Goal: Information Seeking & Learning: Learn about a topic

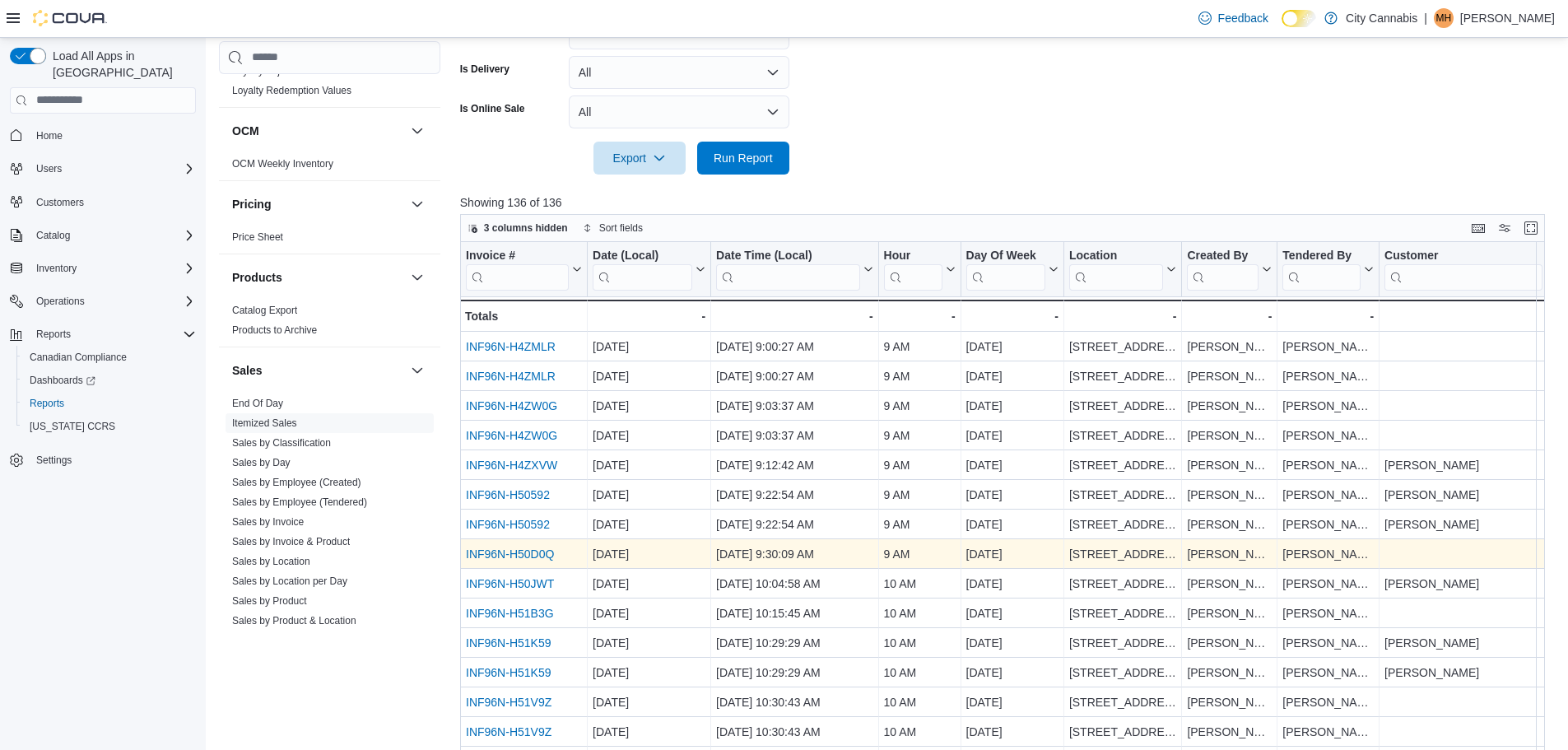
scroll to position [551, 0]
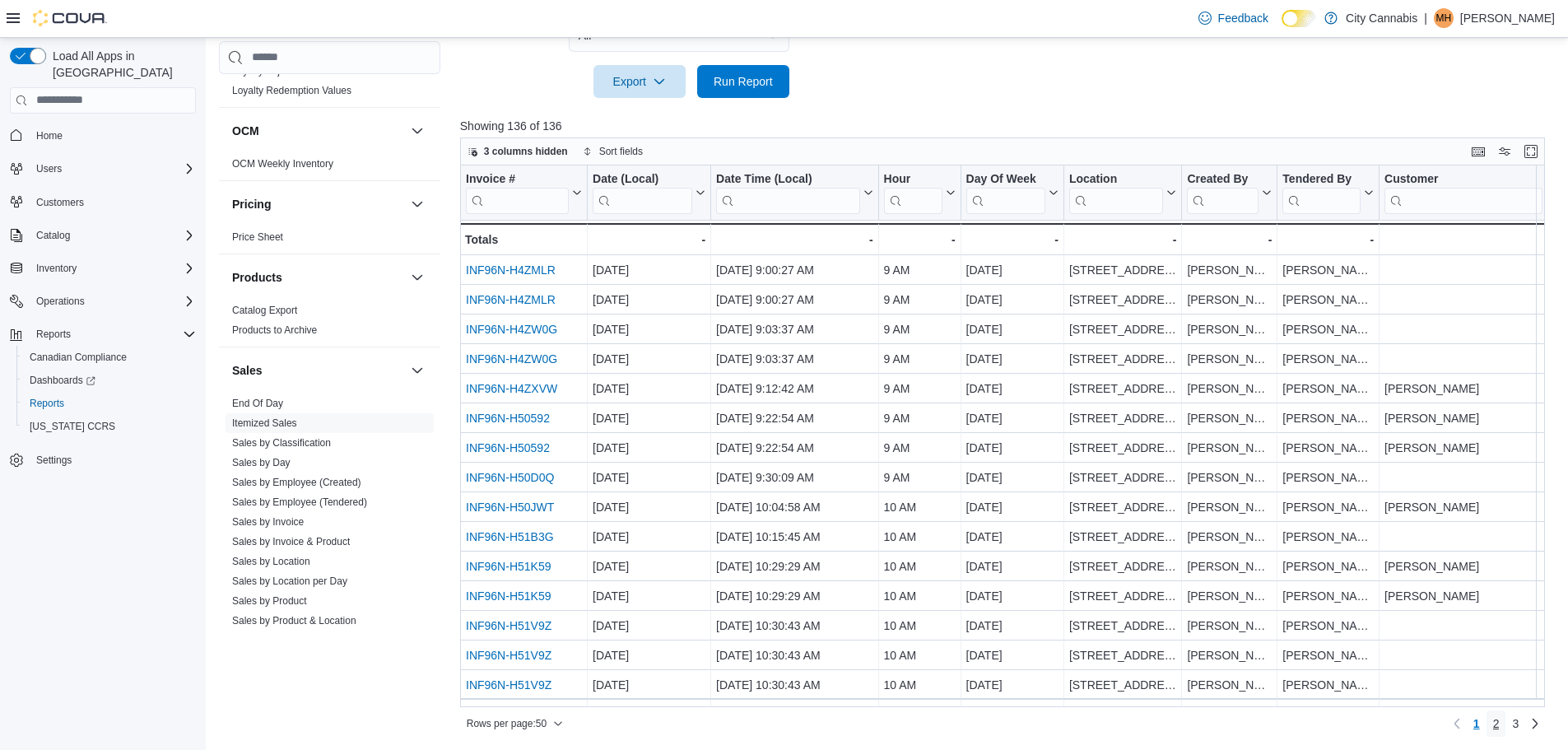
click at [1499, 726] on span "2" at bounding box center [1496, 724] width 7 height 17
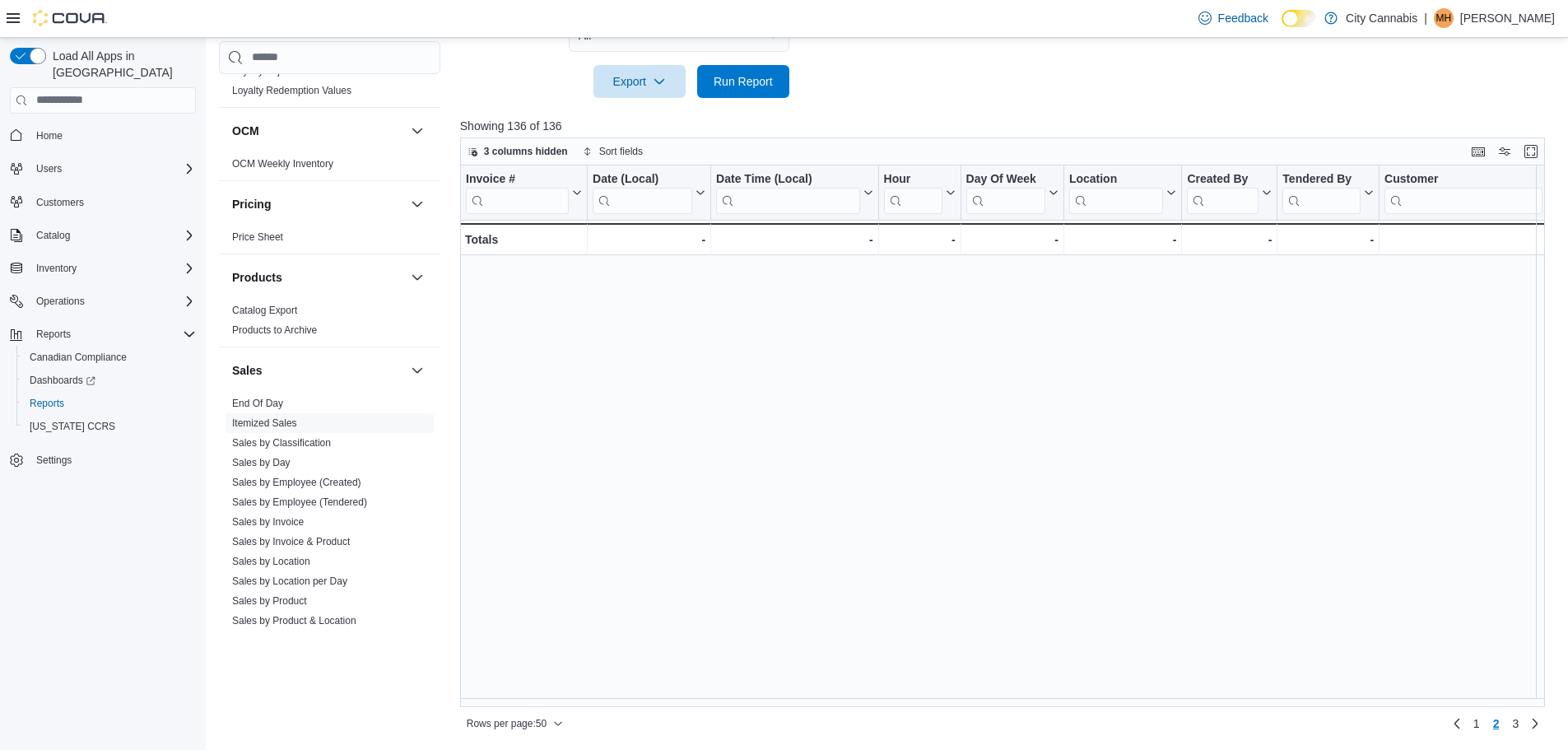
scroll to position [1037, 0]
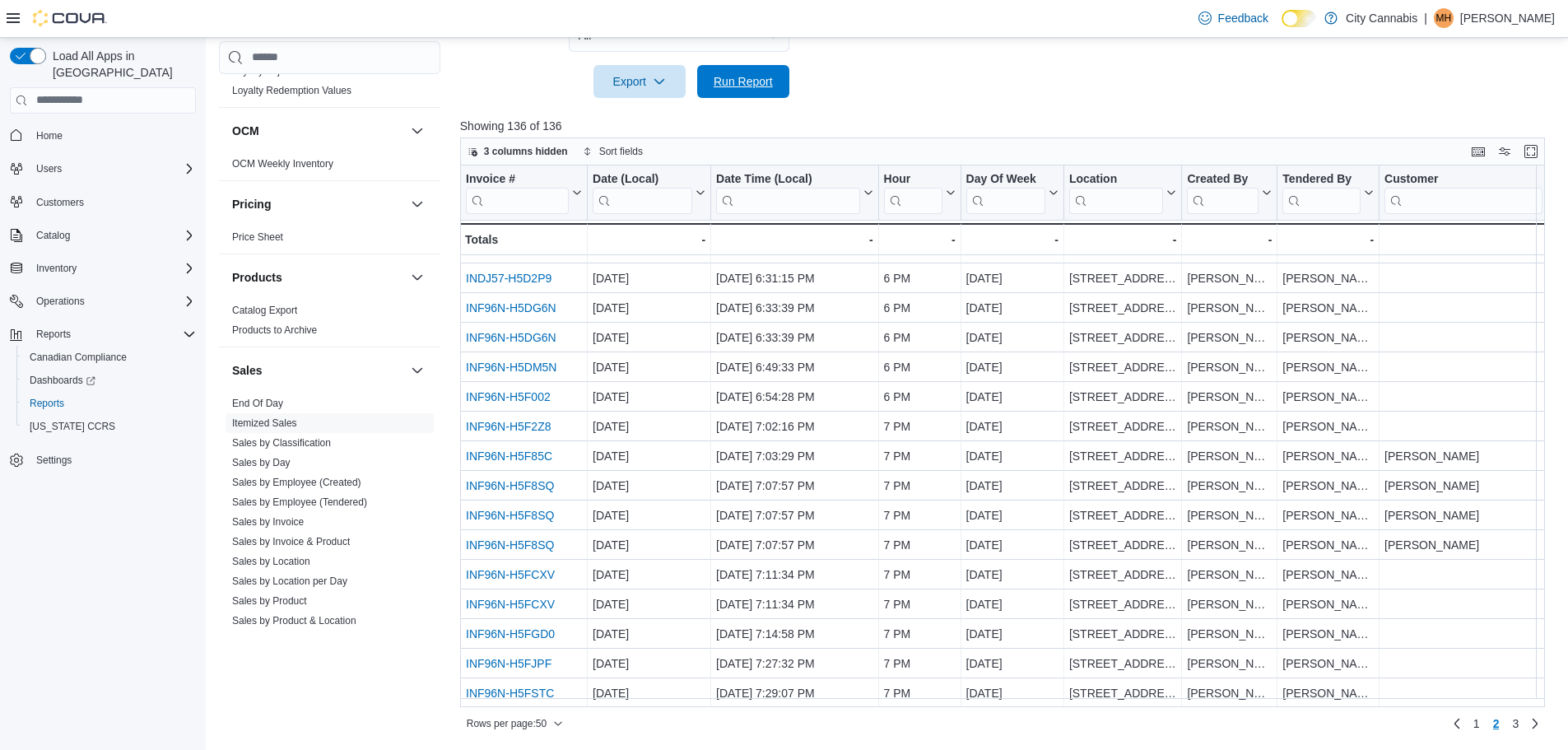
click at [760, 83] on span "Run Report" at bounding box center [743, 82] width 59 height 17
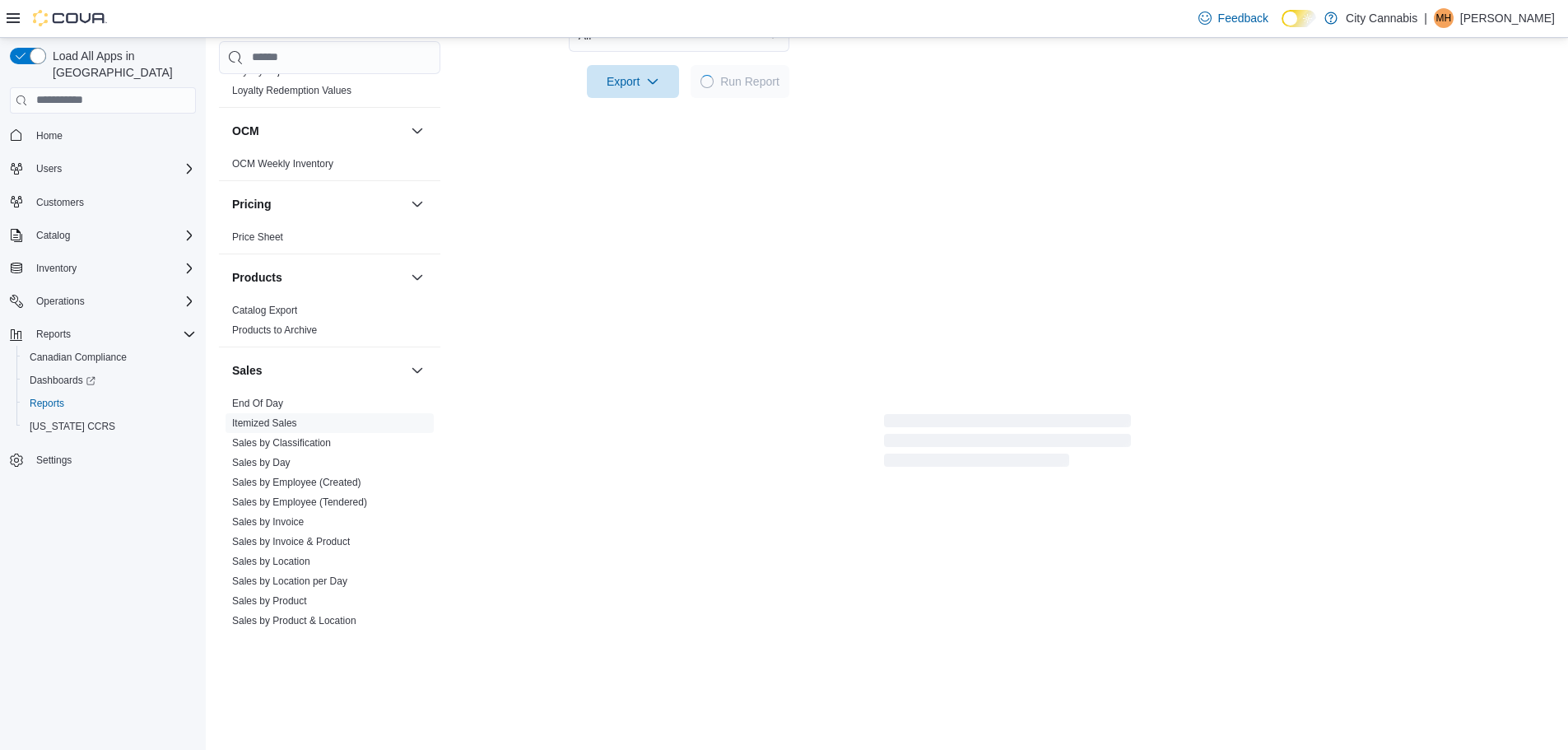
drag, startPoint x: 1551, startPoint y: 699, endPoint x: 1556, endPoint y: 190, distance: 509.0
click at [1555, 190] on div "Report Hide Parameters Date Range Today Locations All Locations Classifications…" at bounding box center [1007, 69] width 1095 height 800
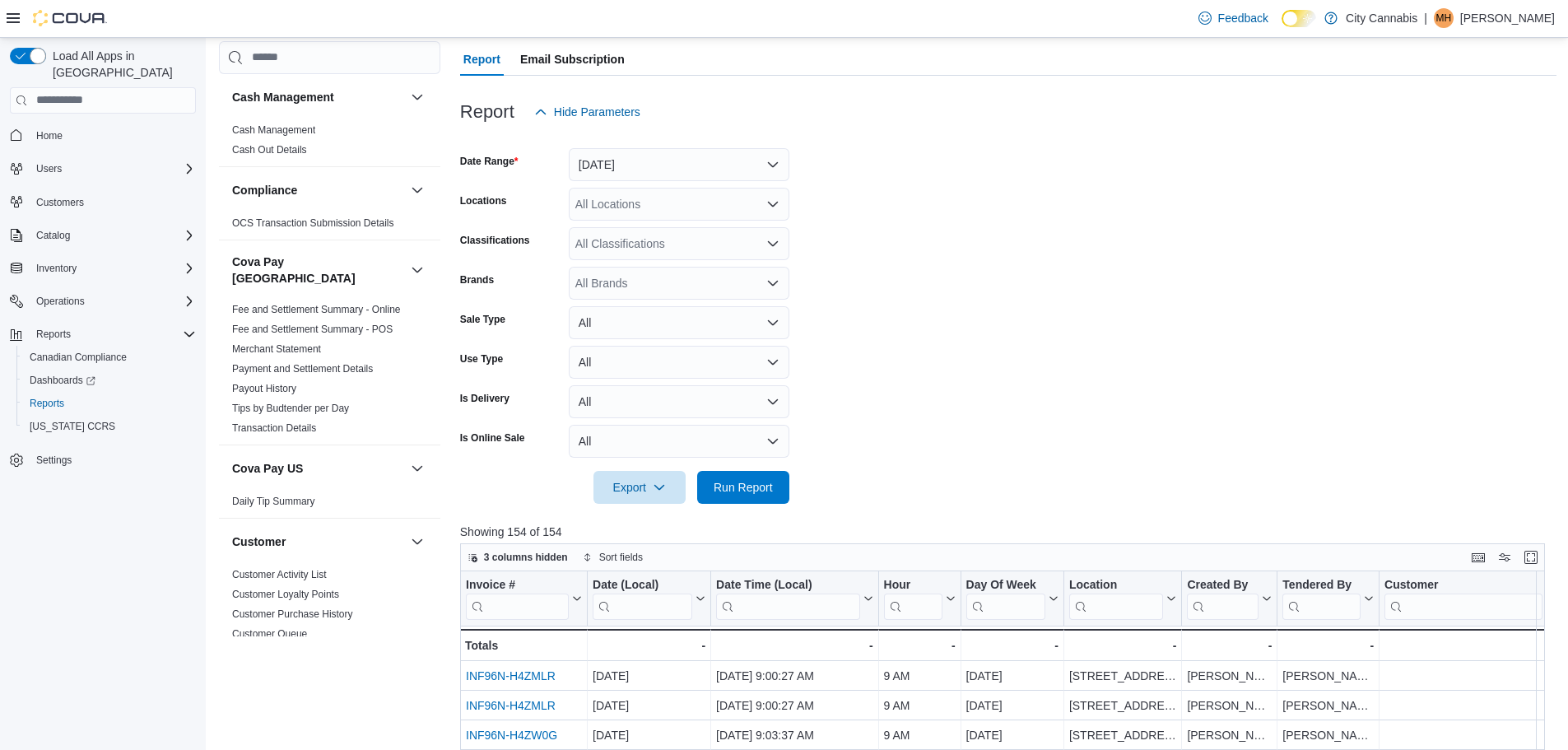
scroll to position [551, 0]
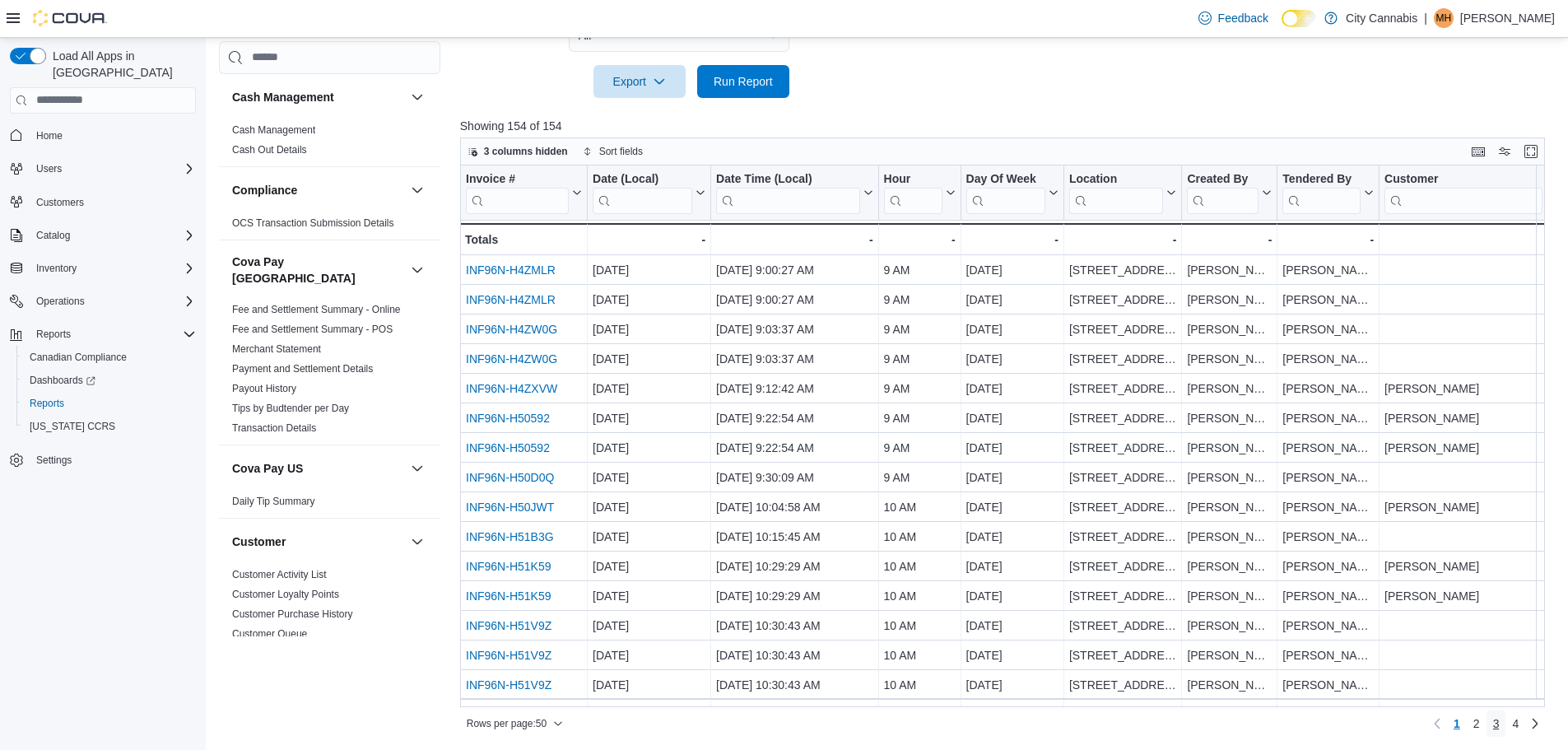
click at [1499, 719] on span "3" at bounding box center [1496, 724] width 7 height 17
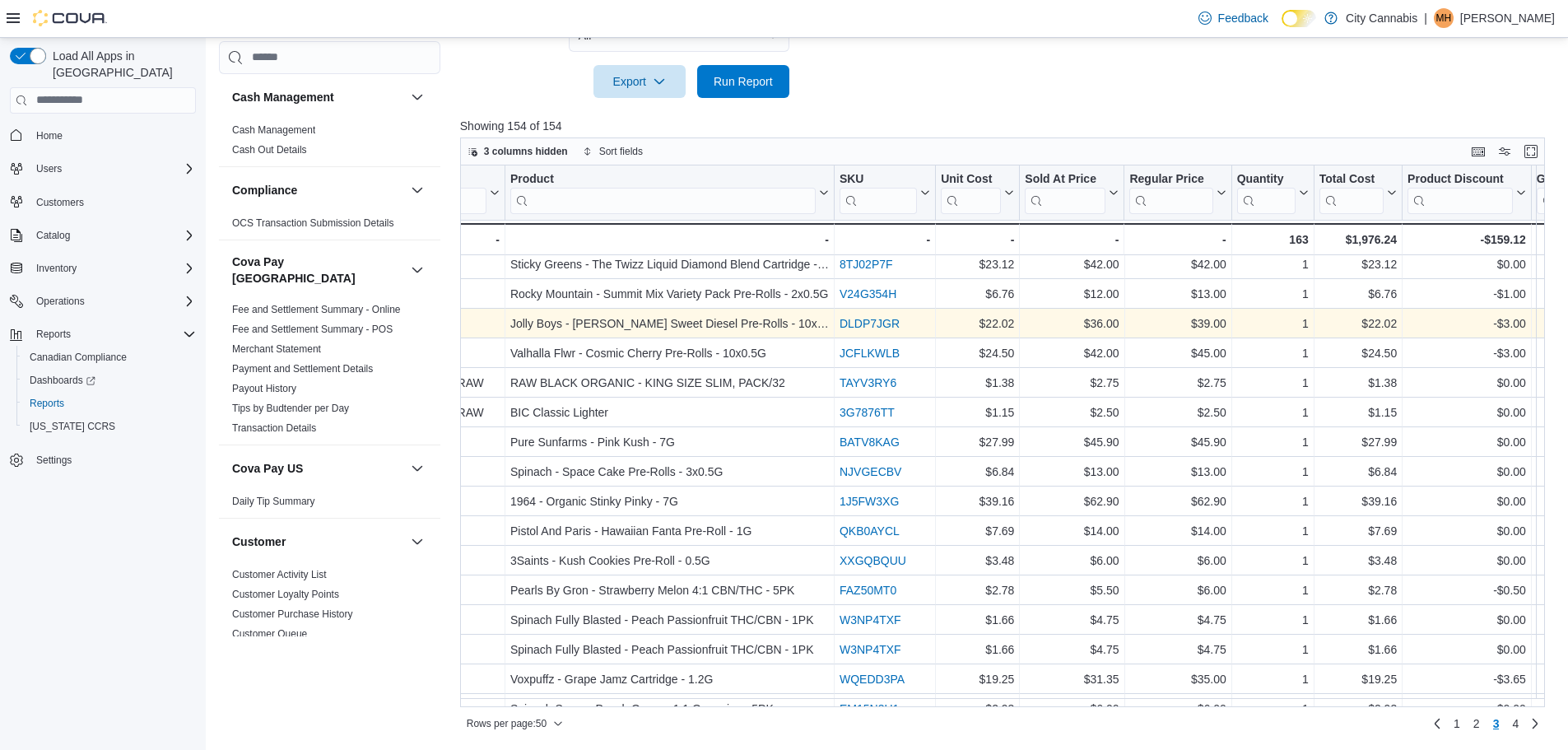
scroll to position [1037, 2114]
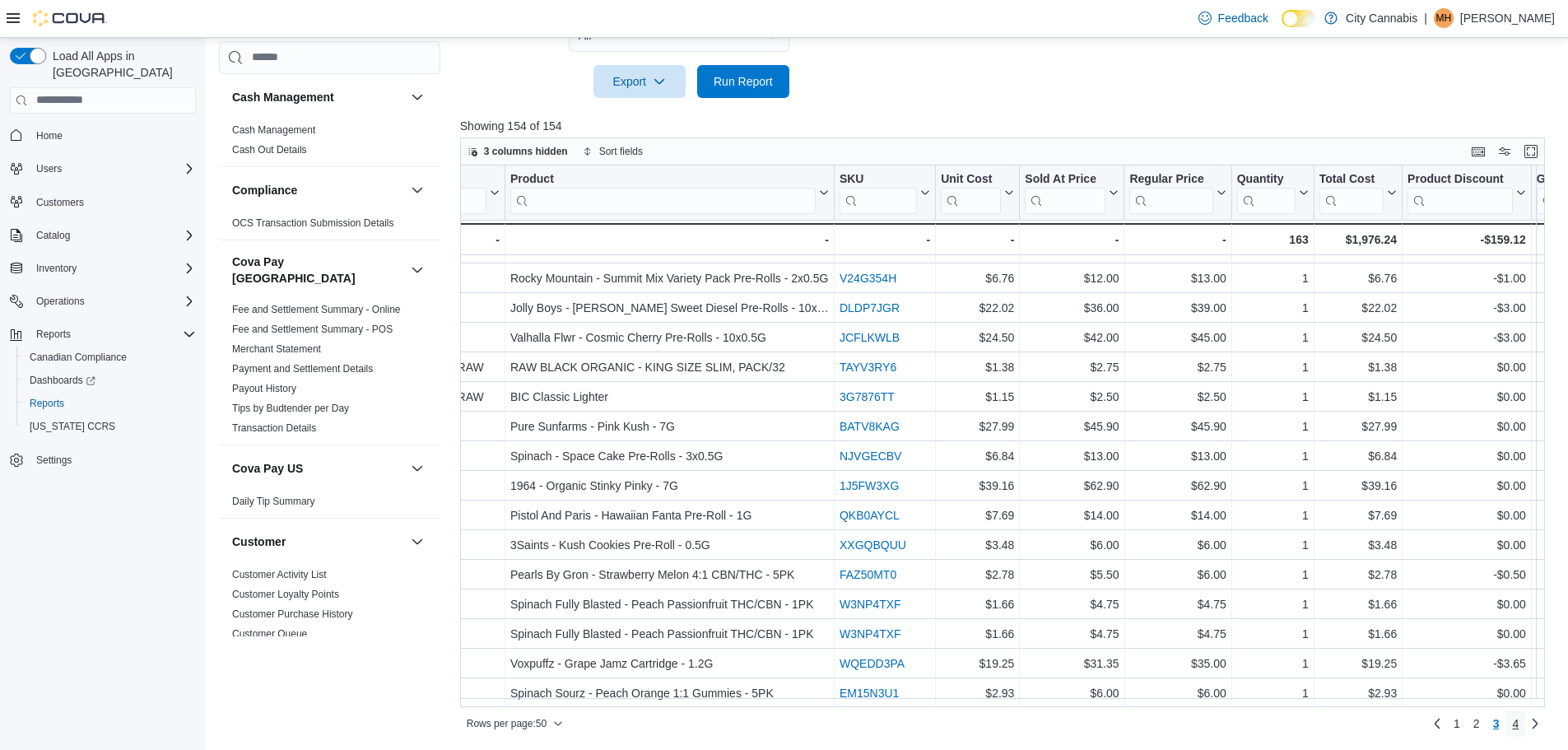
click at [1518, 730] on span "4" at bounding box center [1515, 724] width 7 height 17
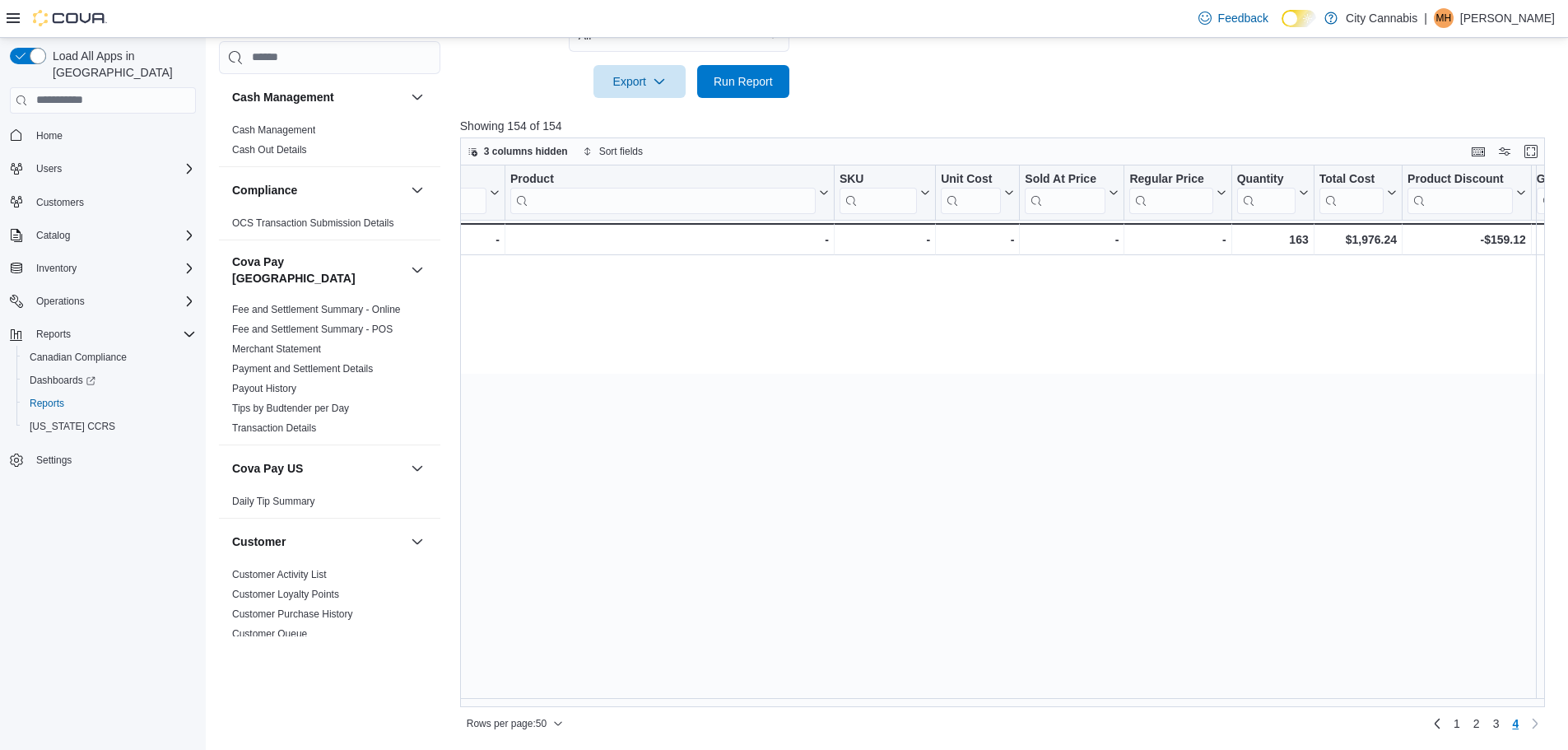
scroll to position [0, 0]
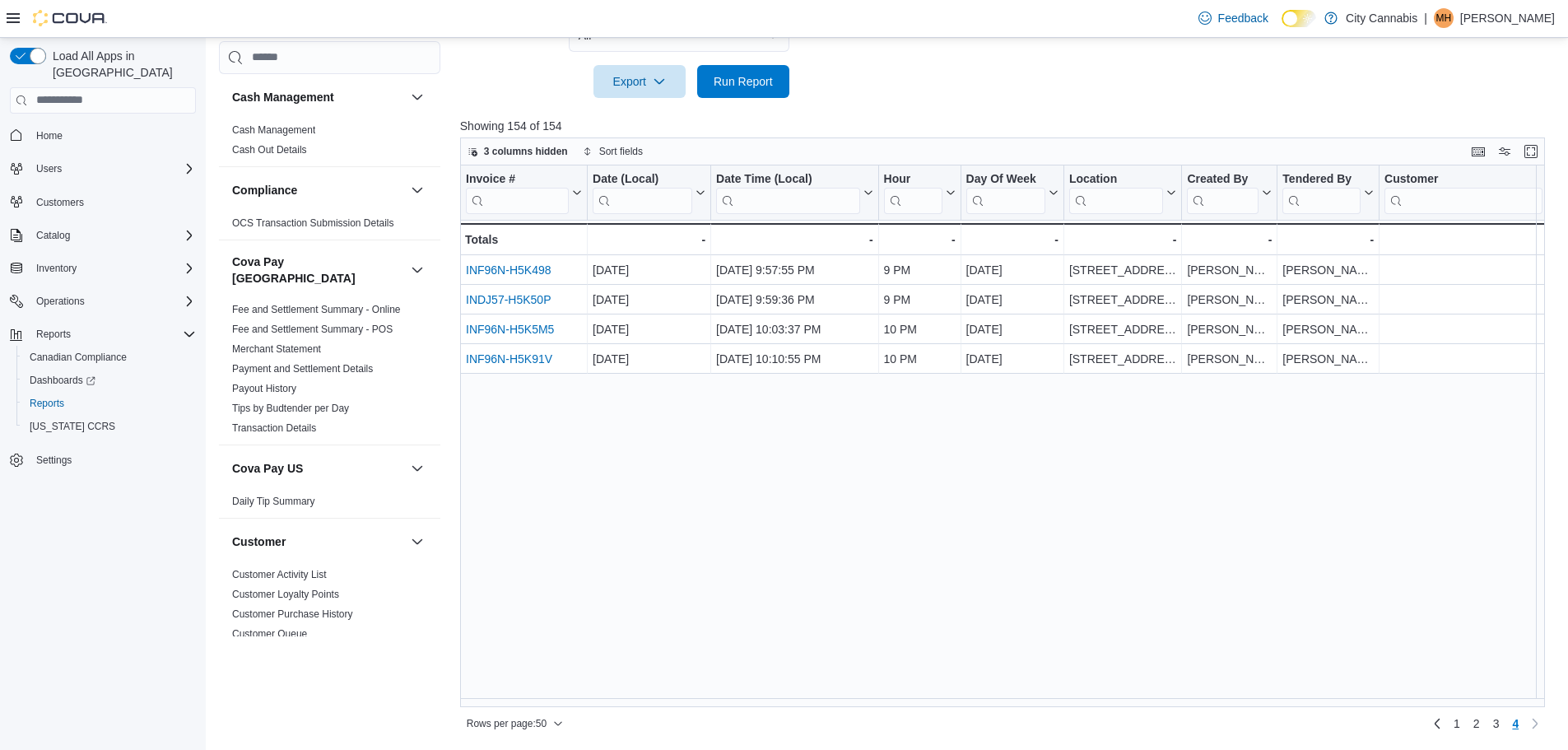
drag, startPoint x: 685, startPoint y: 707, endPoint x: 802, endPoint y: 710, distance: 117.0
click at [802, 710] on div "Rows per page : 50 Page 4 of 4 1 2 3 4" at bounding box center [1002, 722] width 1085 height 30
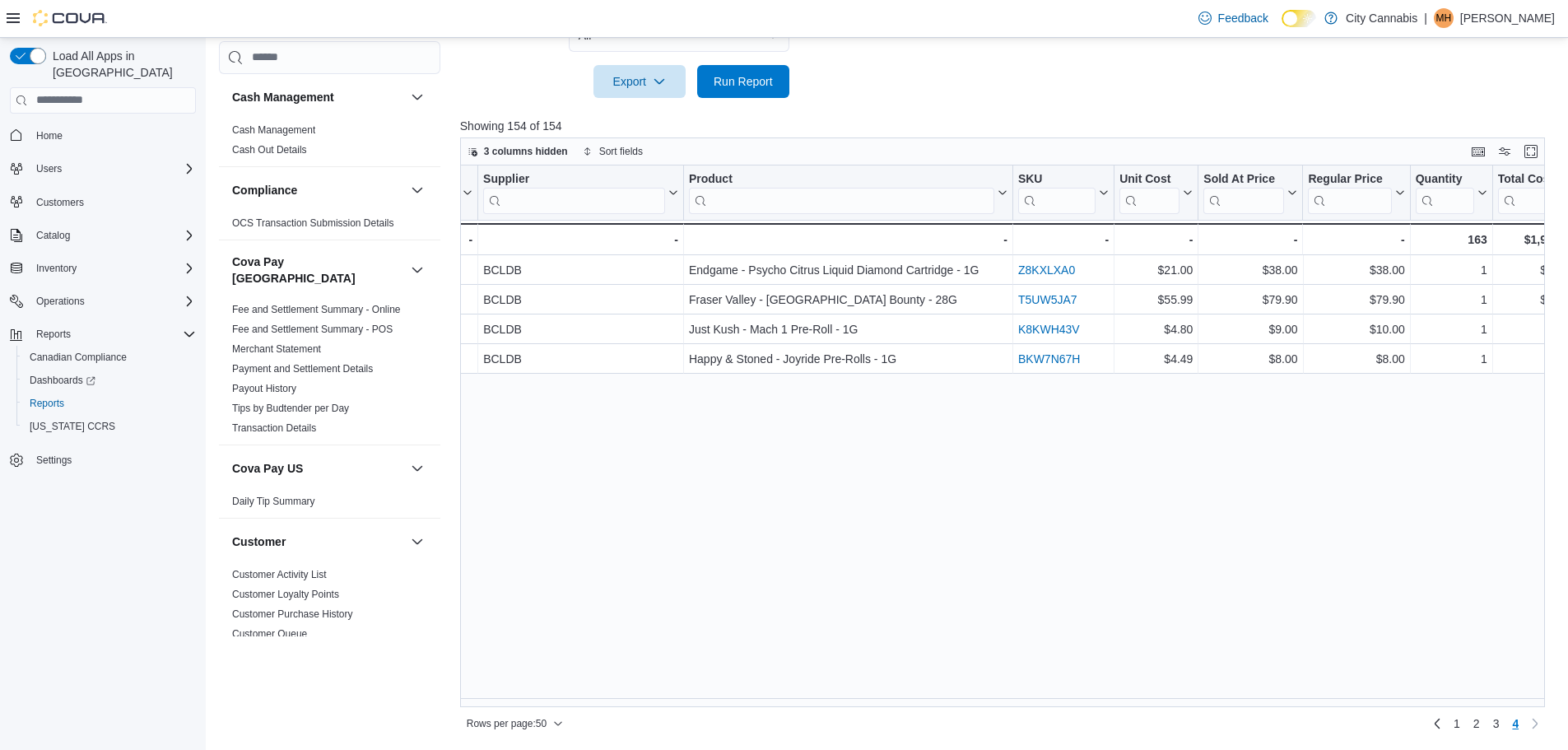
scroll to position [0, 2148]
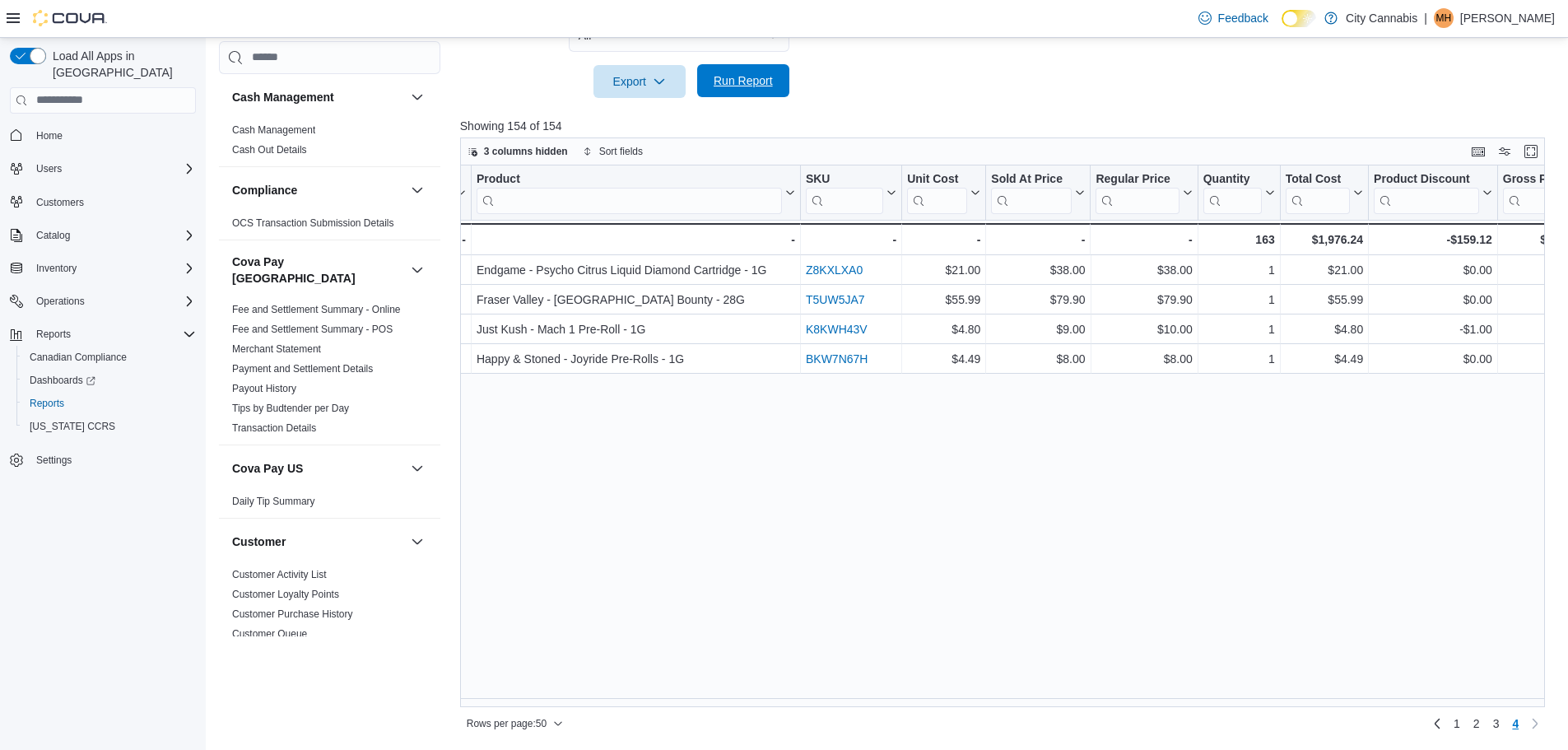
click at [718, 90] on span "Run Report" at bounding box center [743, 81] width 73 height 33
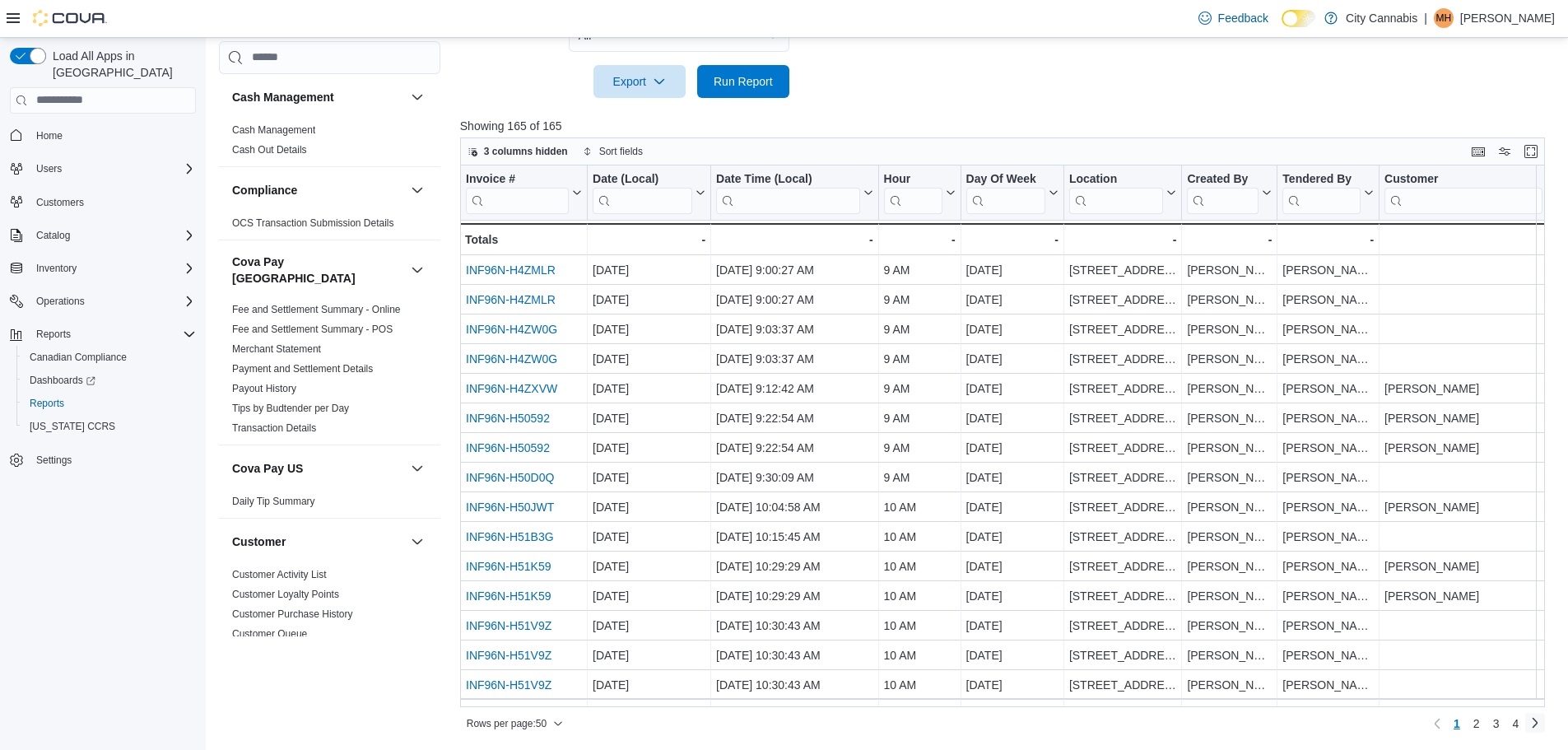
click at [1542, 731] on link "Next page" at bounding box center [1535, 723] width 20 height 20
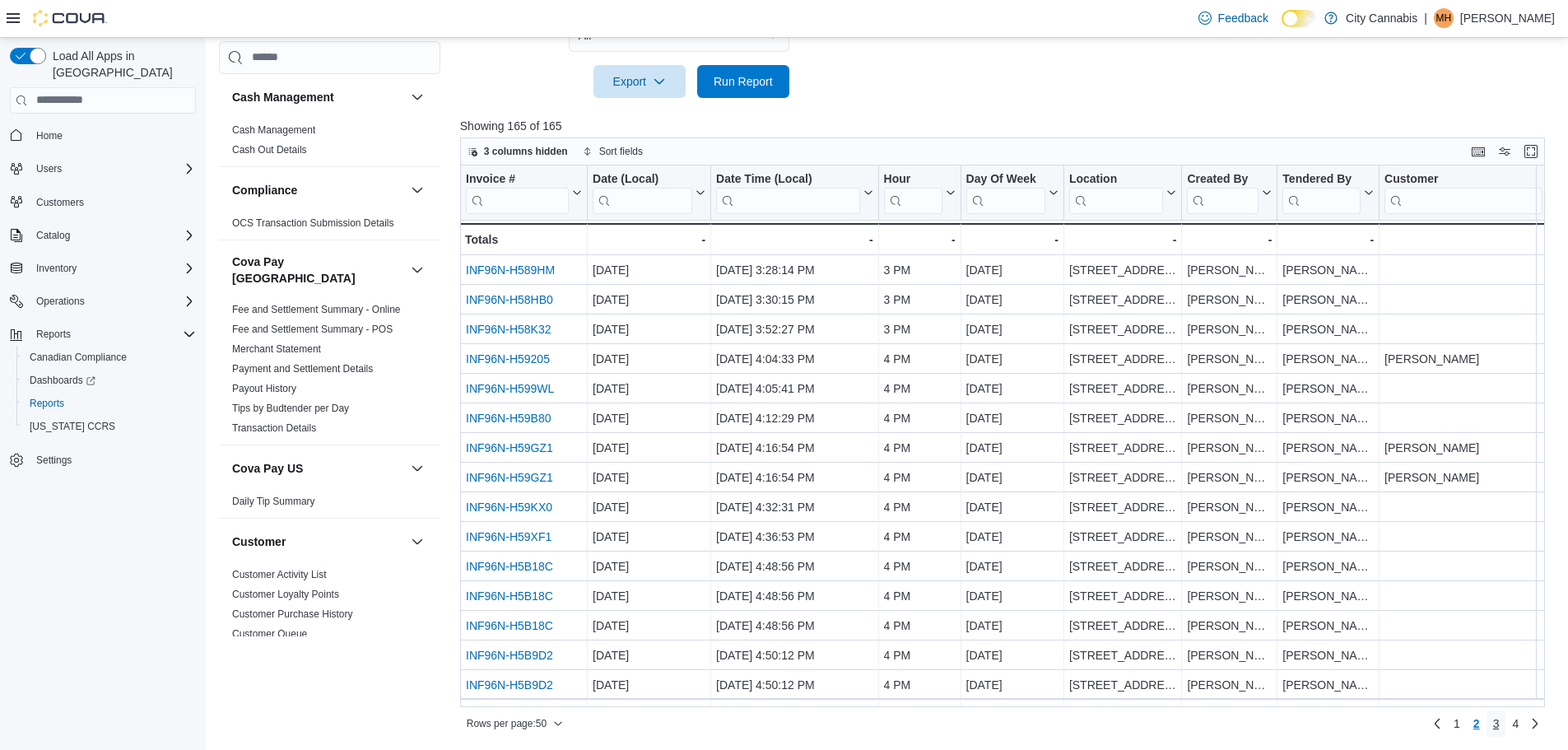
click at [1506, 715] on link "3" at bounding box center [1496, 724] width 20 height 26
click at [1518, 720] on span "4" at bounding box center [1515, 724] width 7 height 17
drag, startPoint x: 638, startPoint y: 700, endPoint x: 659, endPoint y: 709, distance: 22.8
click at [659, 709] on div "3 columns hidden Sort fields Invoice # Click to view column header actions Date…" at bounding box center [1002, 437] width 1085 height 600
drag, startPoint x: 661, startPoint y: 709, endPoint x: 709, endPoint y: 710, distance: 48.0
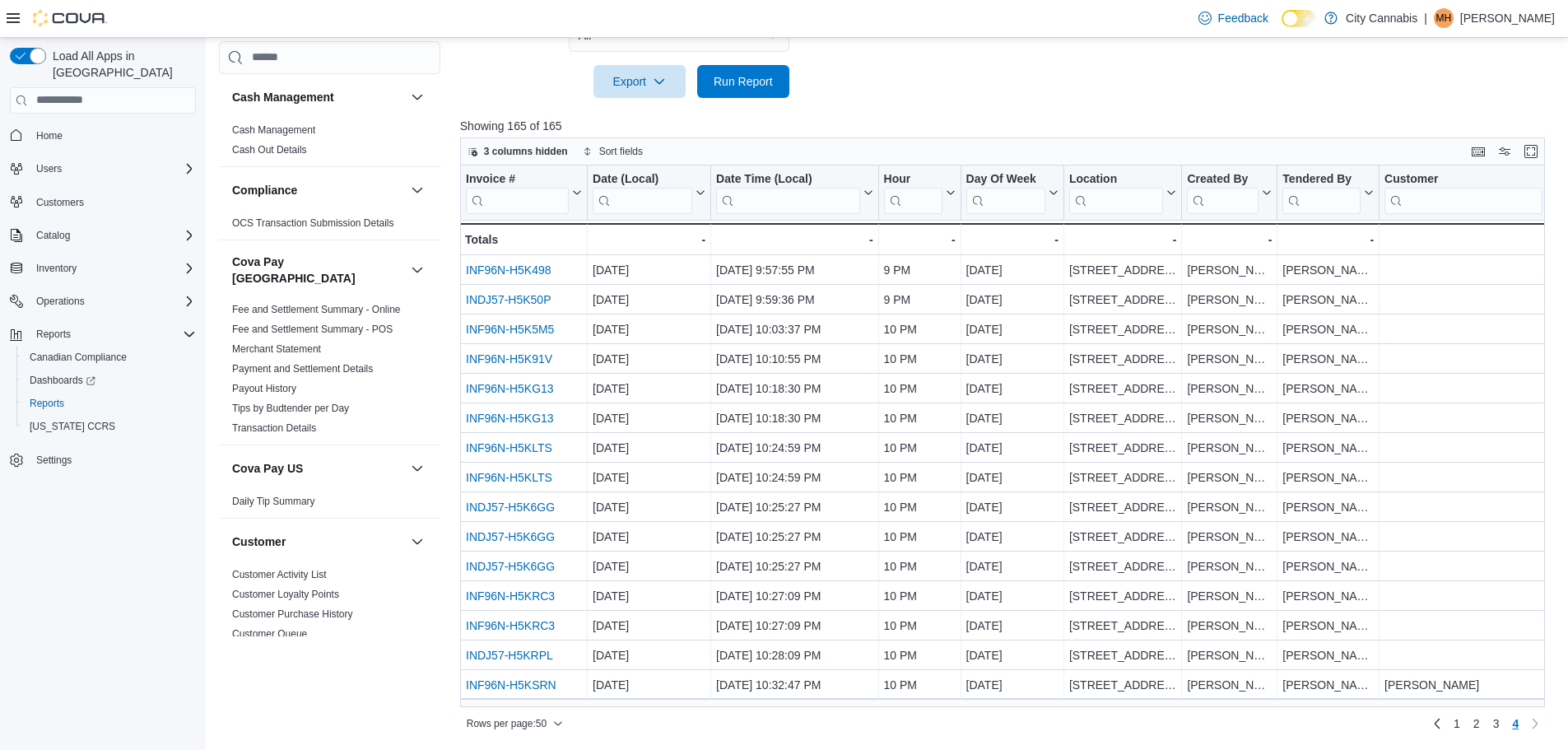
click at [709, 710] on div "Rows per page : 50 Page 4 of 4 1 2 3 4" at bounding box center [1002, 722] width 1085 height 30
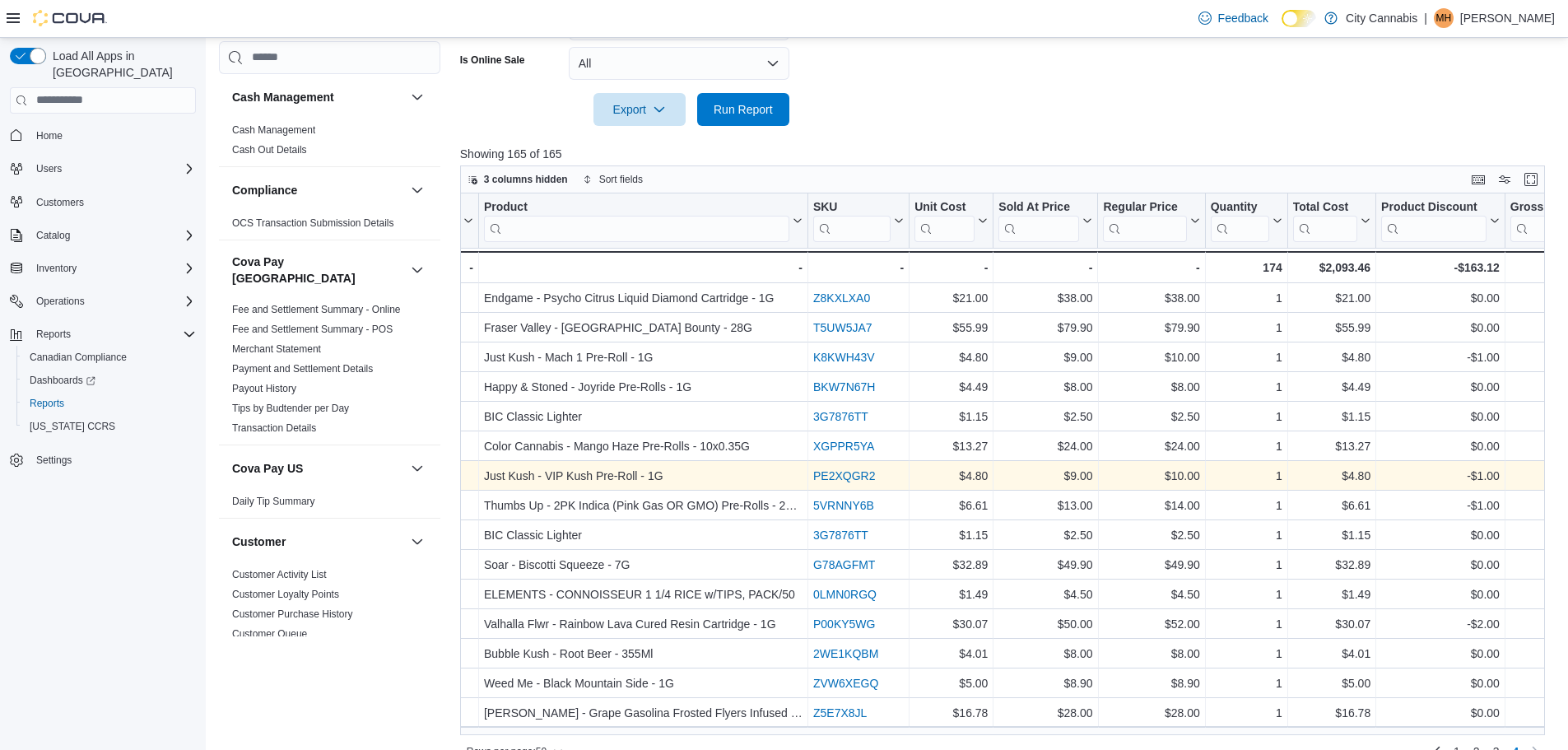
scroll to position [551, 0]
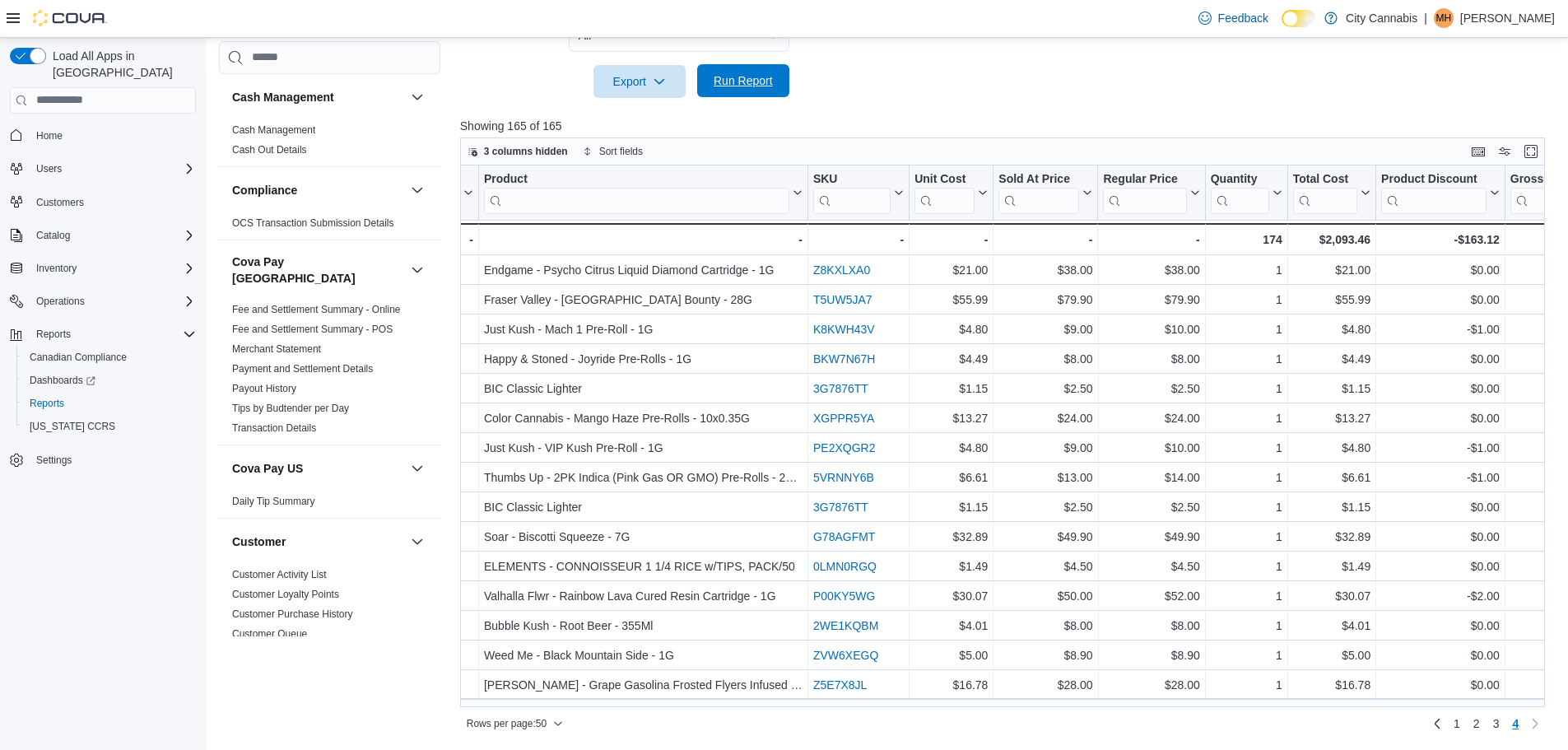
click at [776, 74] on span "Run Report" at bounding box center [743, 81] width 73 height 33
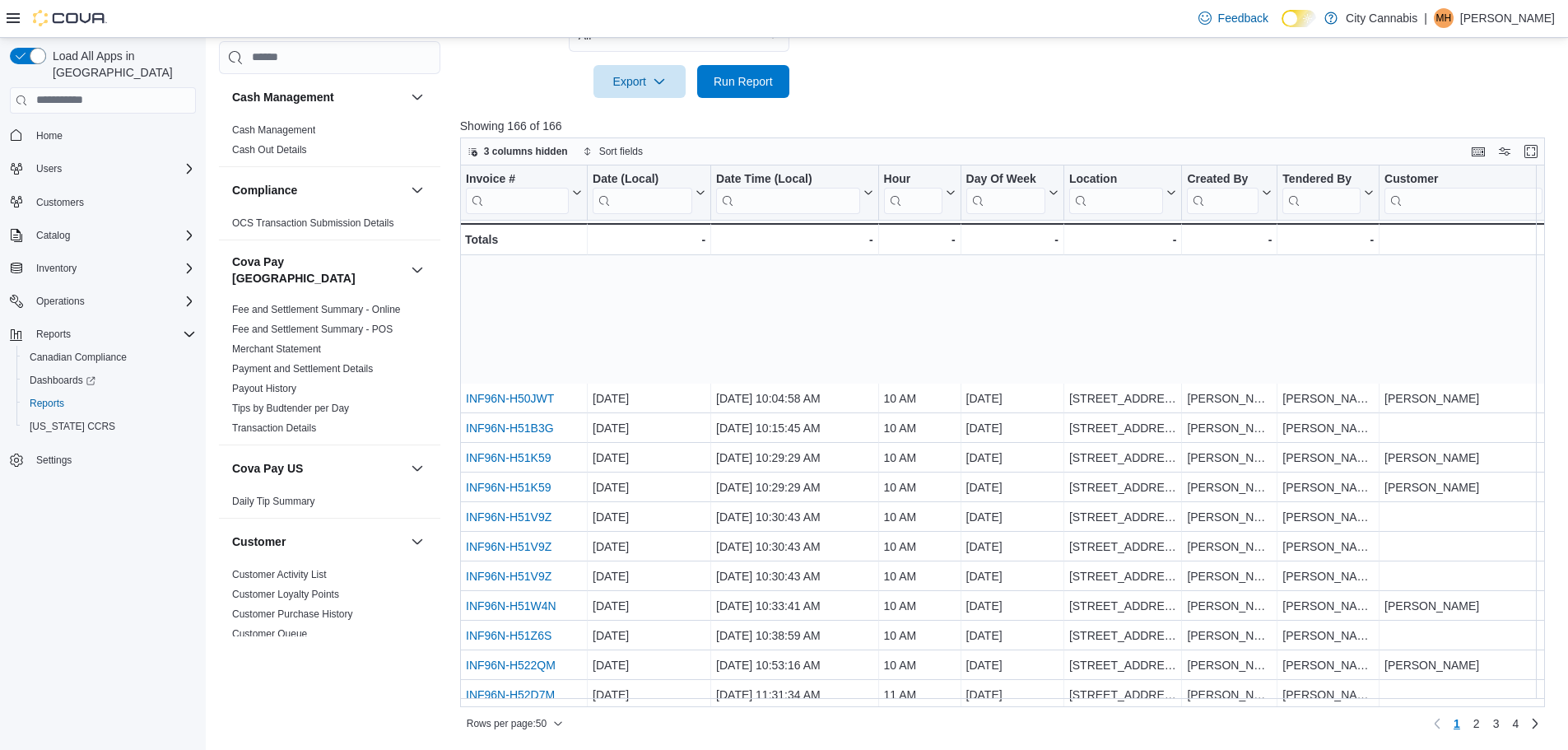
scroll to position [330, 0]
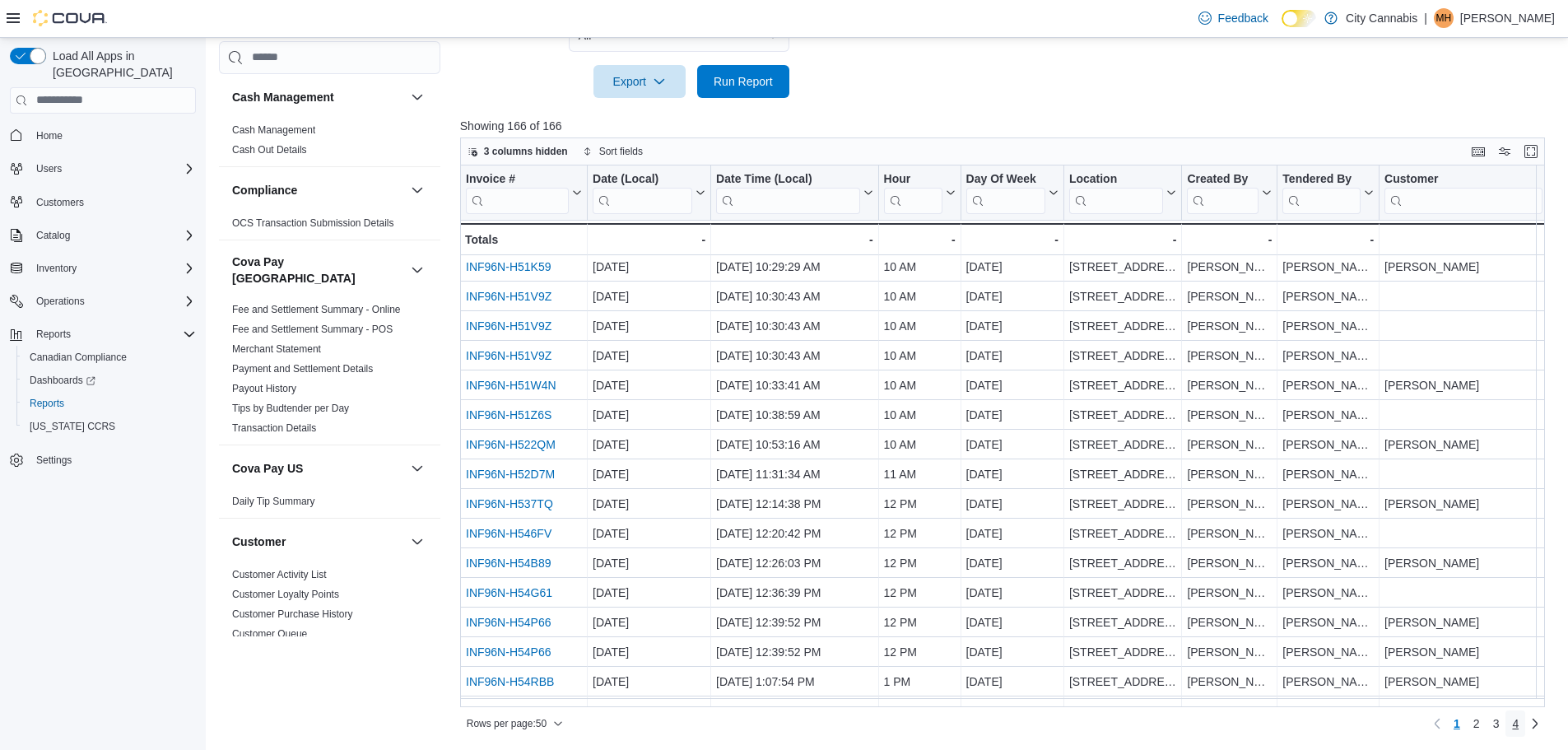
click at [1525, 712] on link "4" at bounding box center [1515, 724] width 20 height 26
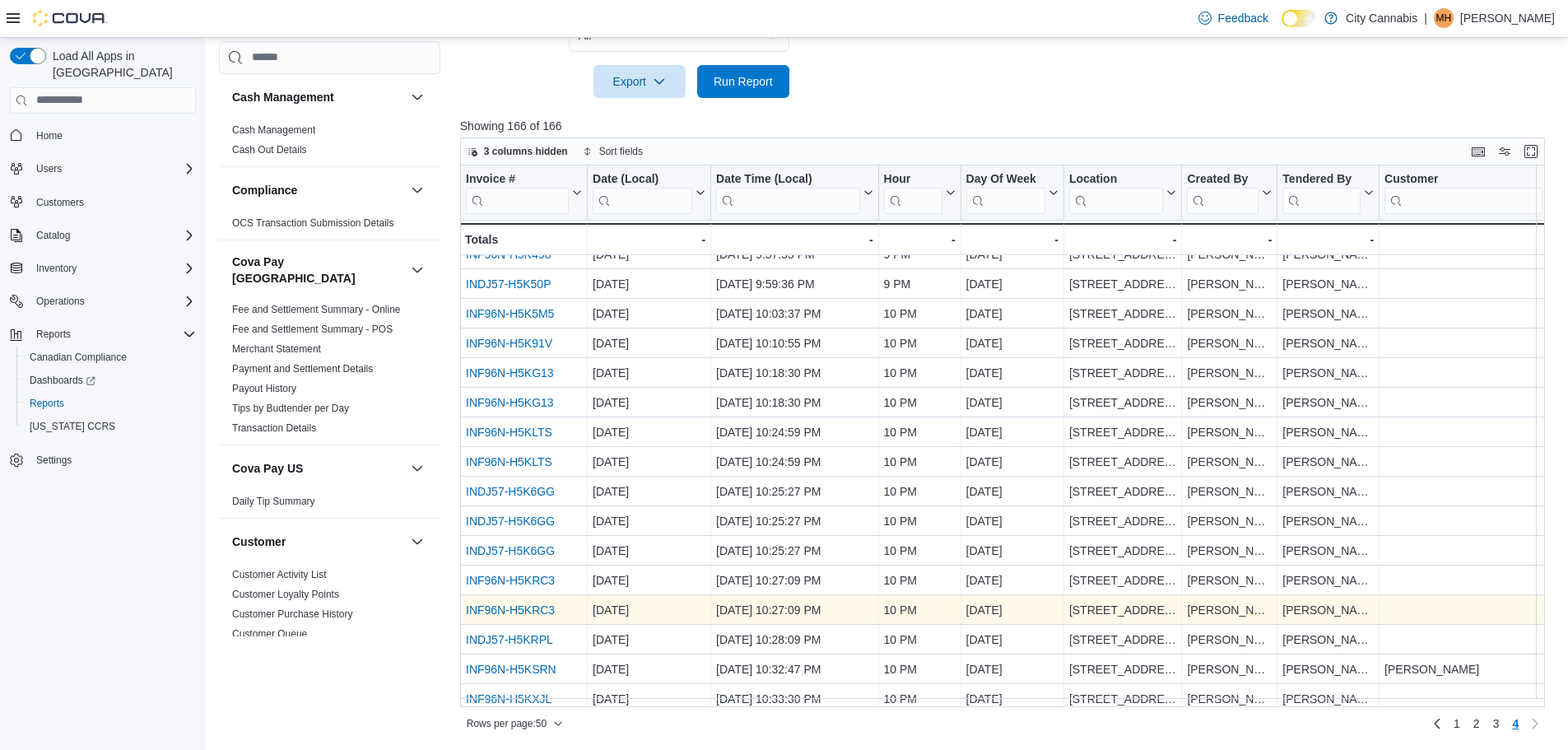
scroll to position [30, 0]
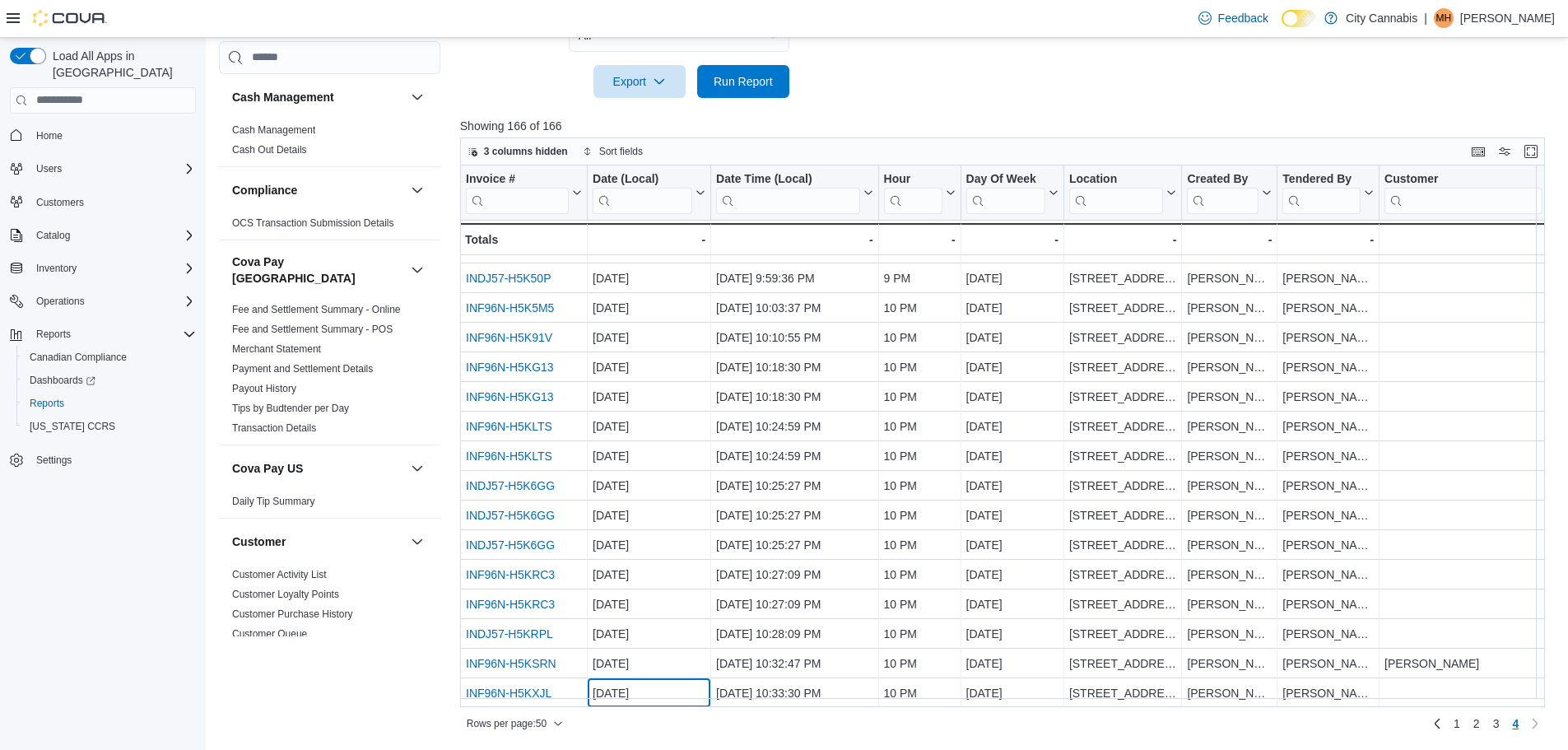
click at [639, 717] on div "3 columns hidden Sort fields Invoice # Click to view column header actions Date…" at bounding box center [1002, 437] width 1085 height 600
click at [657, 717] on div "Rows per page : 50 Page 4 of 4 1 2 3 4" at bounding box center [1002, 724] width 1085 height 26
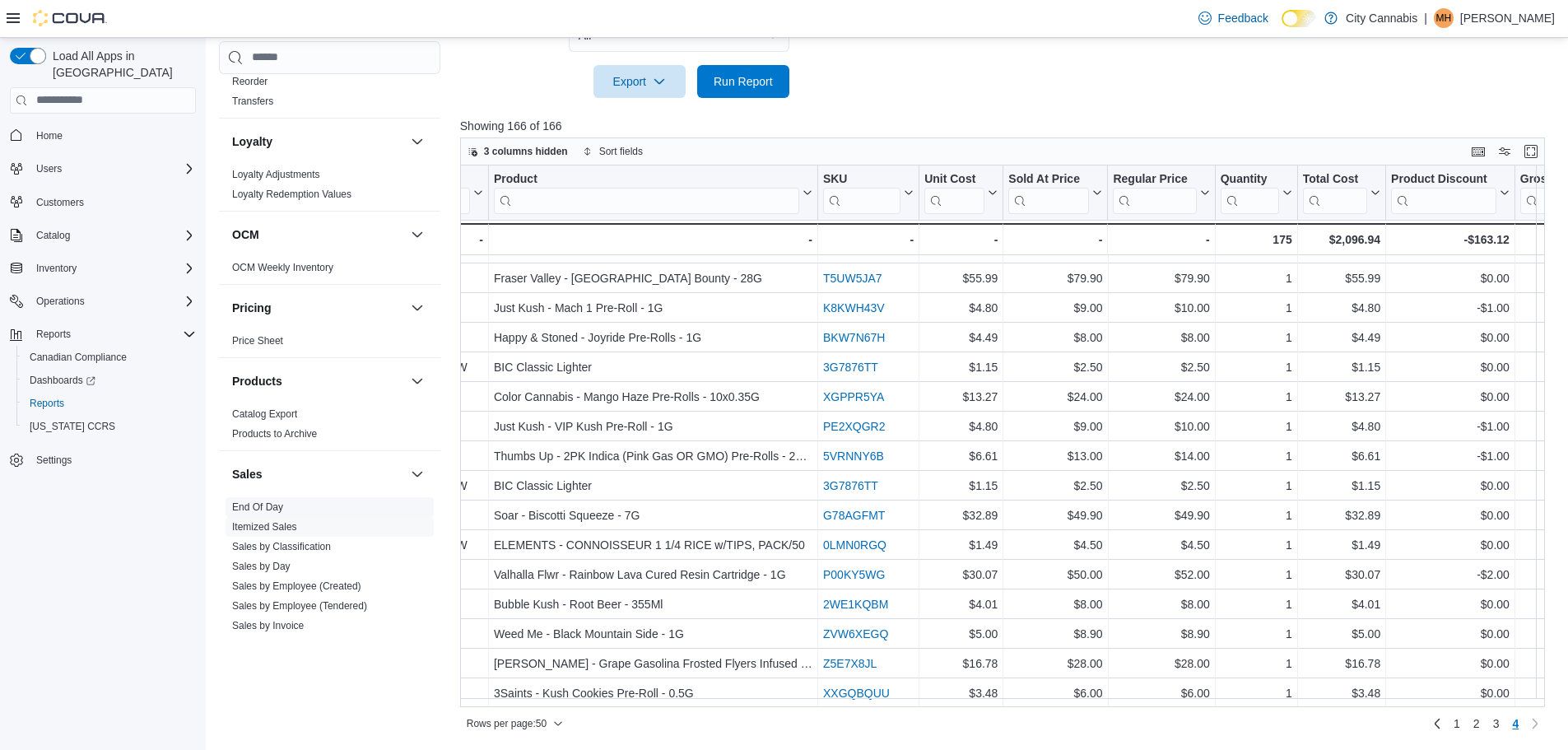
scroll to position [1070, 0]
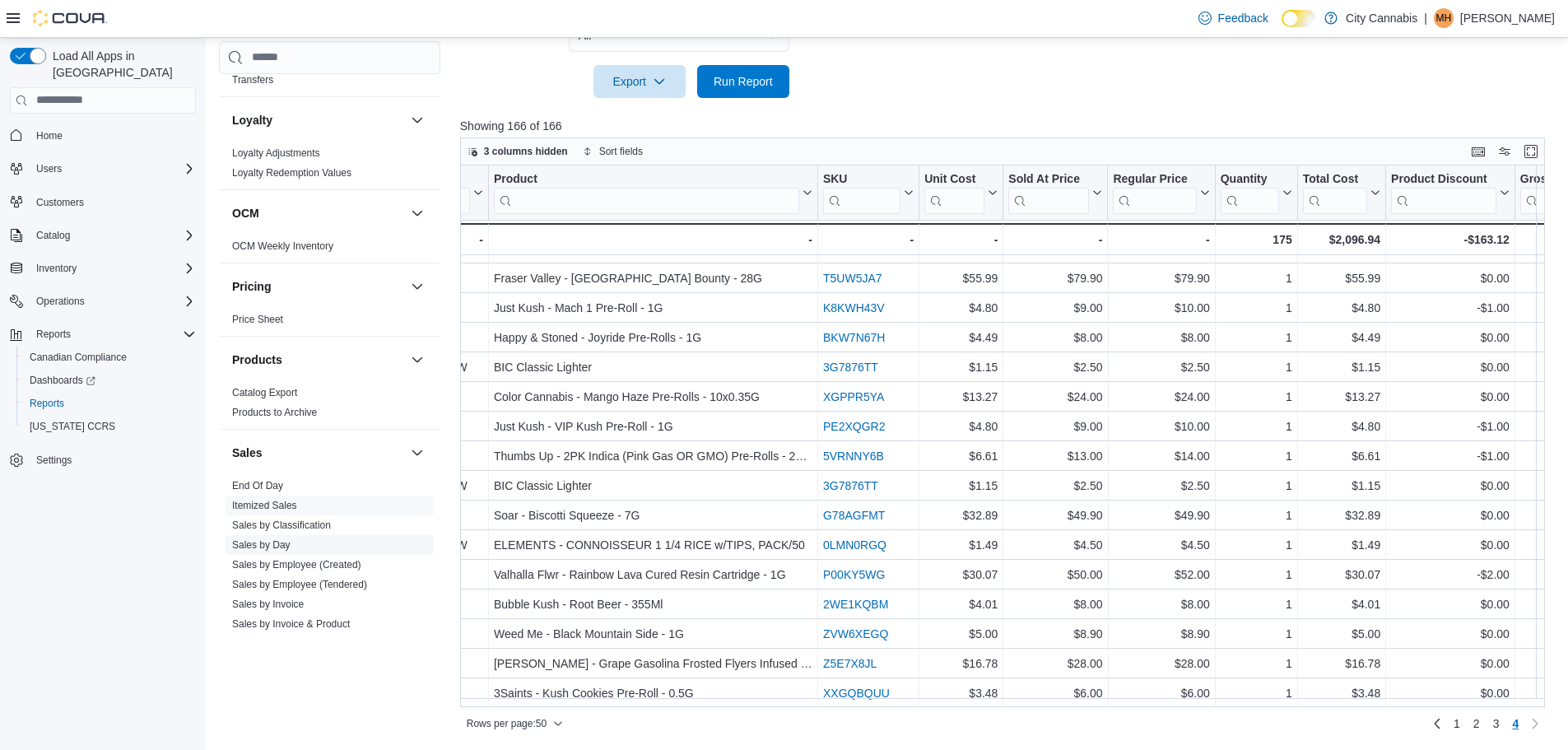
click at [268, 539] on link "Sales by Day" at bounding box center [261, 545] width 59 height 12
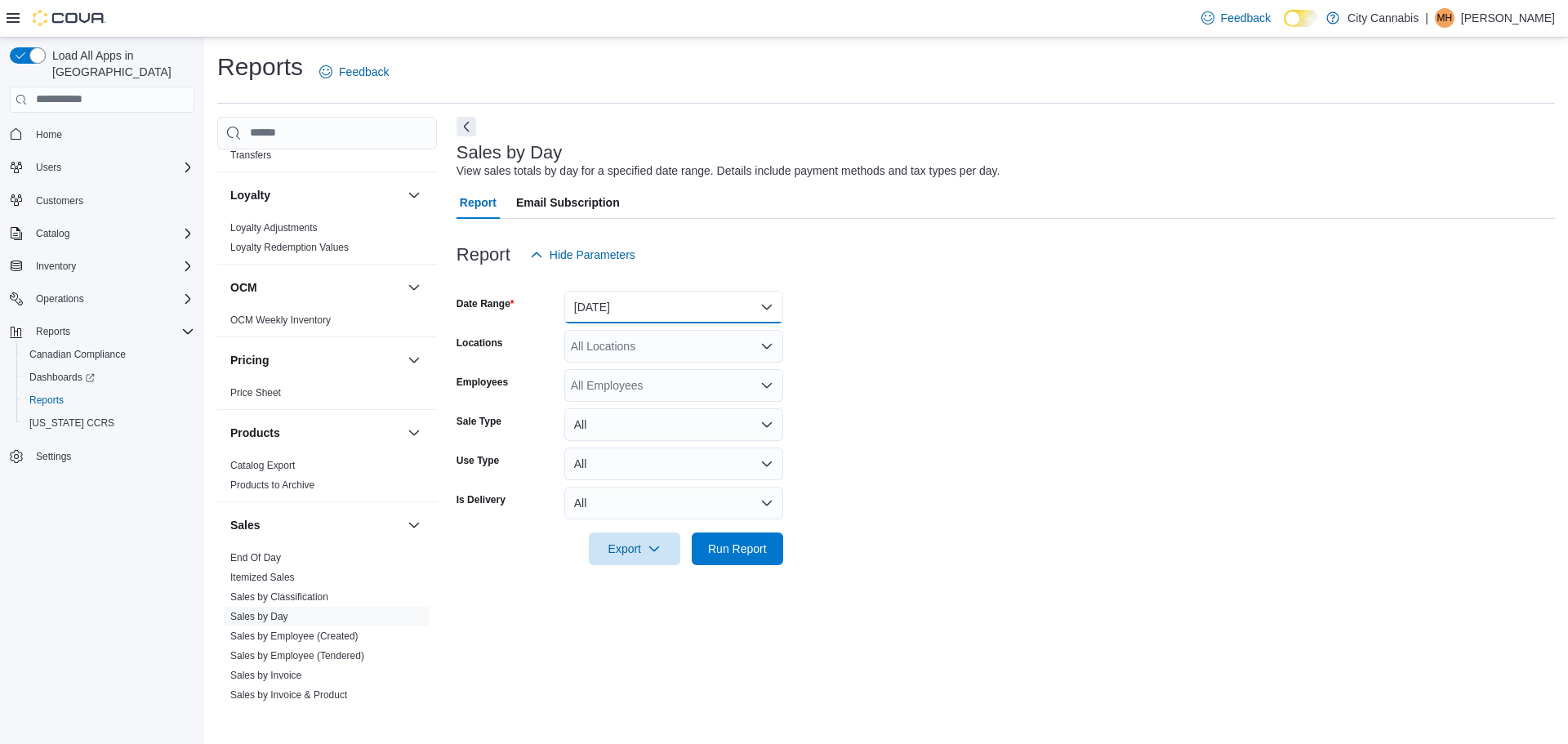
drag, startPoint x: 655, startPoint y: 278, endPoint x: 636, endPoint y: 321, distance: 47.0
click at [636, 301] on button "[DATE]" at bounding box center [673, 307] width 219 height 33
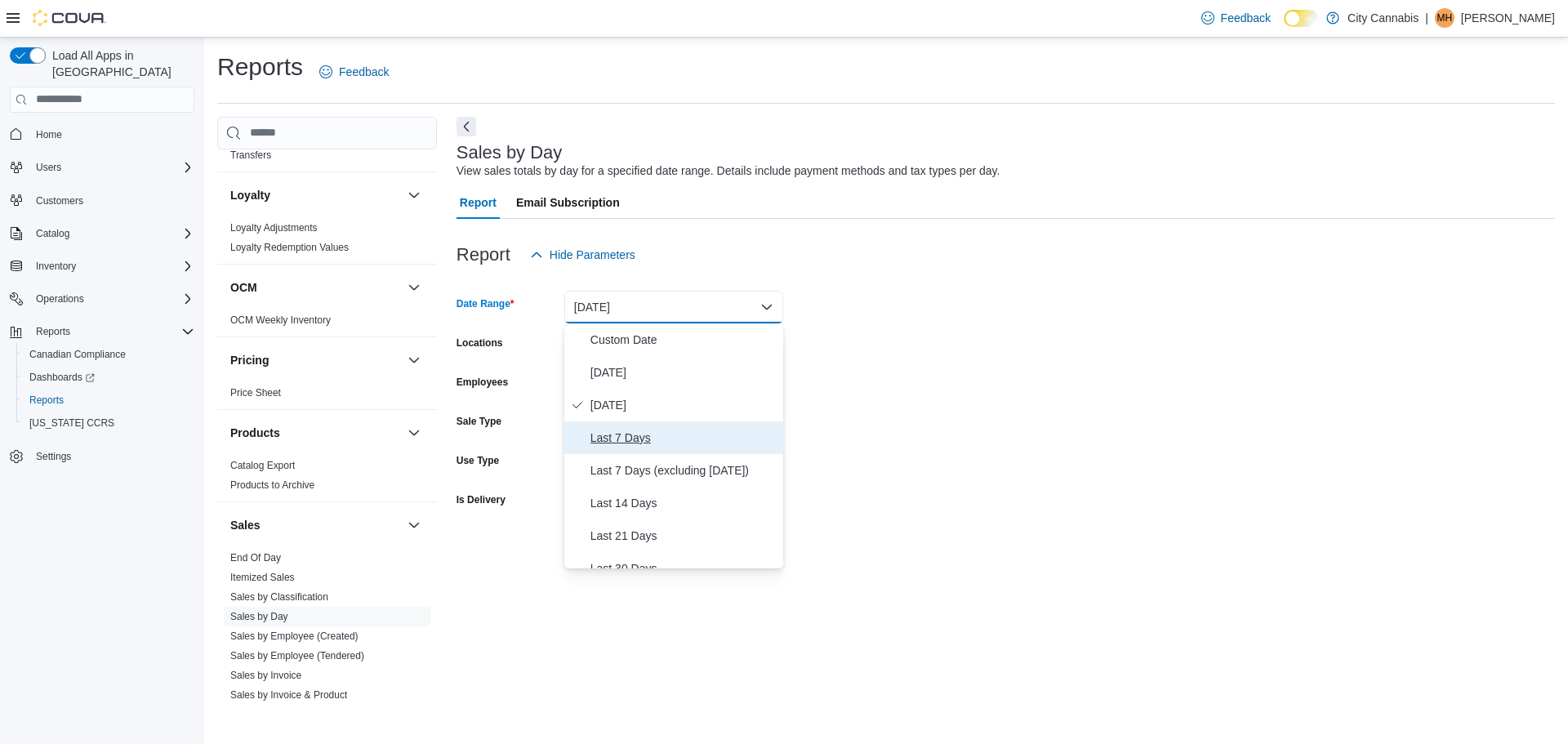
click at [623, 433] on span "Last 7 Days" at bounding box center [683, 438] width 186 height 20
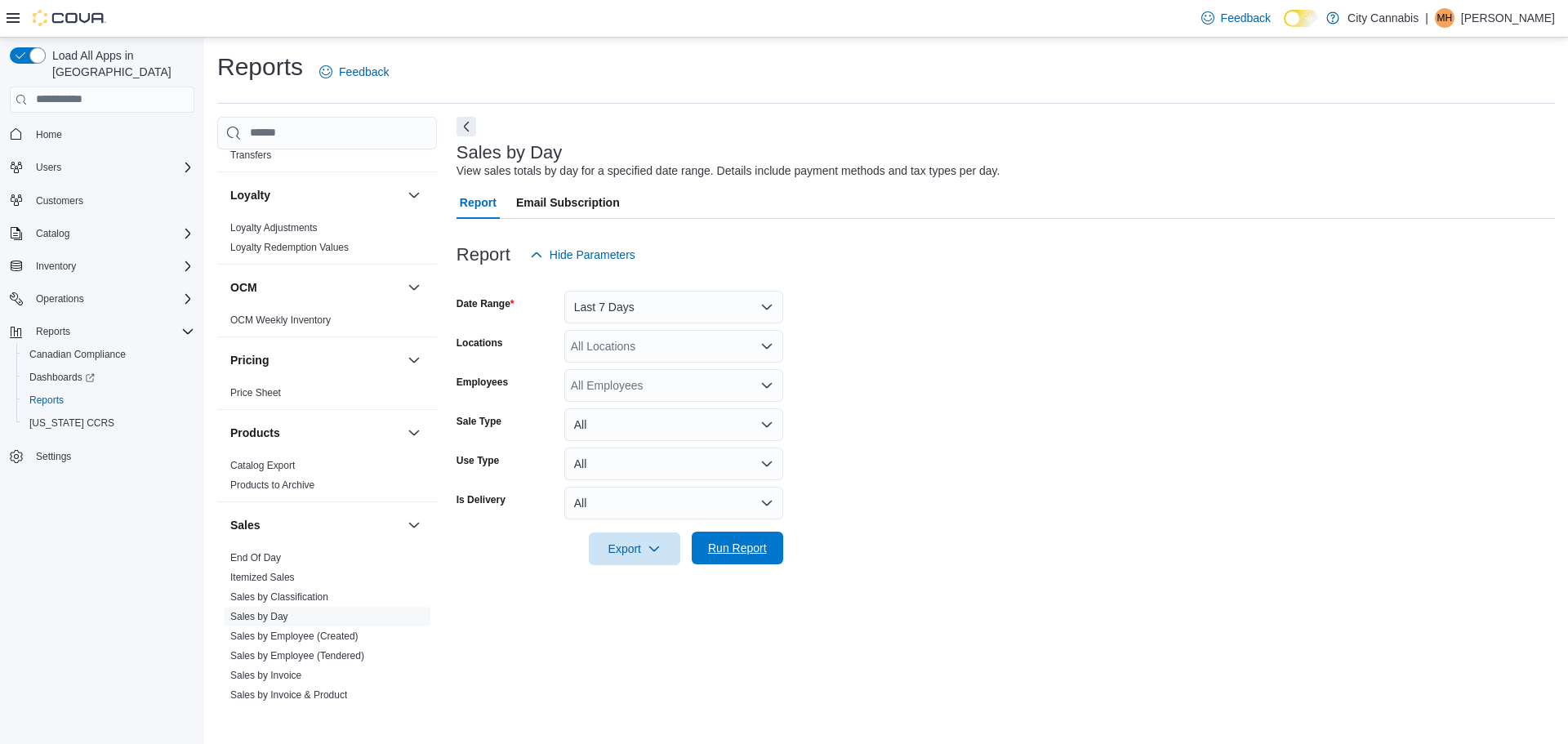
drag, startPoint x: 760, startPoint y: 580, endPoint x: 762, endPoint y: 562, distance: 18.1
click at [761, 580] on div at bounding box center [1005, 575] width 1099 height 20
click at [762, 560] on span "Run Report" at bounding box center [737, 548] width 72 height 33
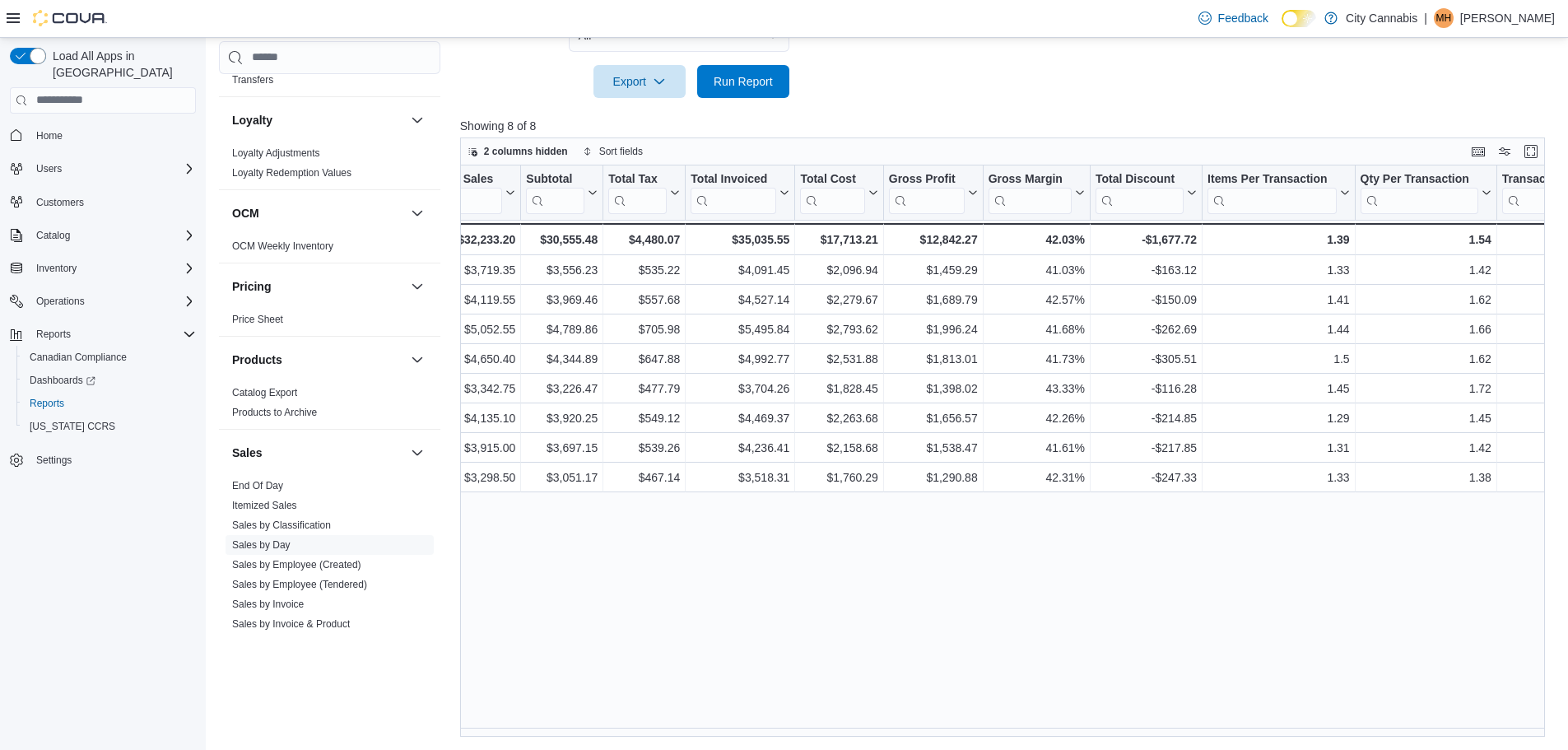
scroll to position [0, 561]
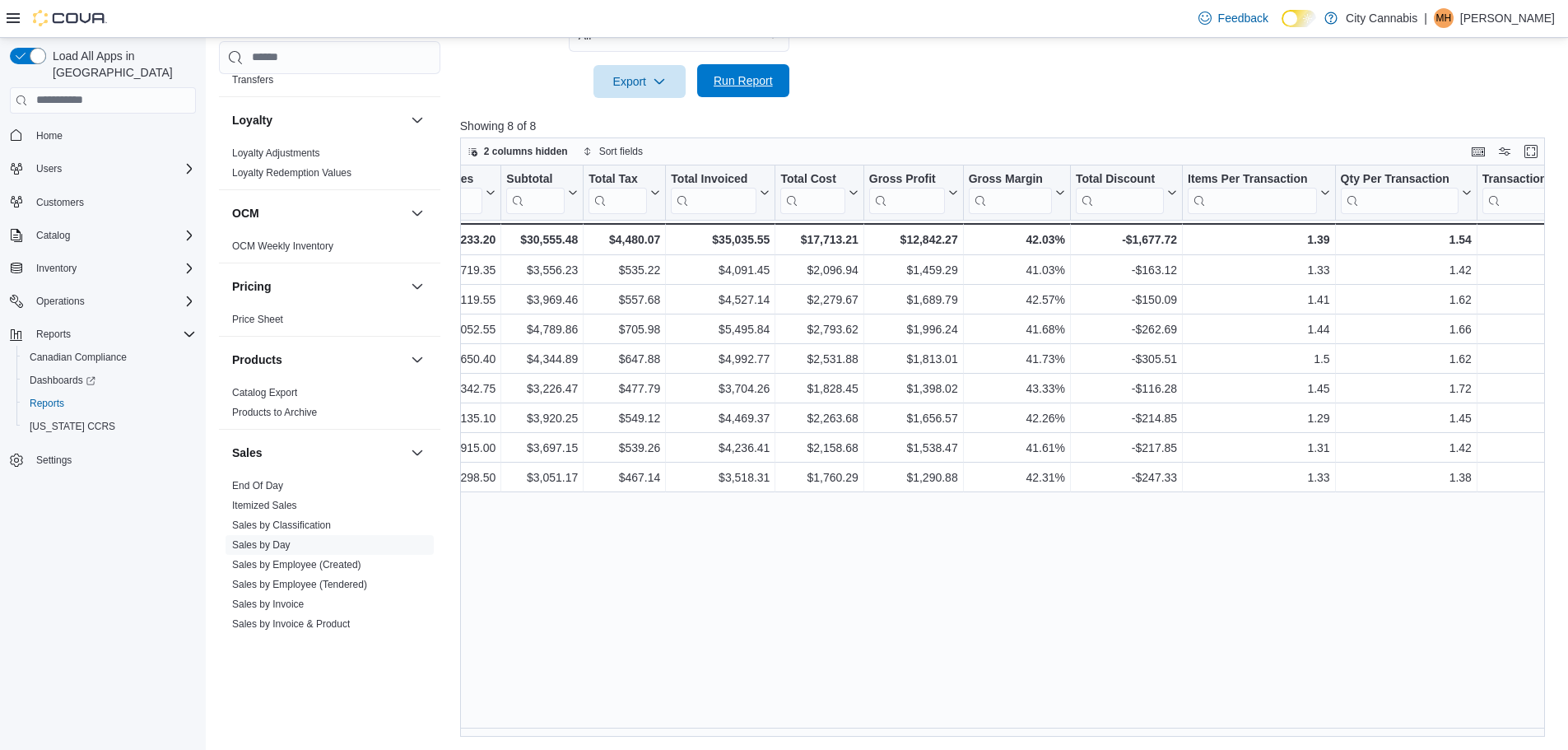
click at [719, 78] on span "Run Report" at bounding box center [743, 81] width 59 height 17
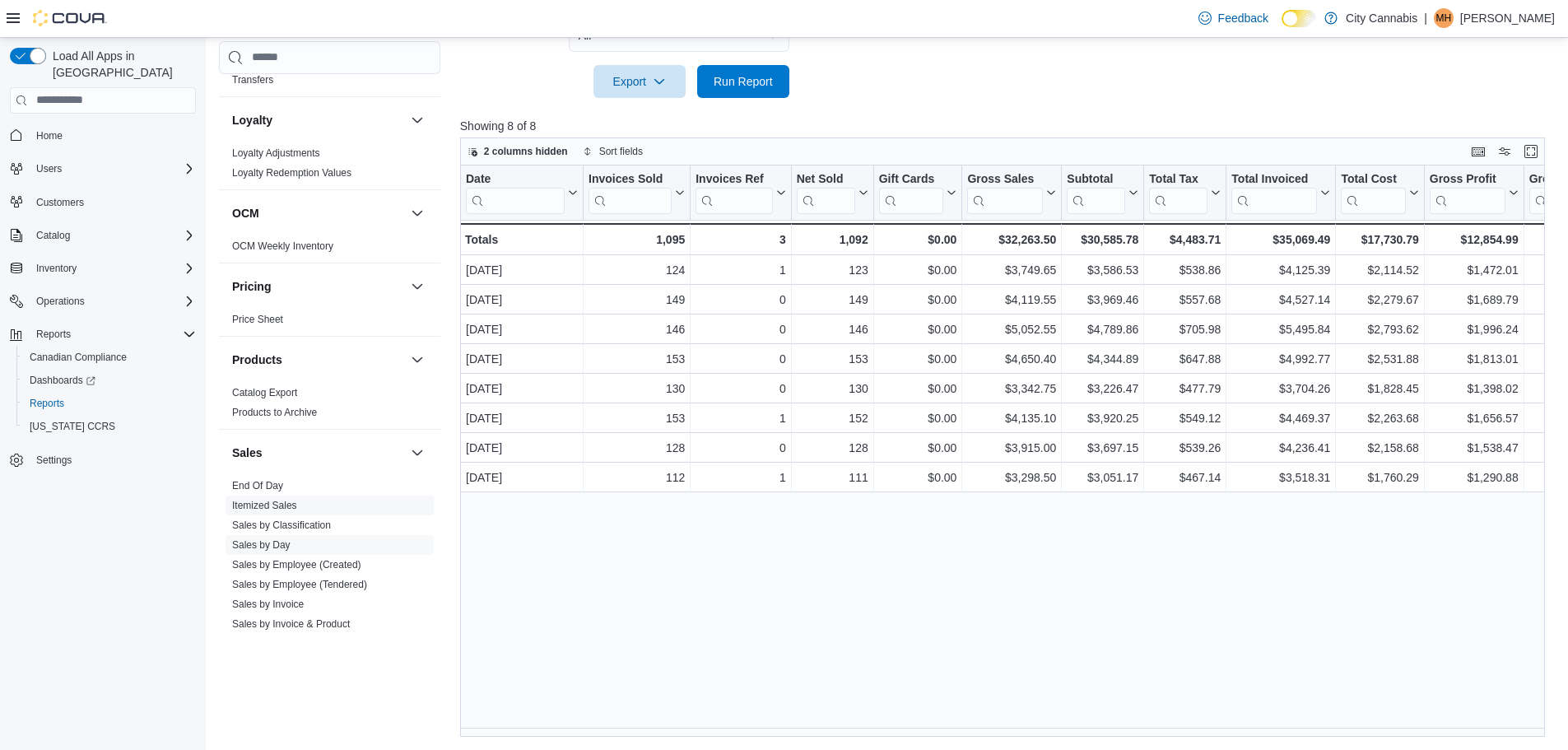
click at [260, 500] on link "Itemized Sales" at bounding box center [264, 506] width 65 height 12
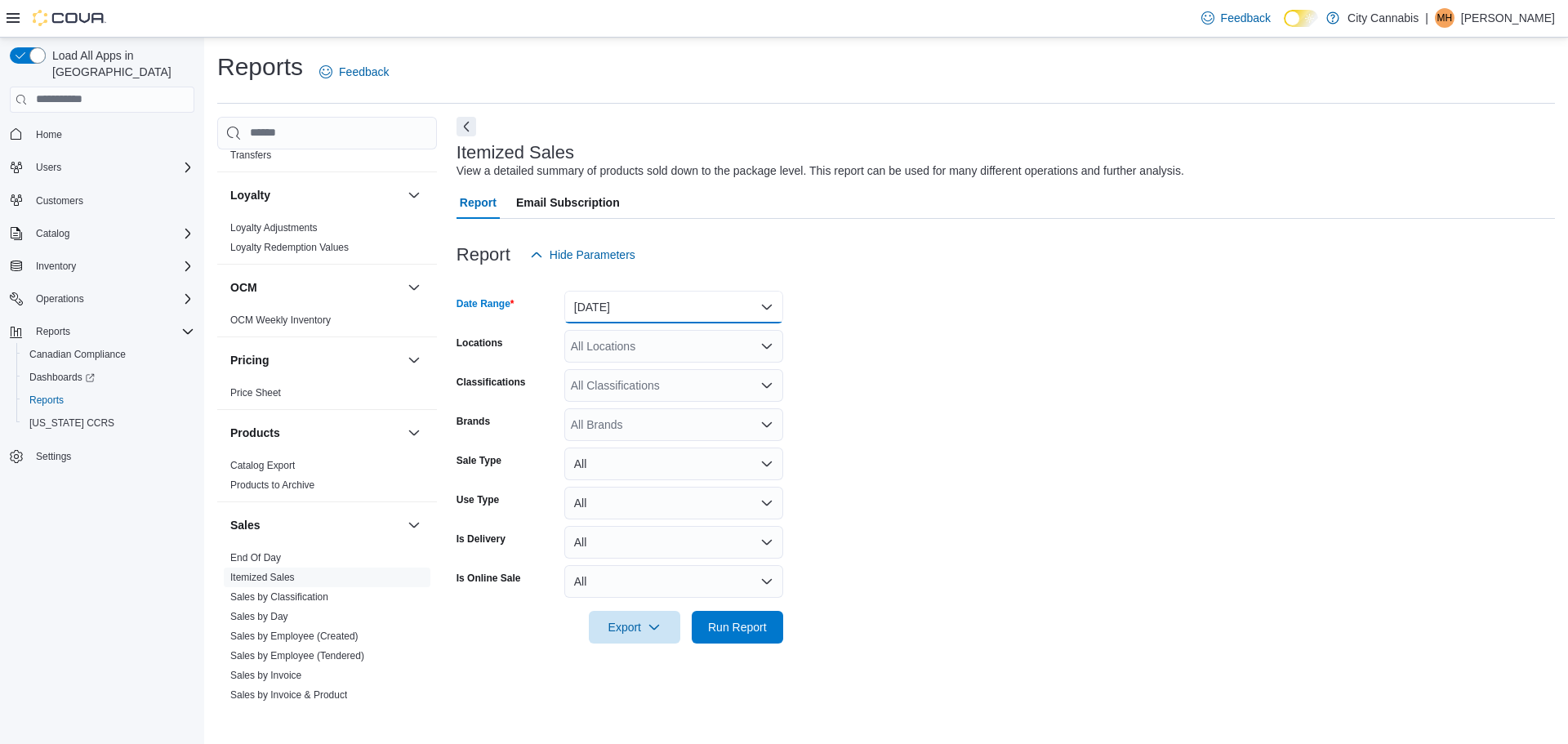
click at [675, 312] on button "[DATE]" at bounding box center [673, 307] width 219 height 33
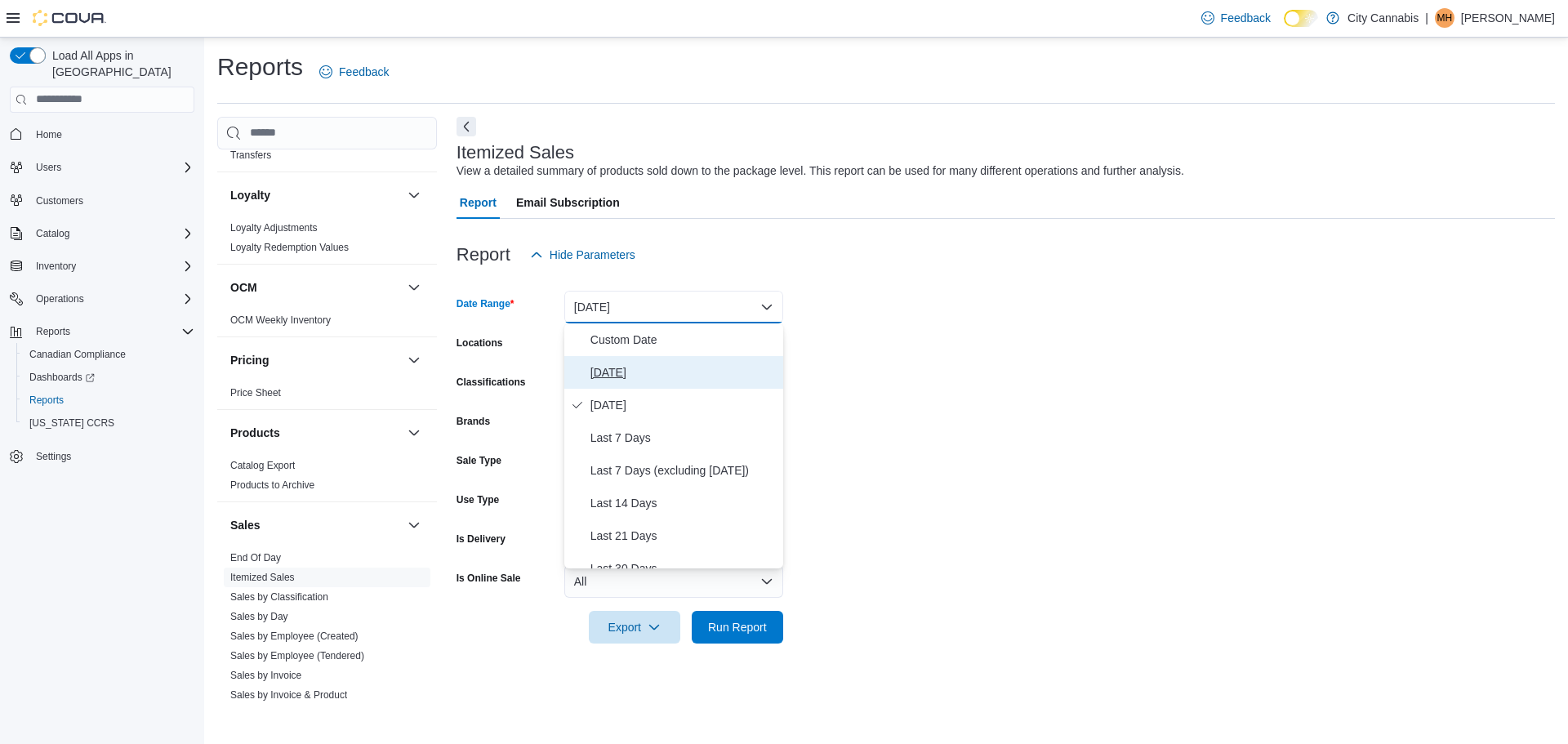
drag, startPoint x: 639, startPoint y: 362, endPoint x: 638, endPoint y: 374, distance: 12.0
click at [639, 363] on span "[DATE]" at bounding box center [683, 373] width 186 height 20
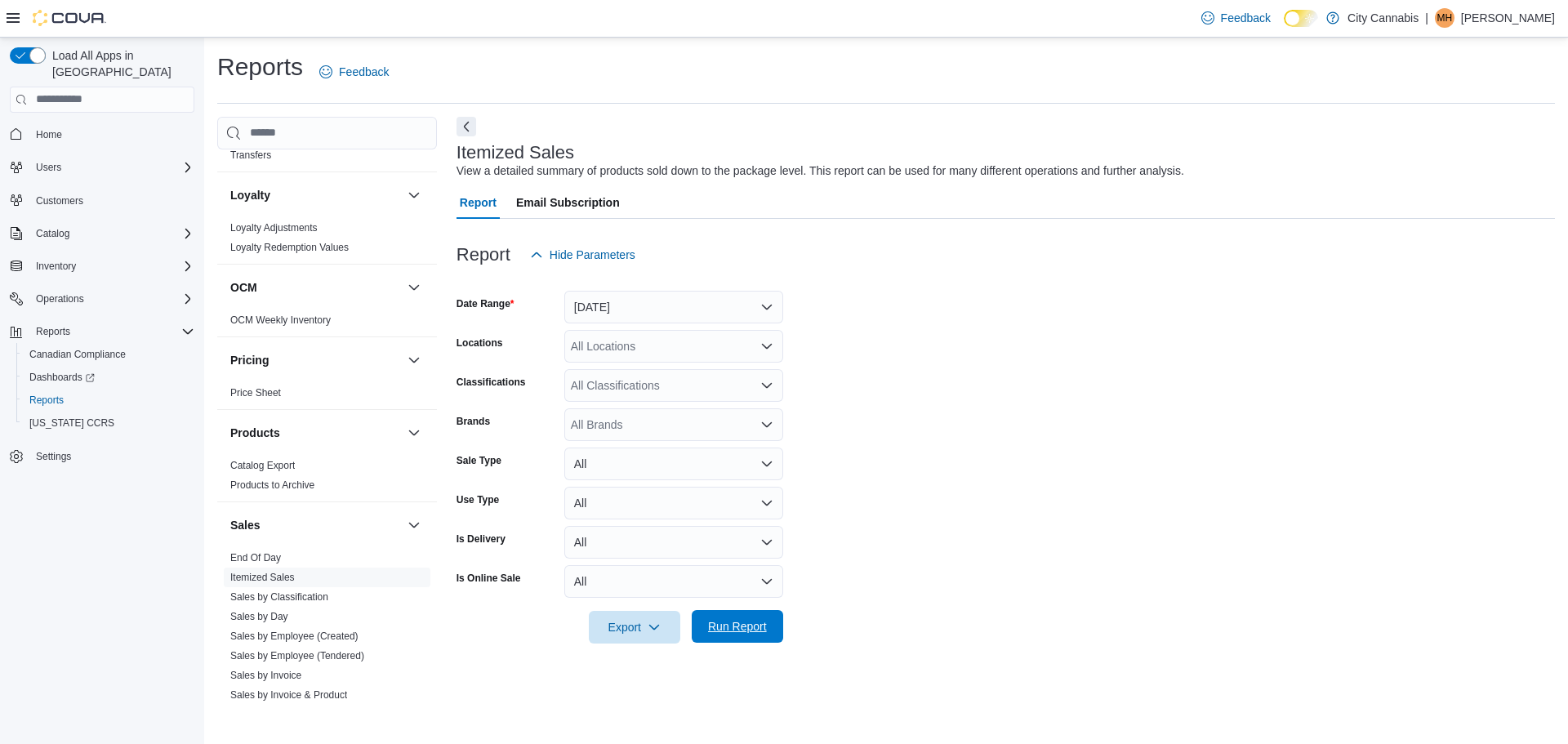
click at [744, 619] on span "Run Report" at bounding box center [737, 627] width 72 height 33
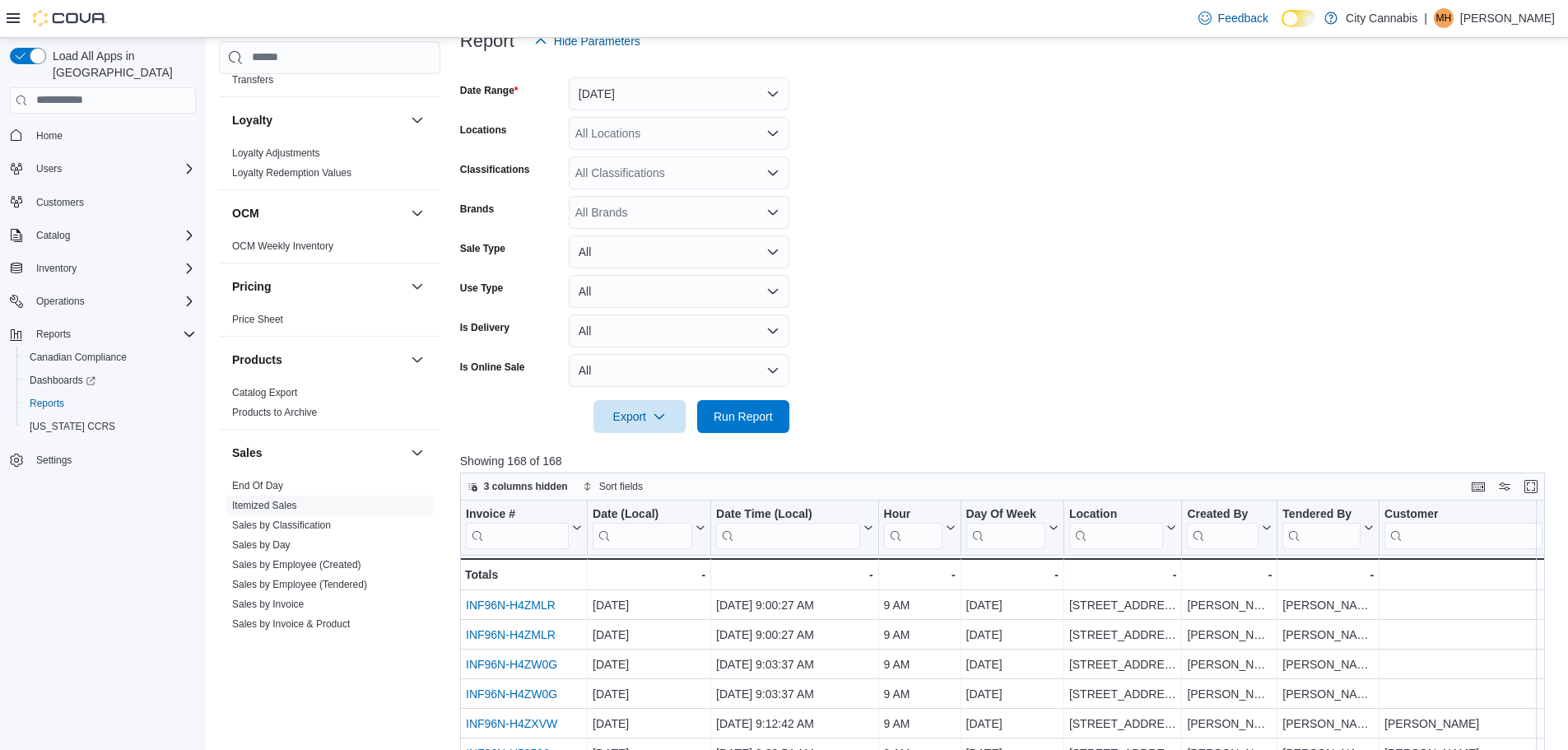
scroll to position [551, 0]
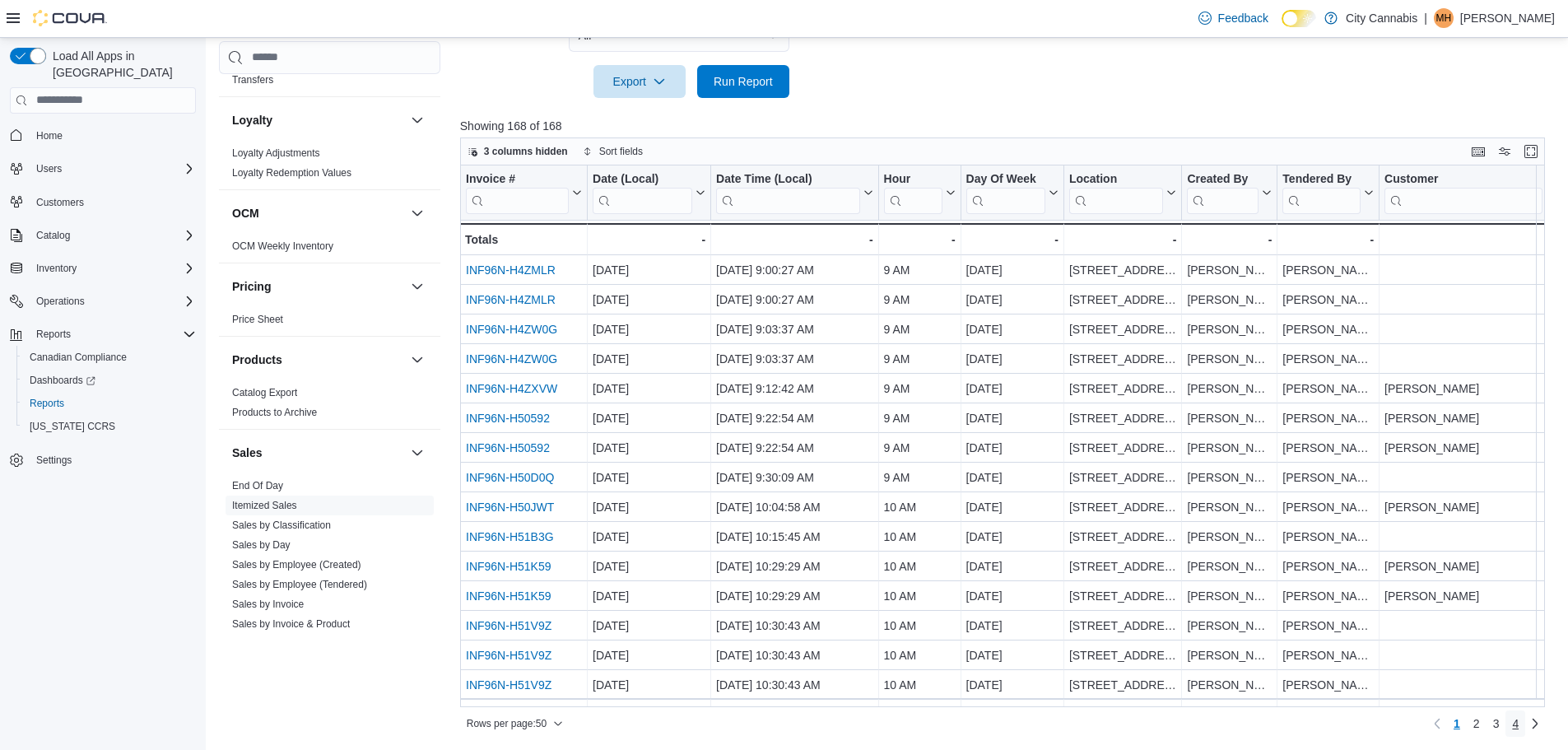
click at [1518, 733] on span "4" at bounding box center [1515, 724] width 7 height 26
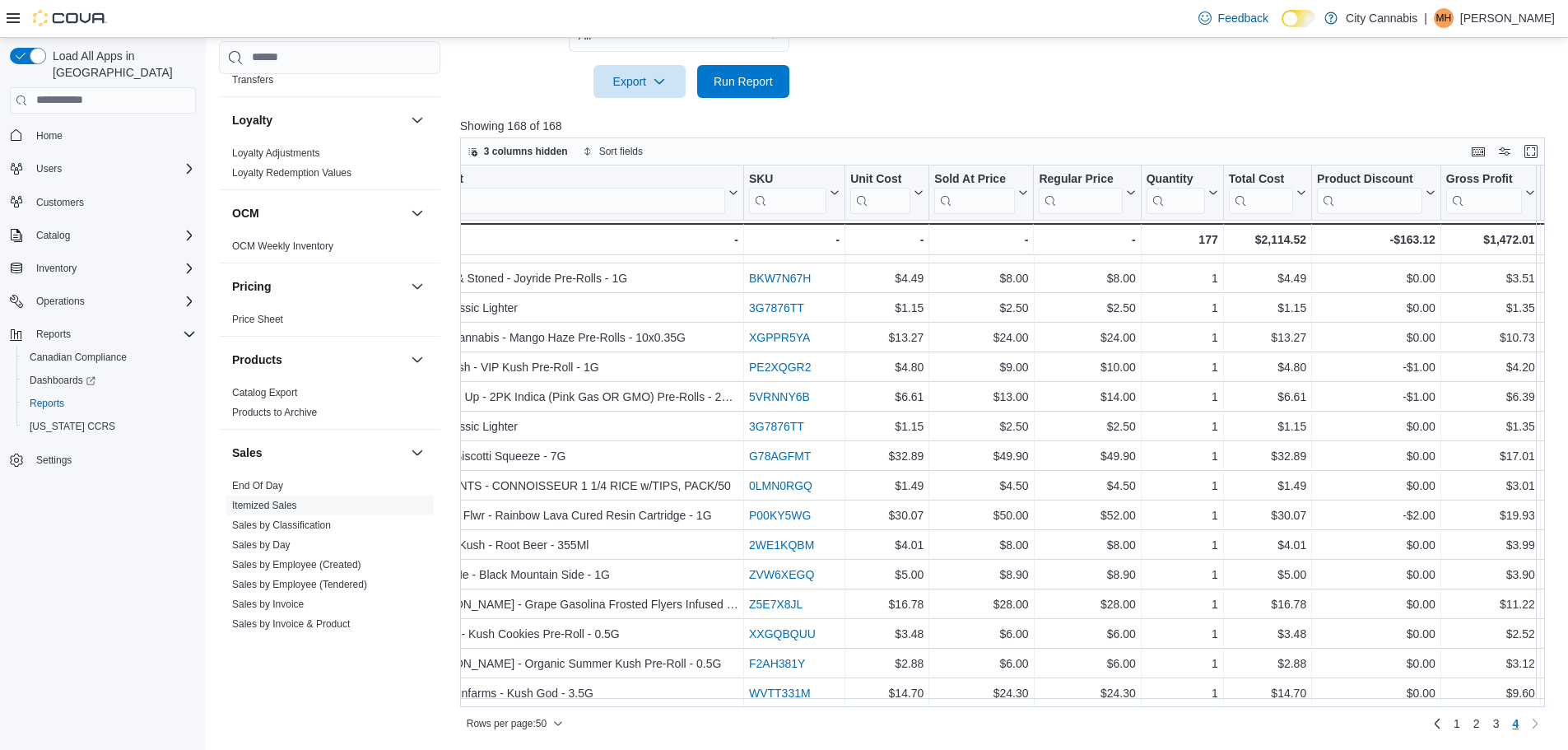
scroll to position [89, 2126]
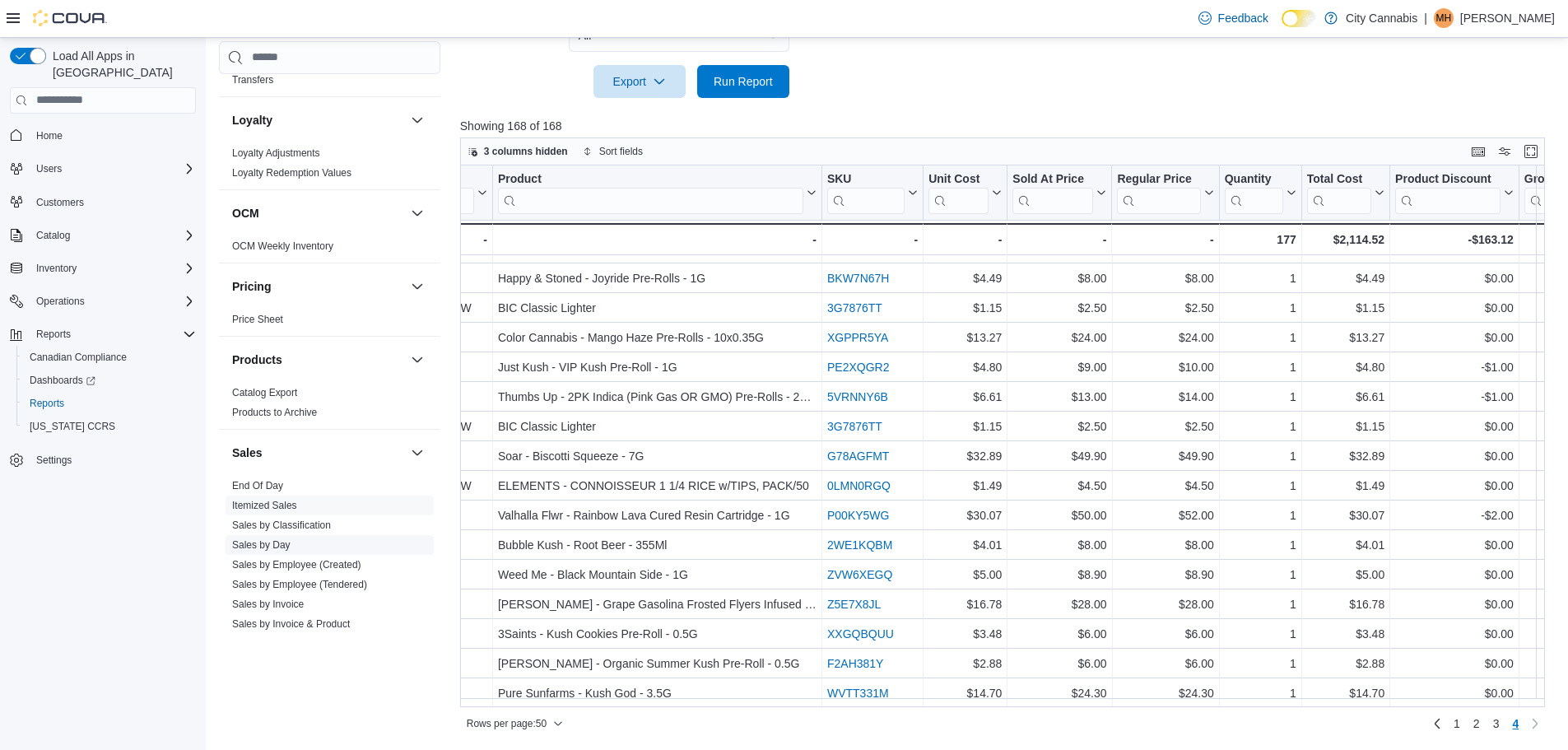
click at [258, 539] on link "Sales by Day" at bounding box center [261, 545] width 59 height 12
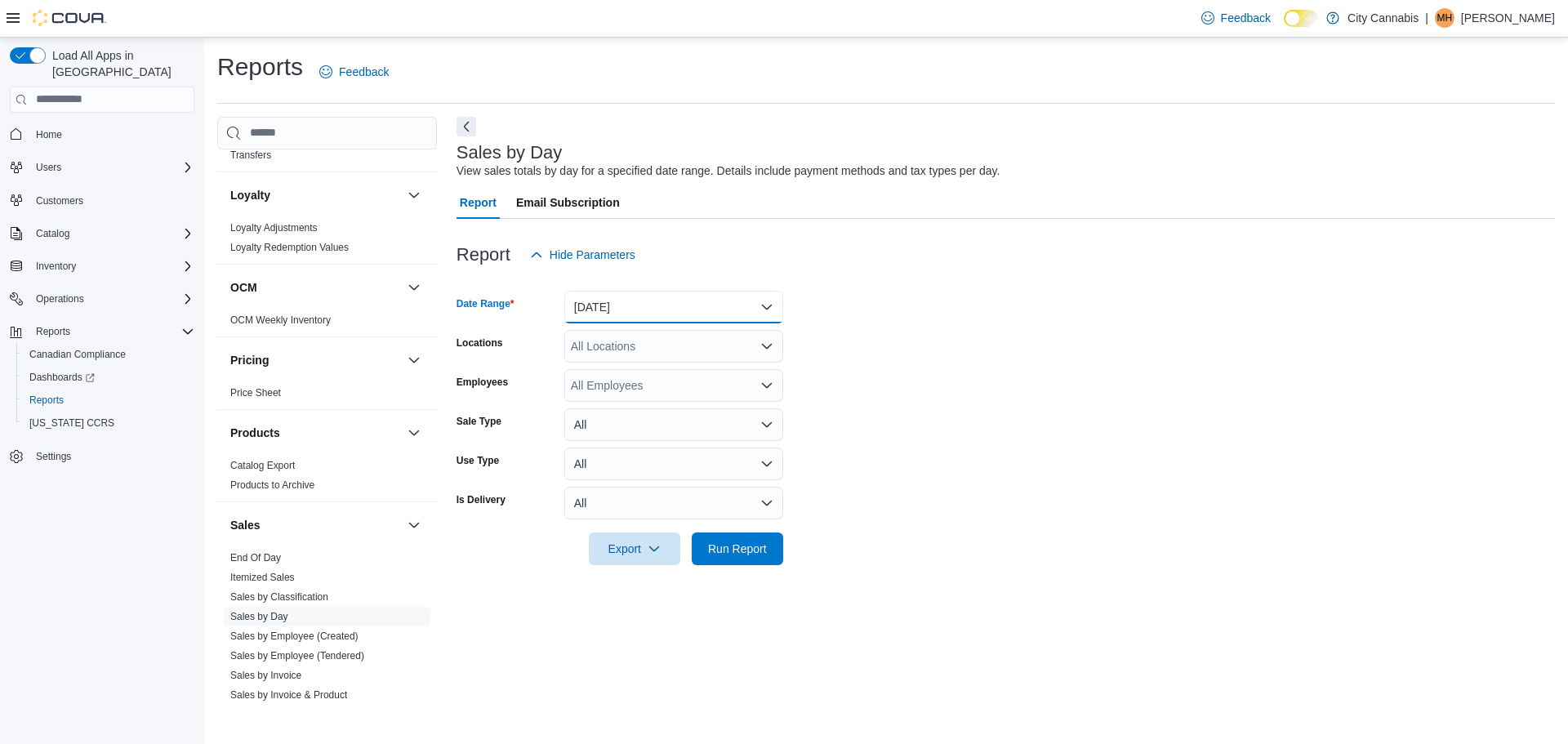
click at [613, 309] on button "[DATE]" at bounding box center [673, 307] width 219 height 33
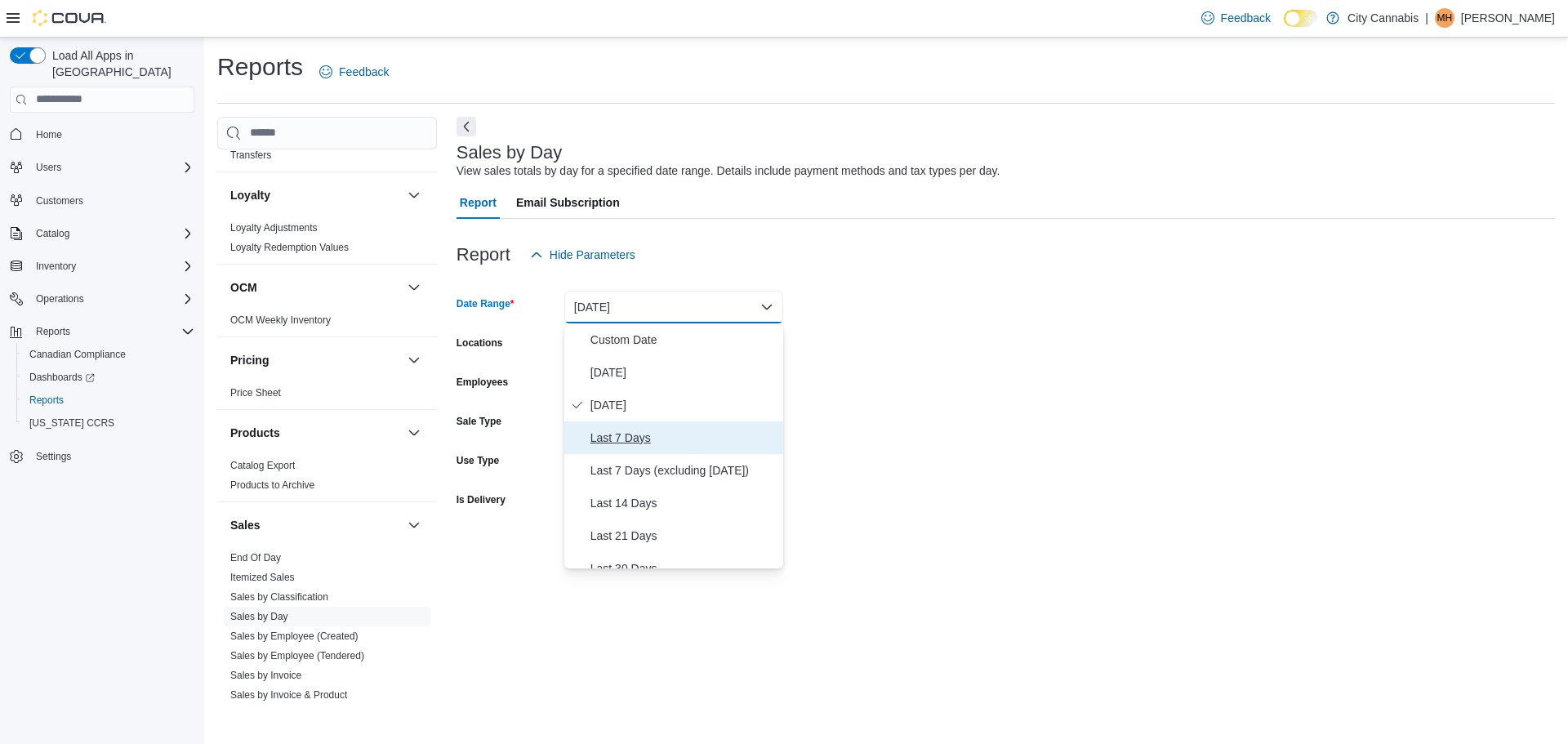
click at [611, 434] on span "Last 7 Days" at bounding box center [683, 438] width 186 height 20
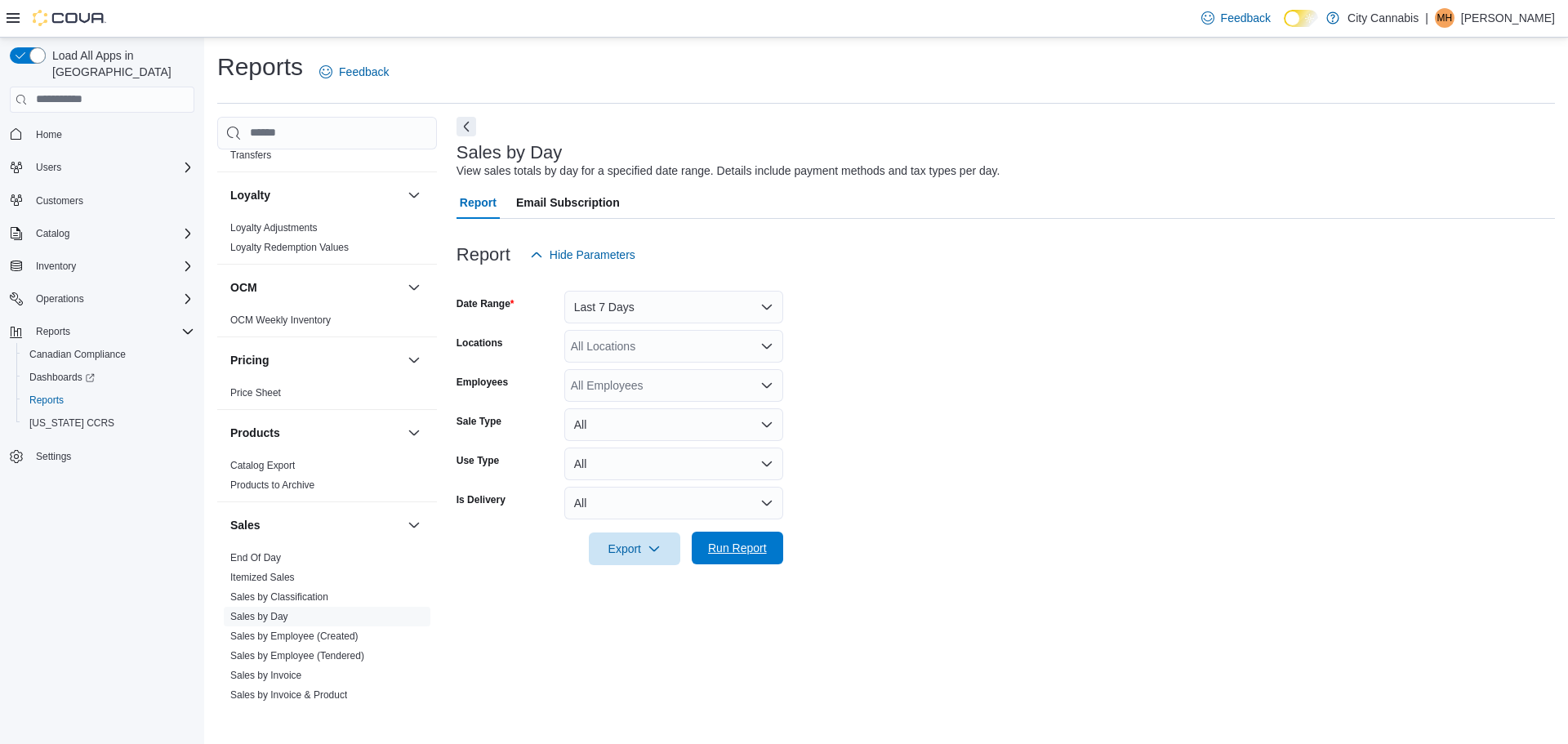
click at [732, 546] on span "Run Report" at bounding box center [737, 548] width 59 height 16
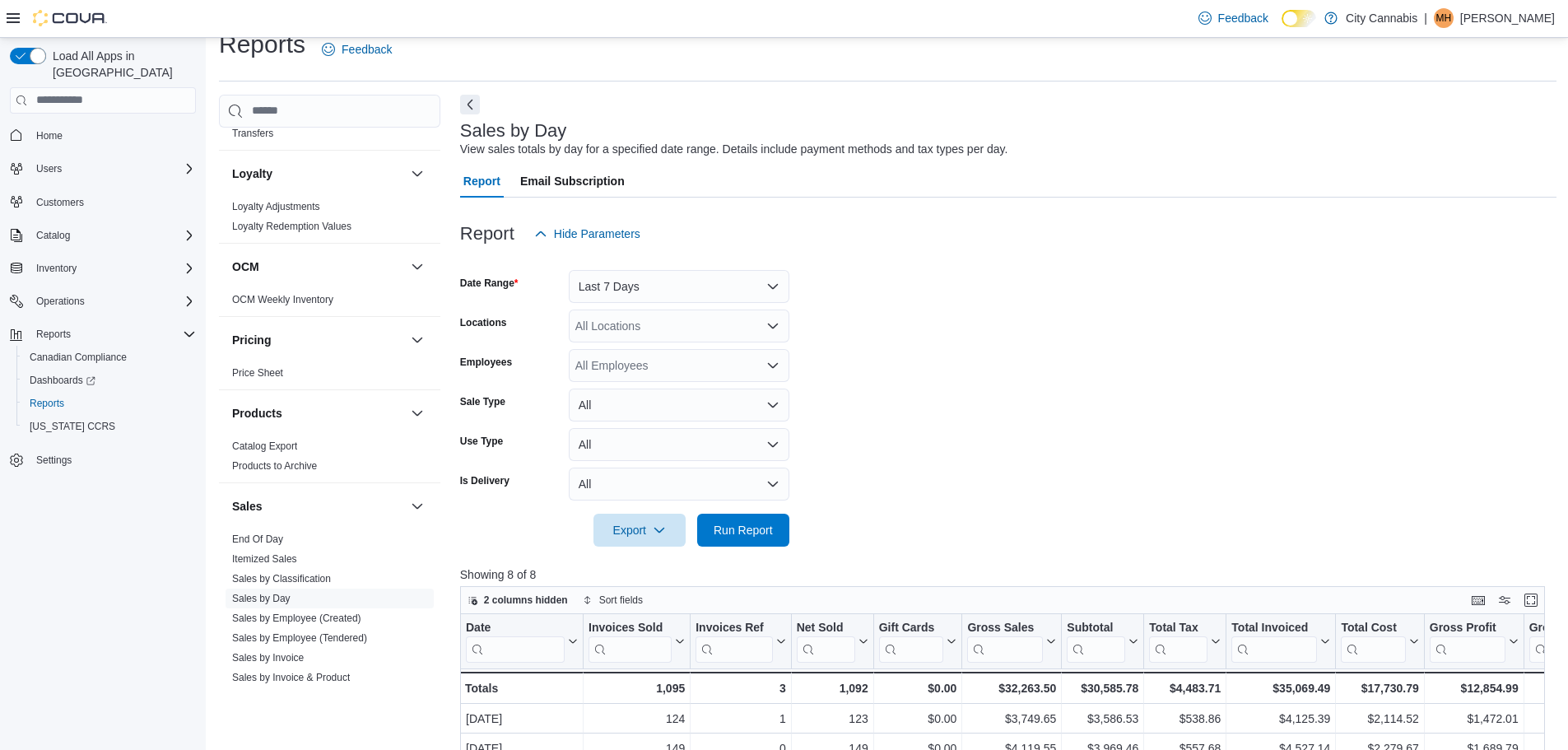
scroll to position [411, 0]
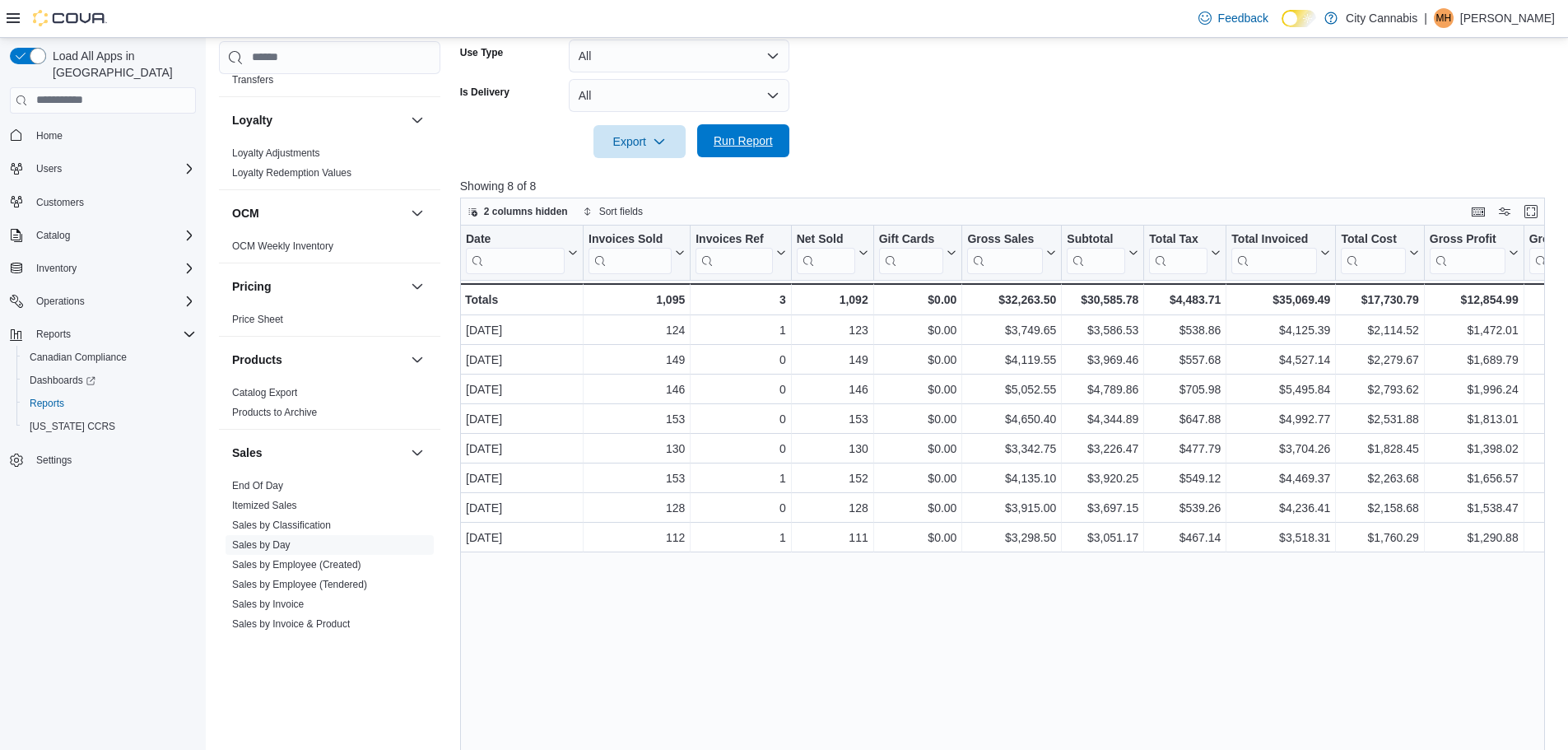
click at [751, 139] on span "Run Report" at bounding box center [743, 141] width 59 height 17
click at [250, 500] on link "Itemized Sales" at bounding box center [264, 506] width 65 height 12
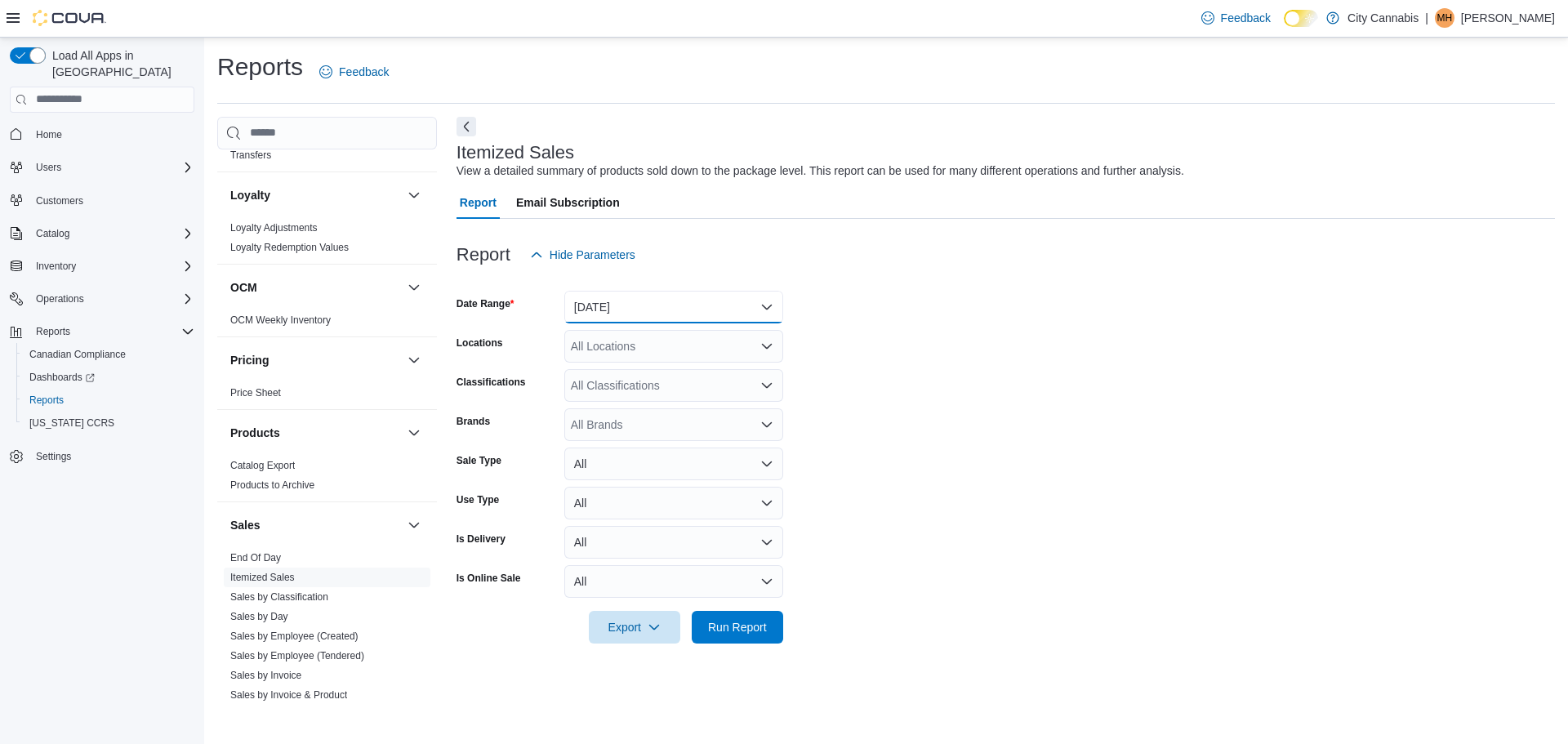
click at [680, 320] on button "[DATE]" at bounding box center [673, 307] width 219 height 33
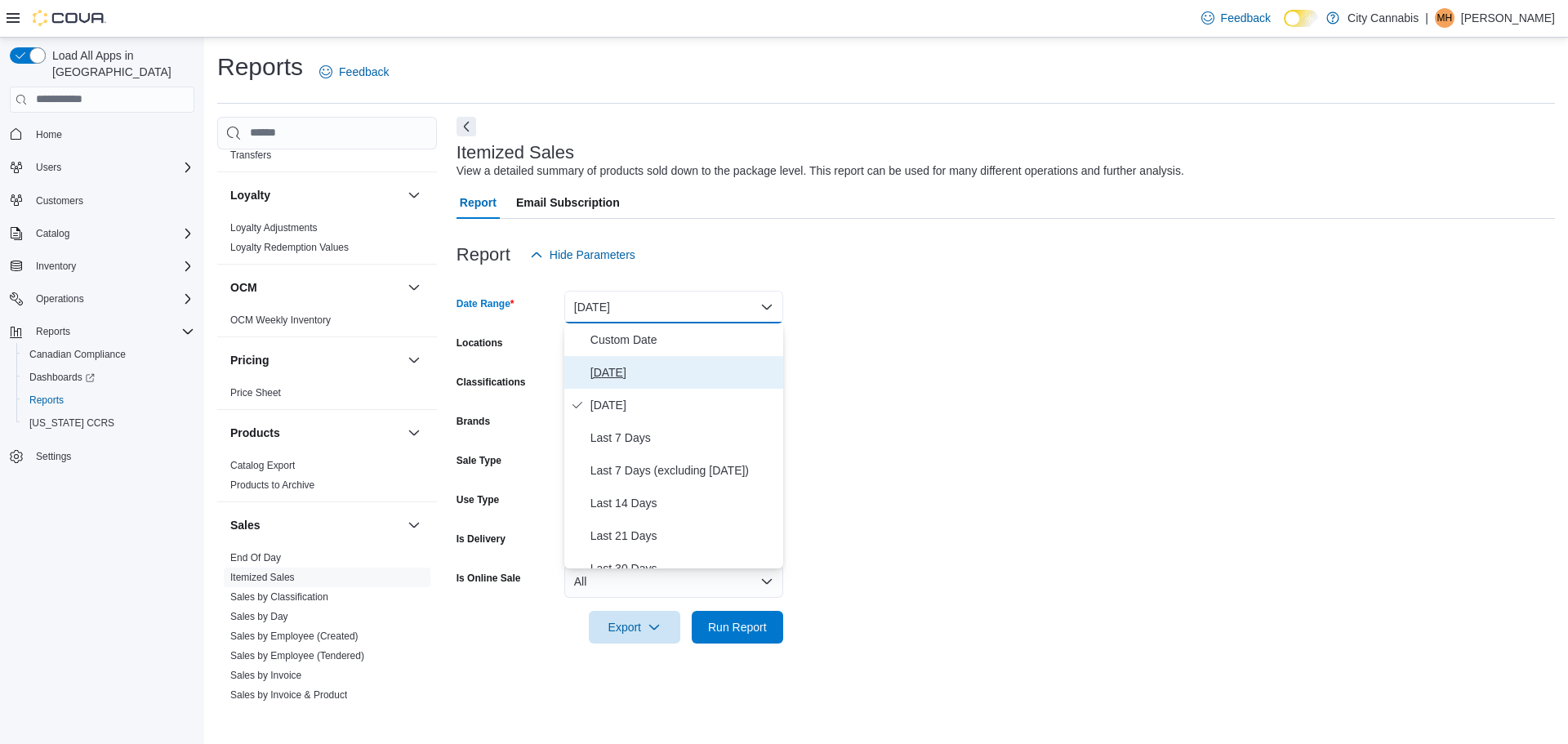
click at [649, 378] on span "[DATE]" at bounding box center [683, 373] width 186 height 20
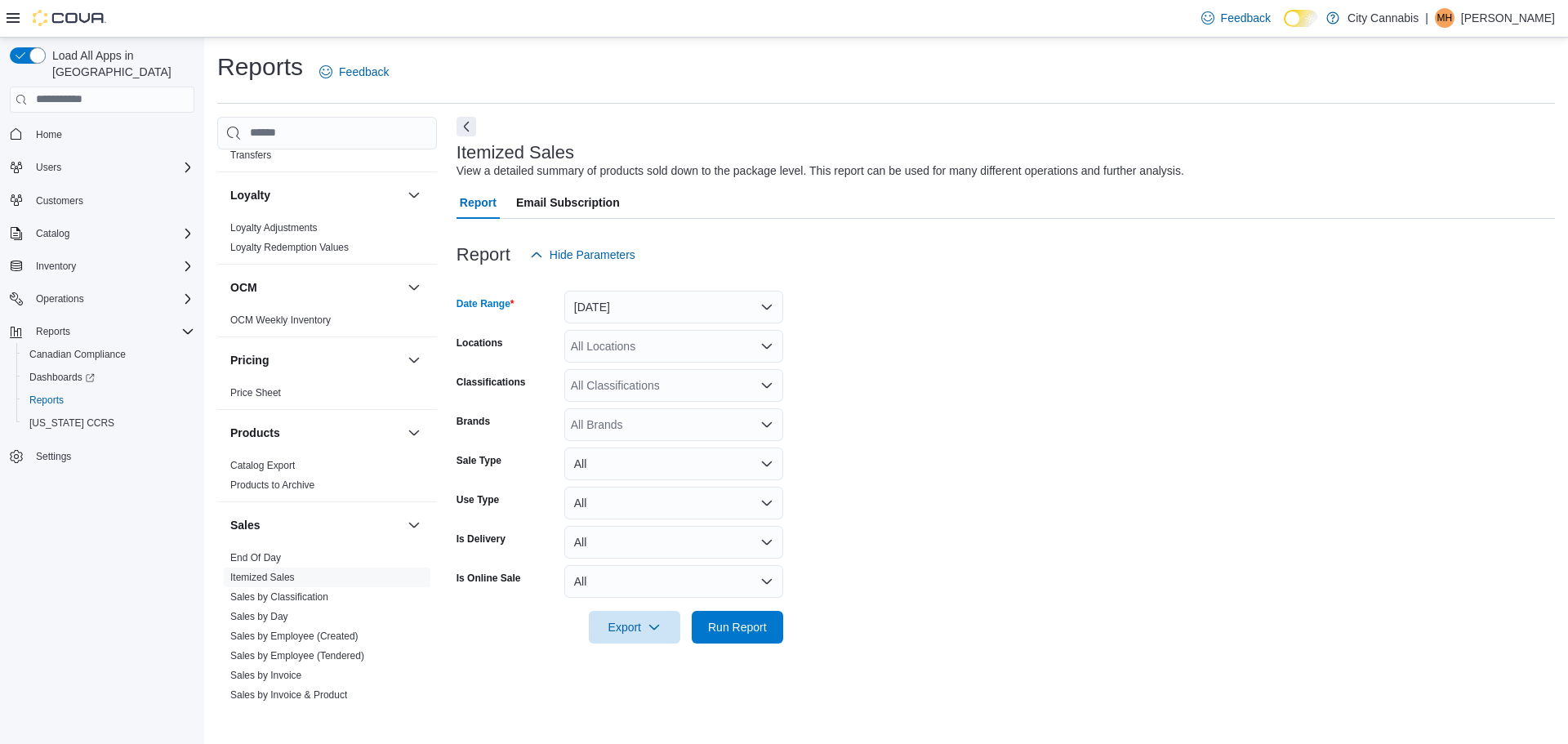
click at [730, 646] on div at bounding box center [1005, 654] width 1099 height 20
click at [741, 628] on span "Run Report" at bounding box center [737, 627] width 59 height 16
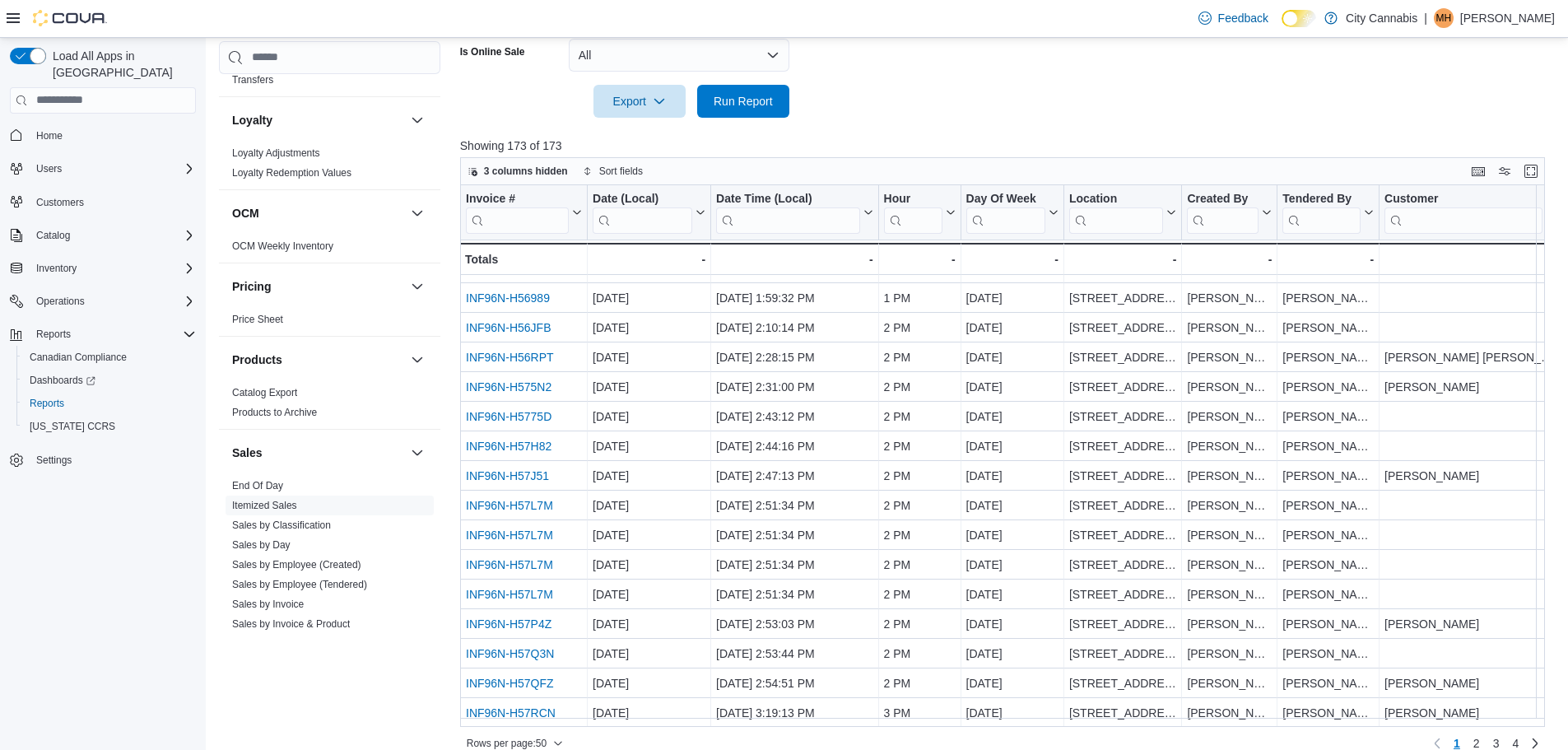
scroll to position [551, 0]
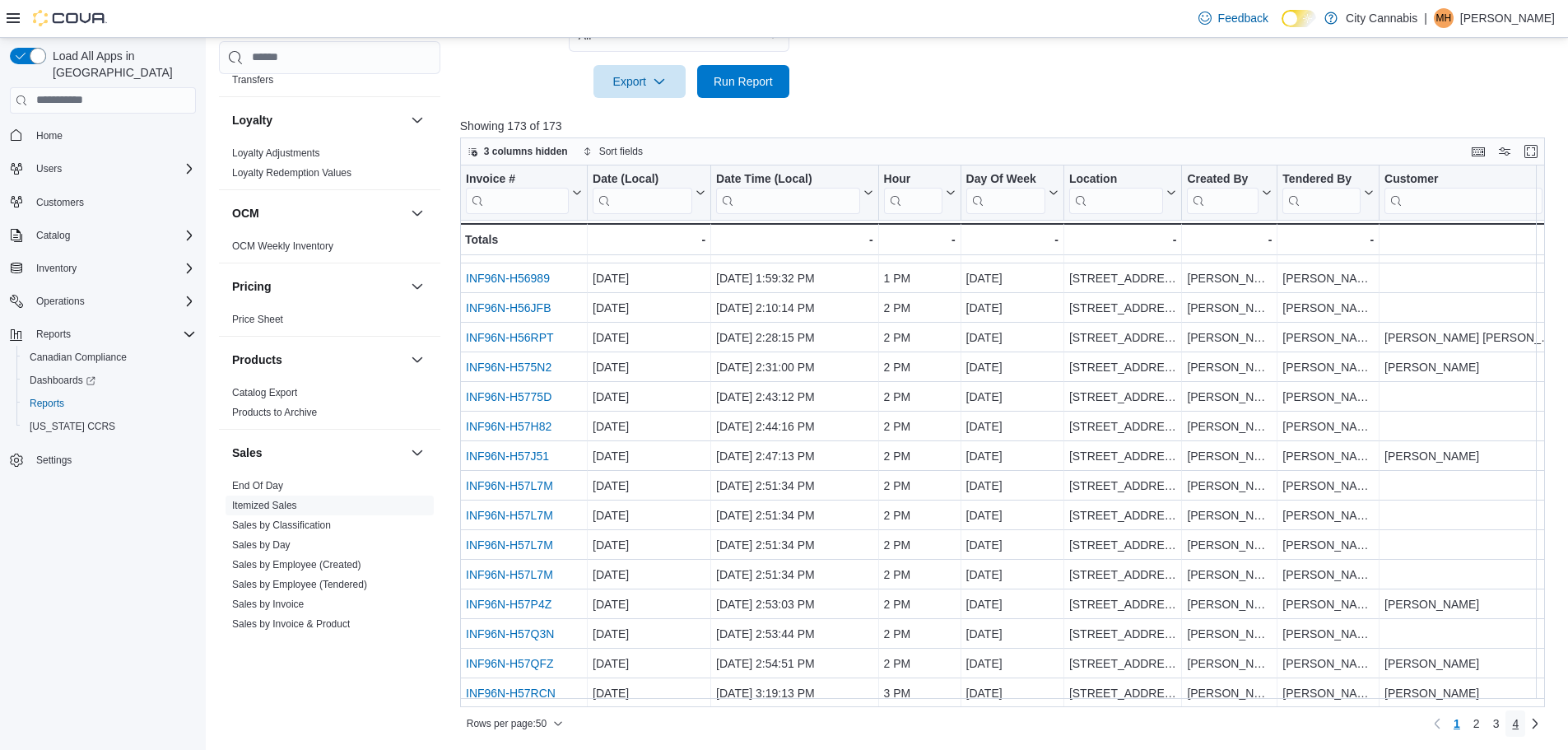
click at [1518, 723] on span "4" at bounding box center [1515, 724] width 7 height 17
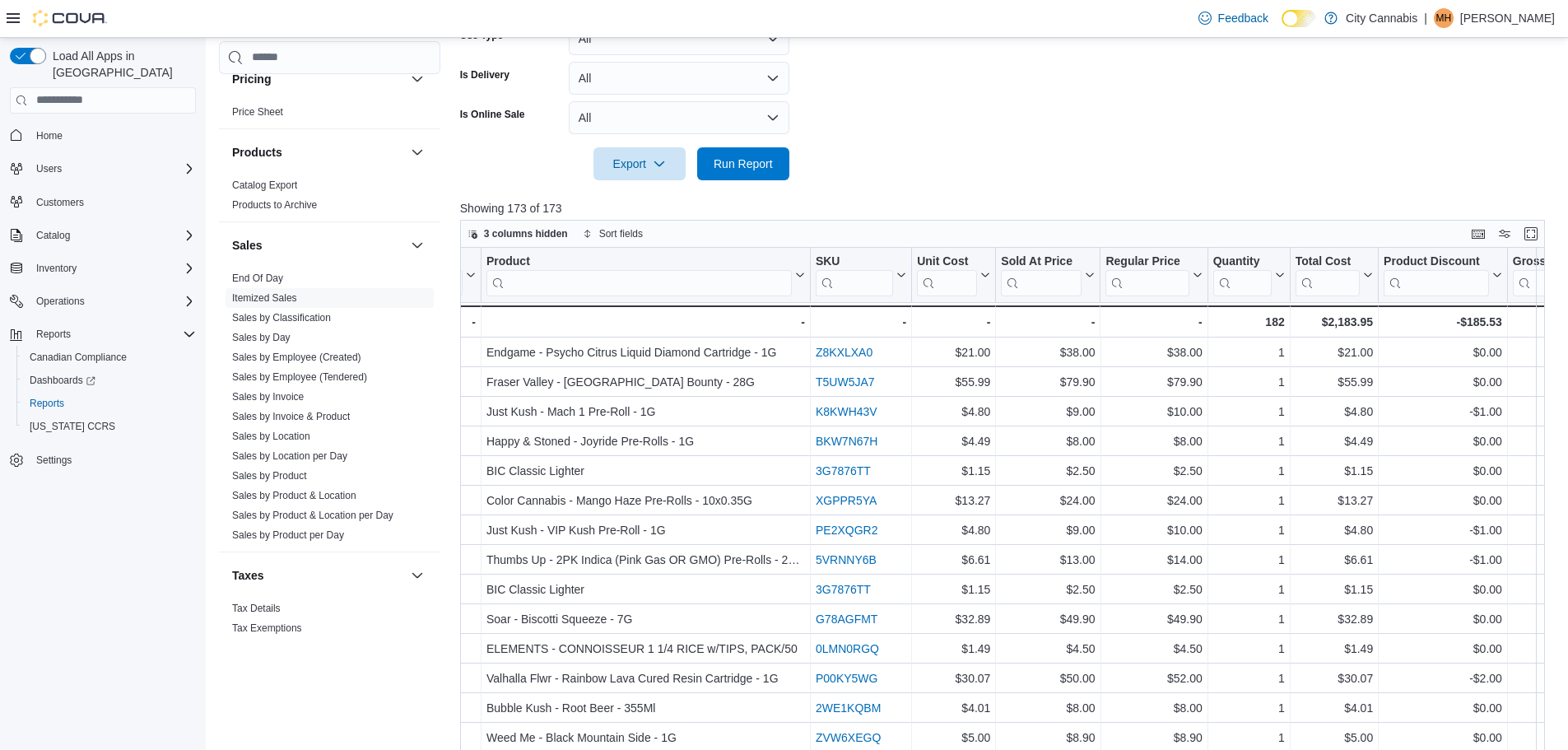
scroll to position [1290, 0]
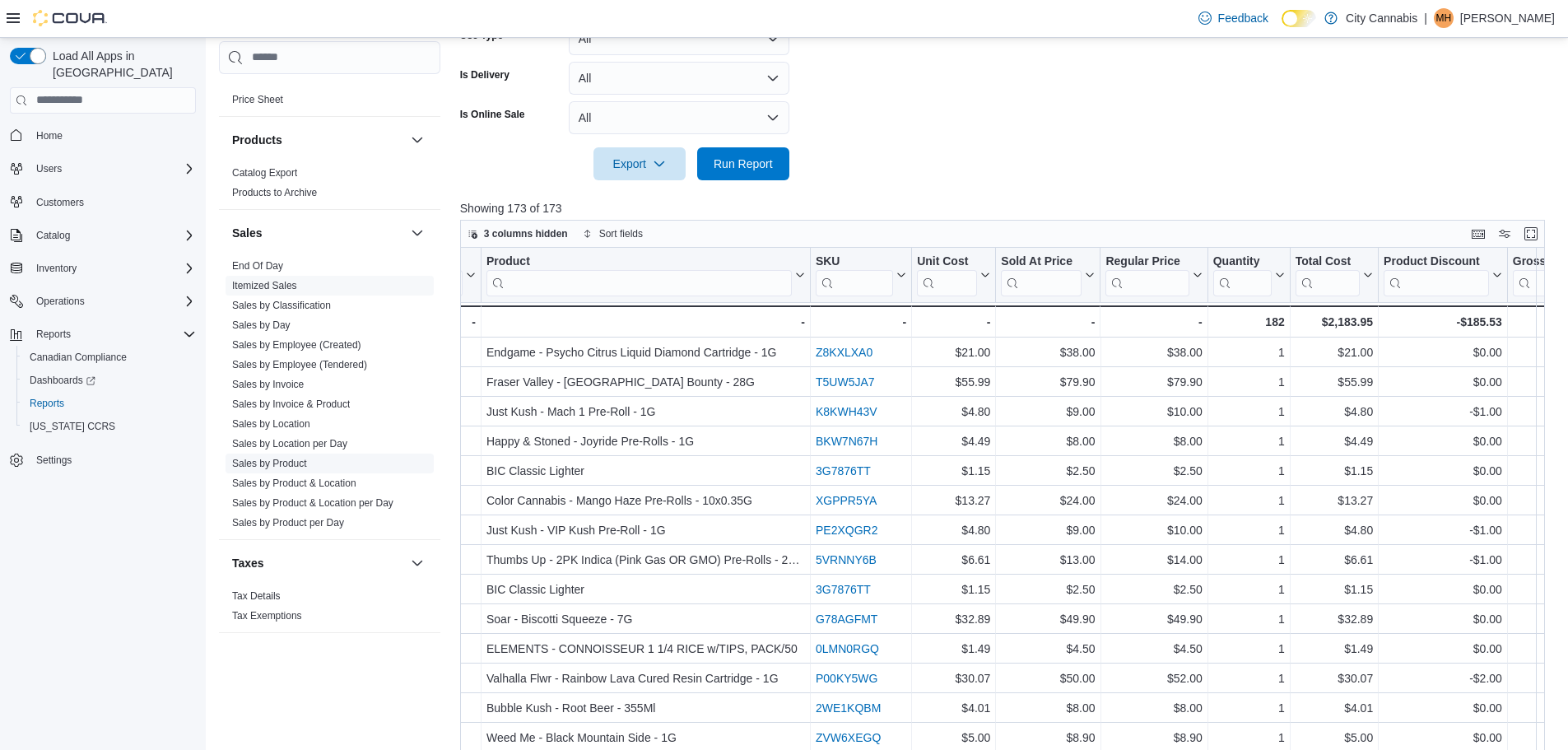
click at [283, 458] on link "Sales by Product" at bounding box center [269, 463] width 75 height 12
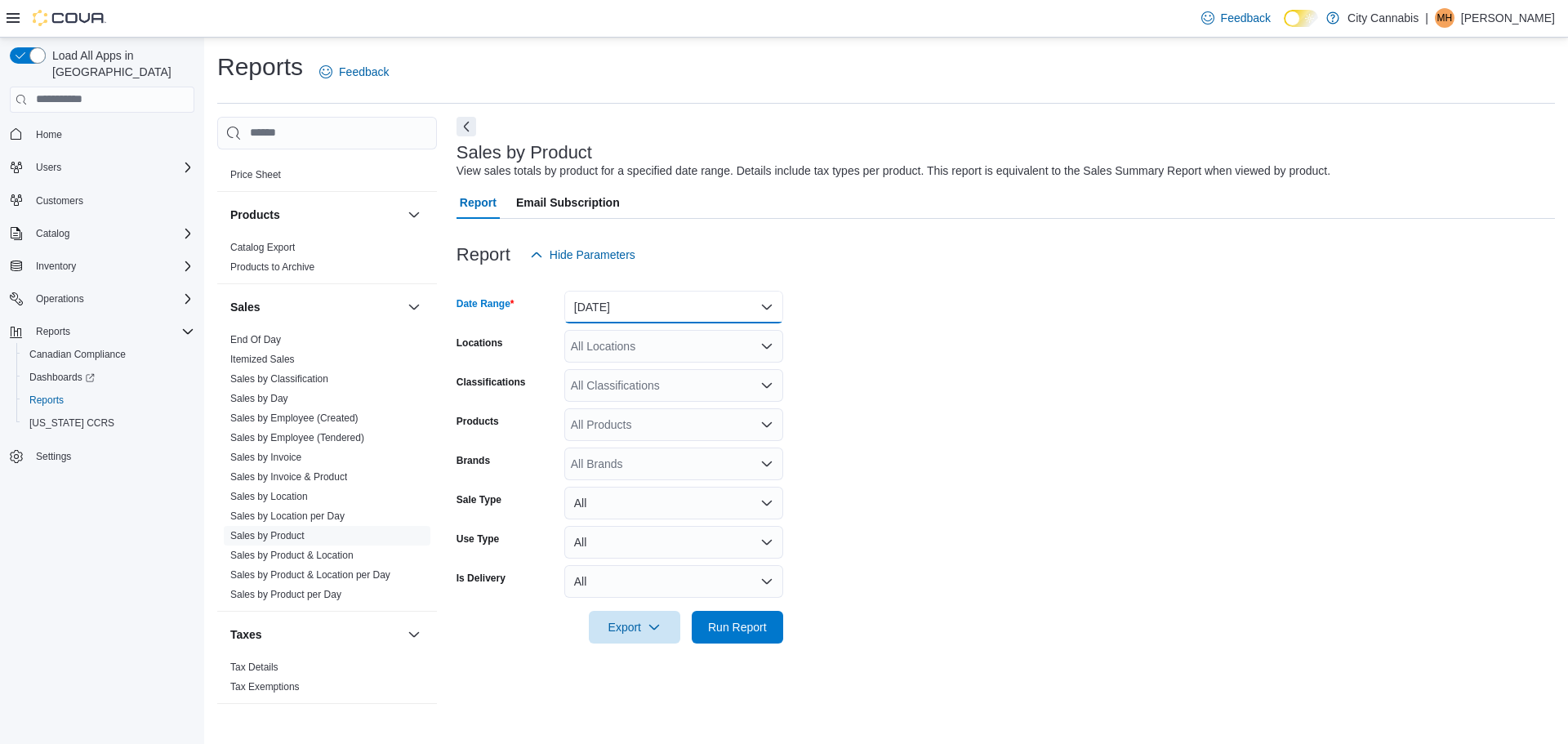
click at [640, 308] on button "[DATE]" at bounding box center [673, 307] width 219 height 33
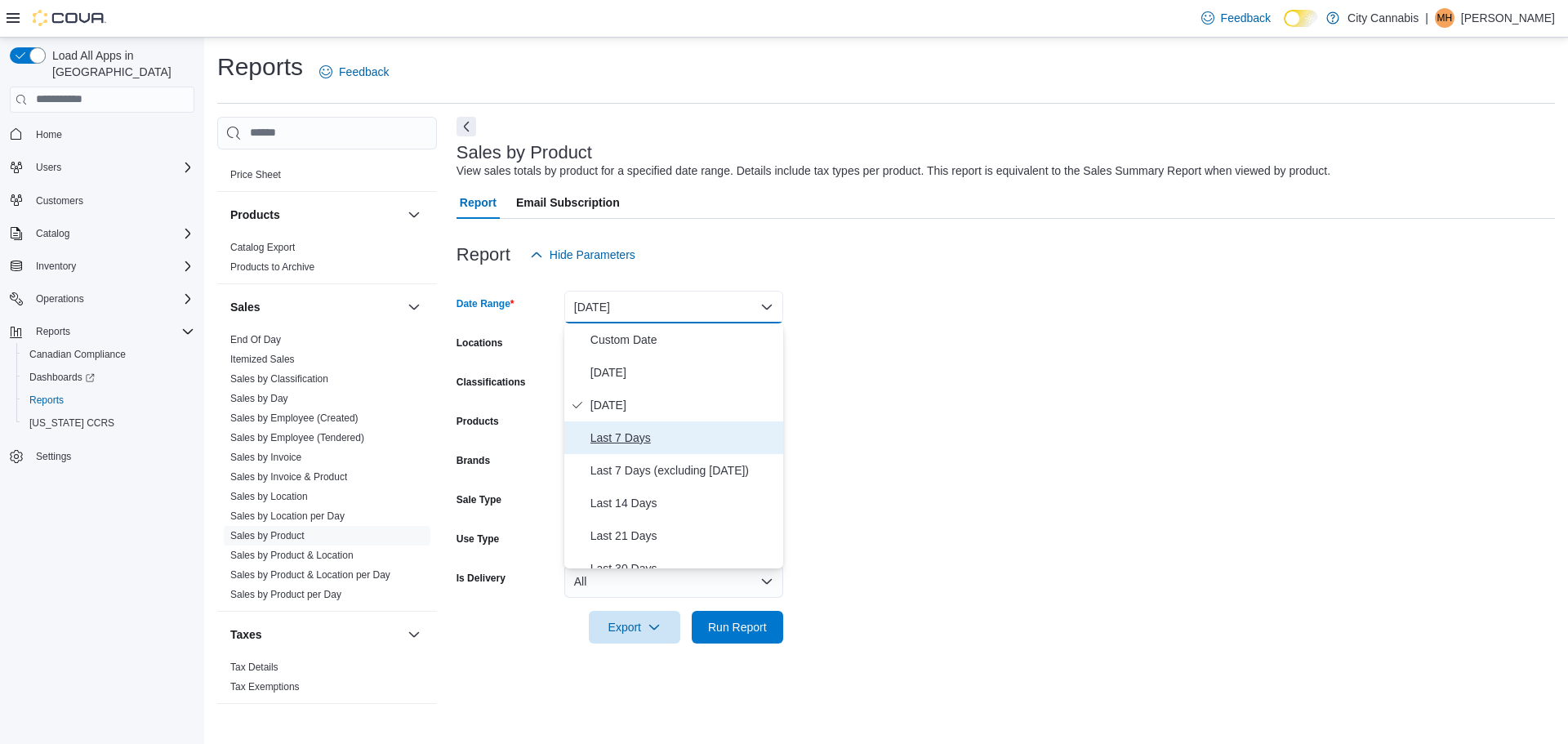
click at [614, 431] on span "Last 7 Days" at bounding box center [683, 438] width 186 height 20
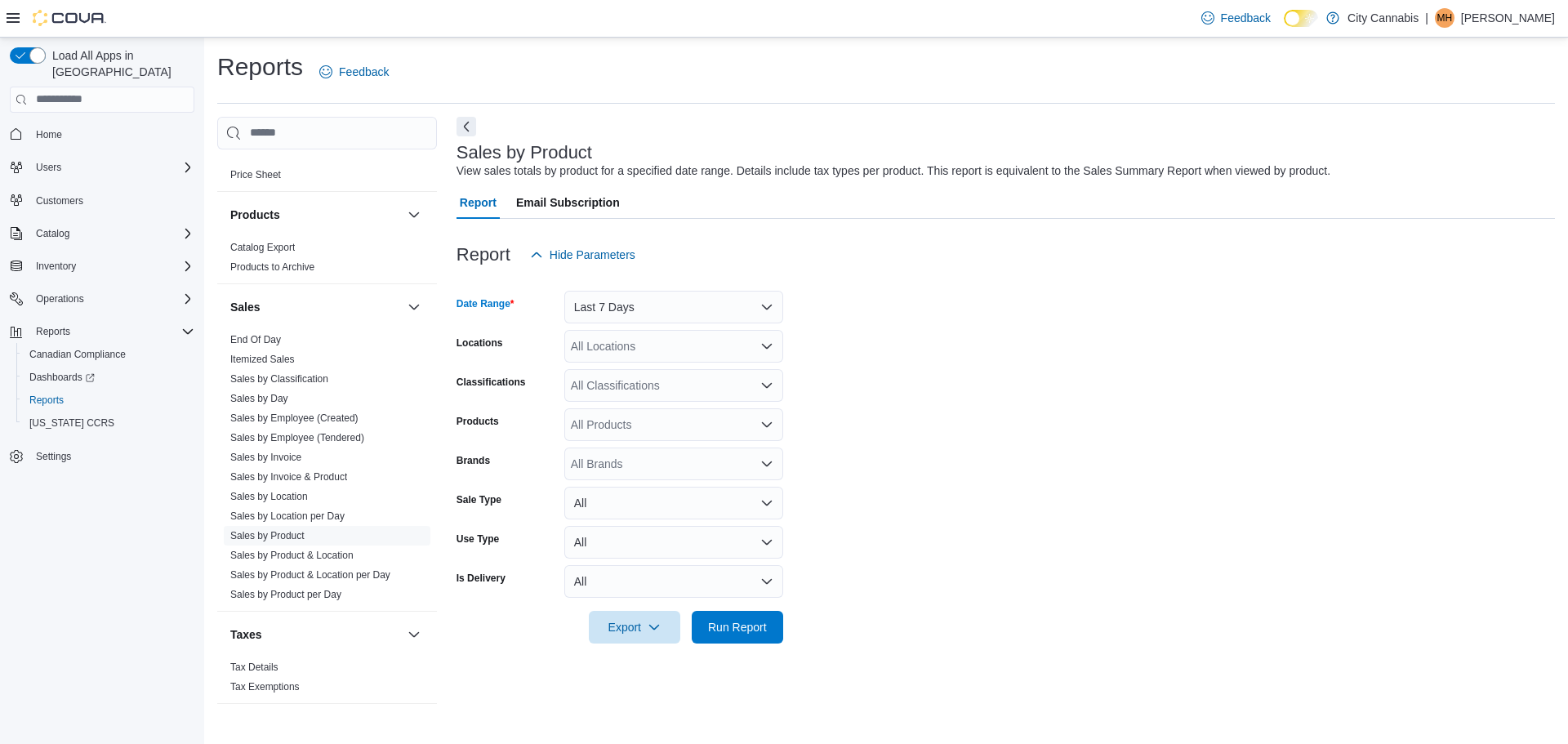
click at [632, 379] on div "All Classifications" at bounding box center [673, 386] width 219 height 33
click at [614, 484] on span "Flower" at bounding box center [617, 484] width 34 height 16
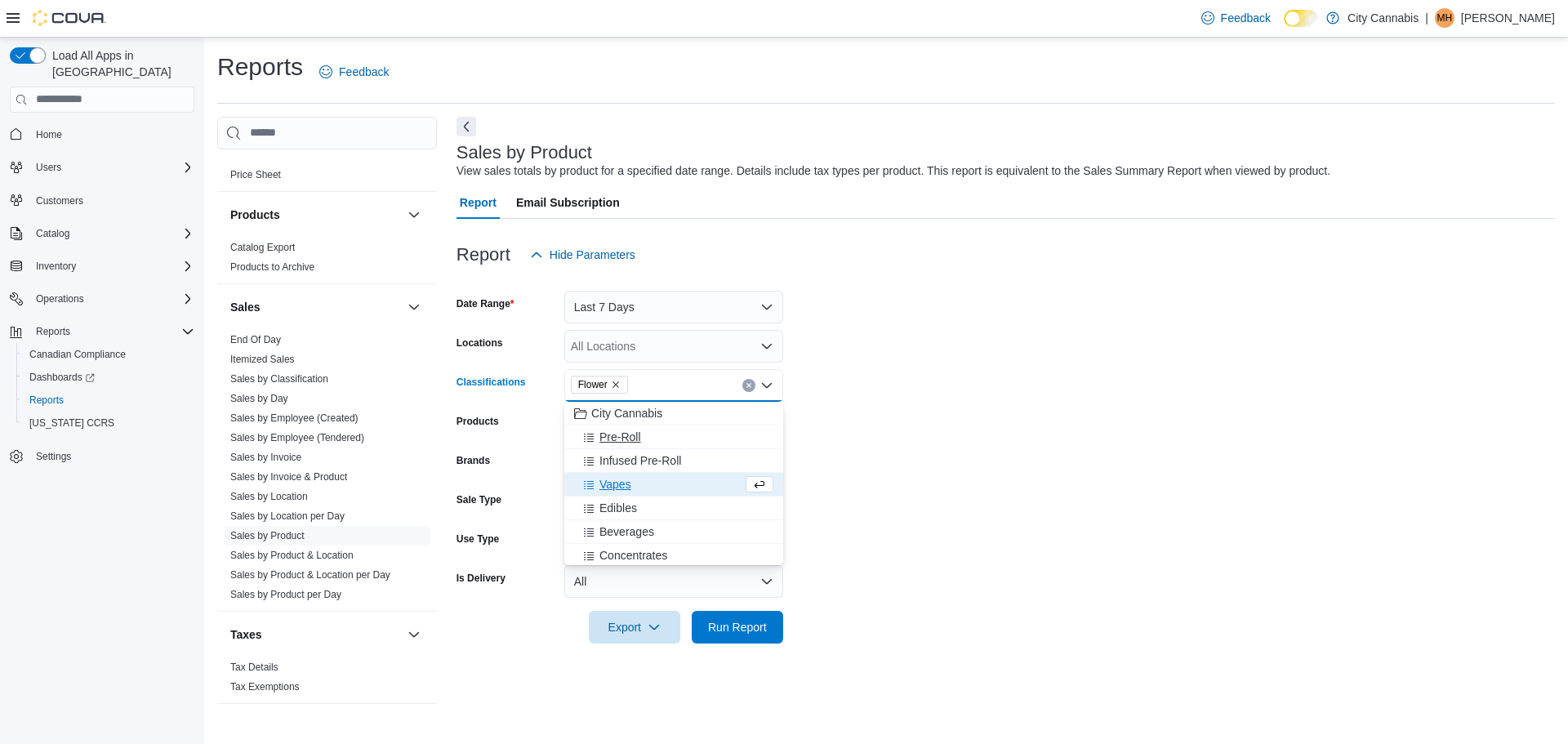
click at [625, 439] on span "Pre-Roll" at bounding box center [620, 437] width 42 height 16
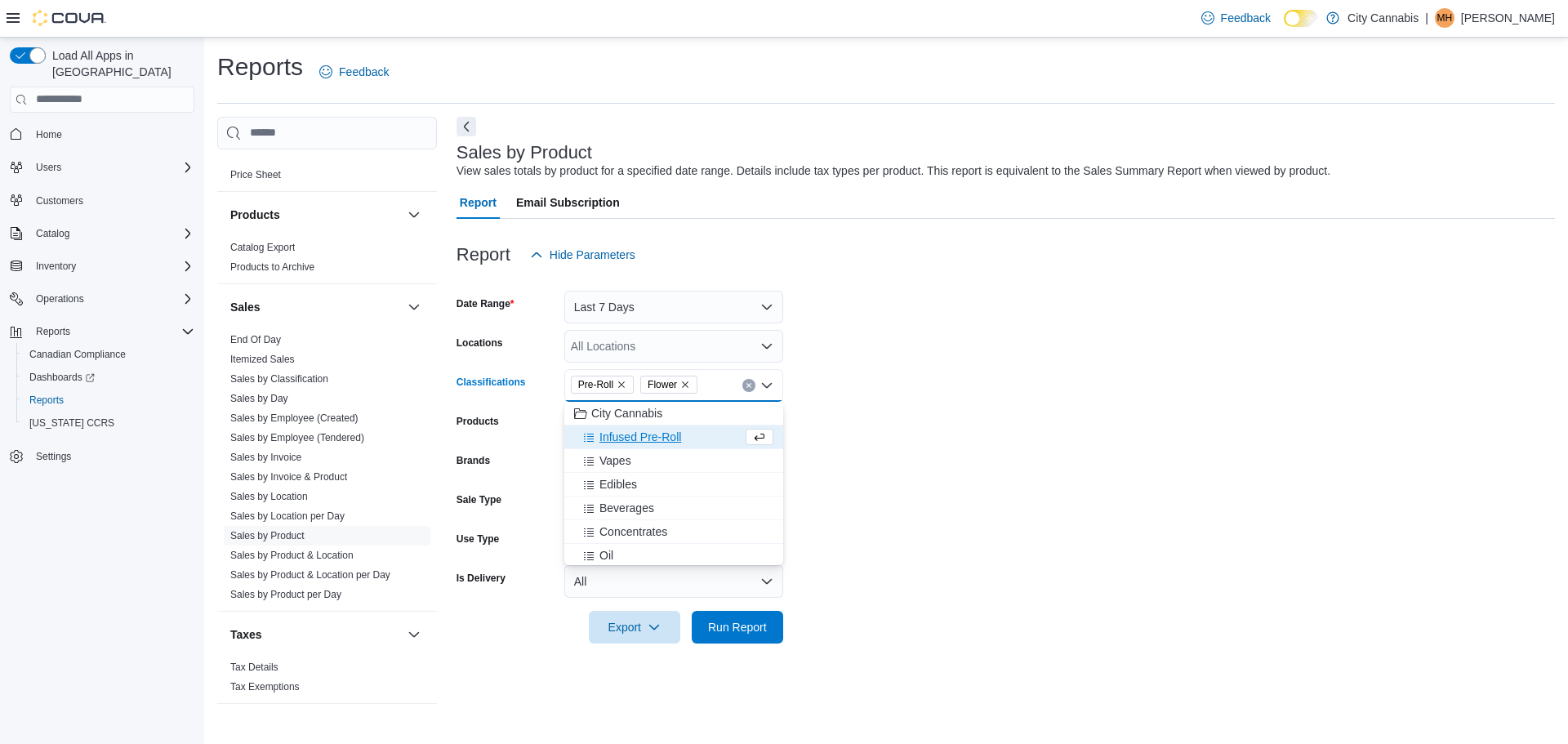
click at [1017, 447] on form "Date Range Last 7 Days Locations All Locations Classifications Pre-Roll Flower …" at bounding box center [1005, 457] width 1099 height 373
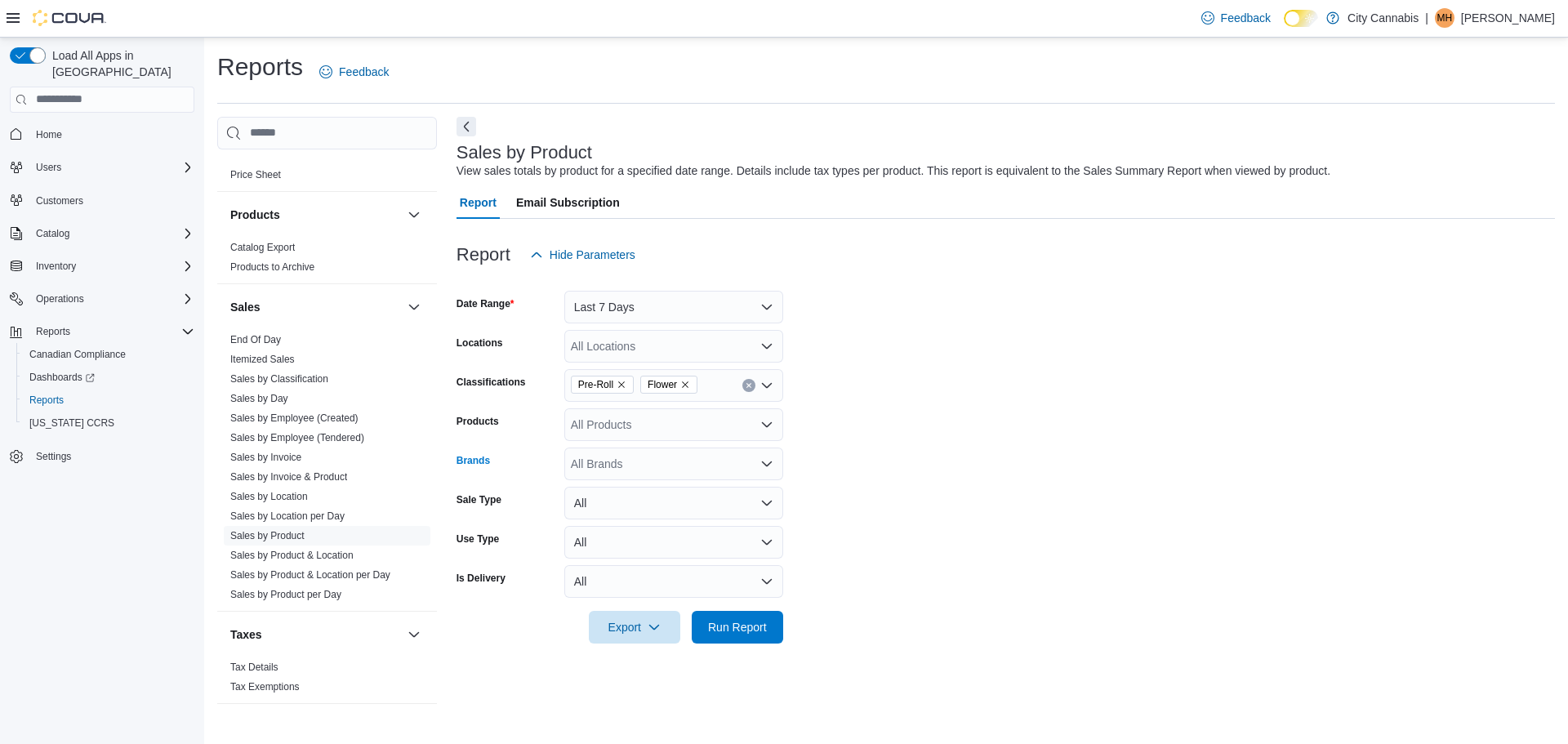
click at [648, 471] on div "All Brands" at bounding box center [673, 464] width 219 height 33
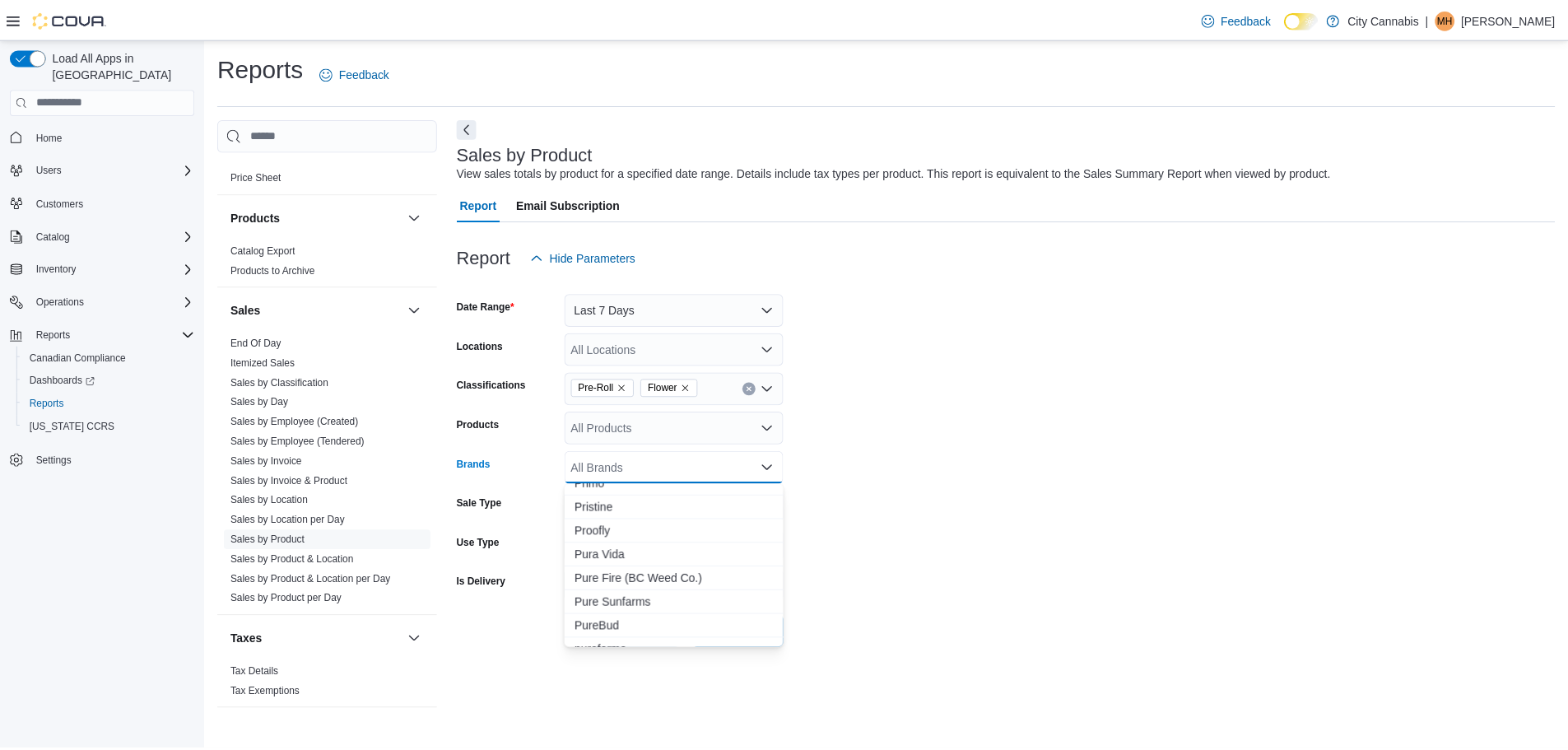
scroll to position [6049, 0]
click at [694, 594] on button "Pure Sunfarms" at bounding box center [679, 585] width 220 height 24
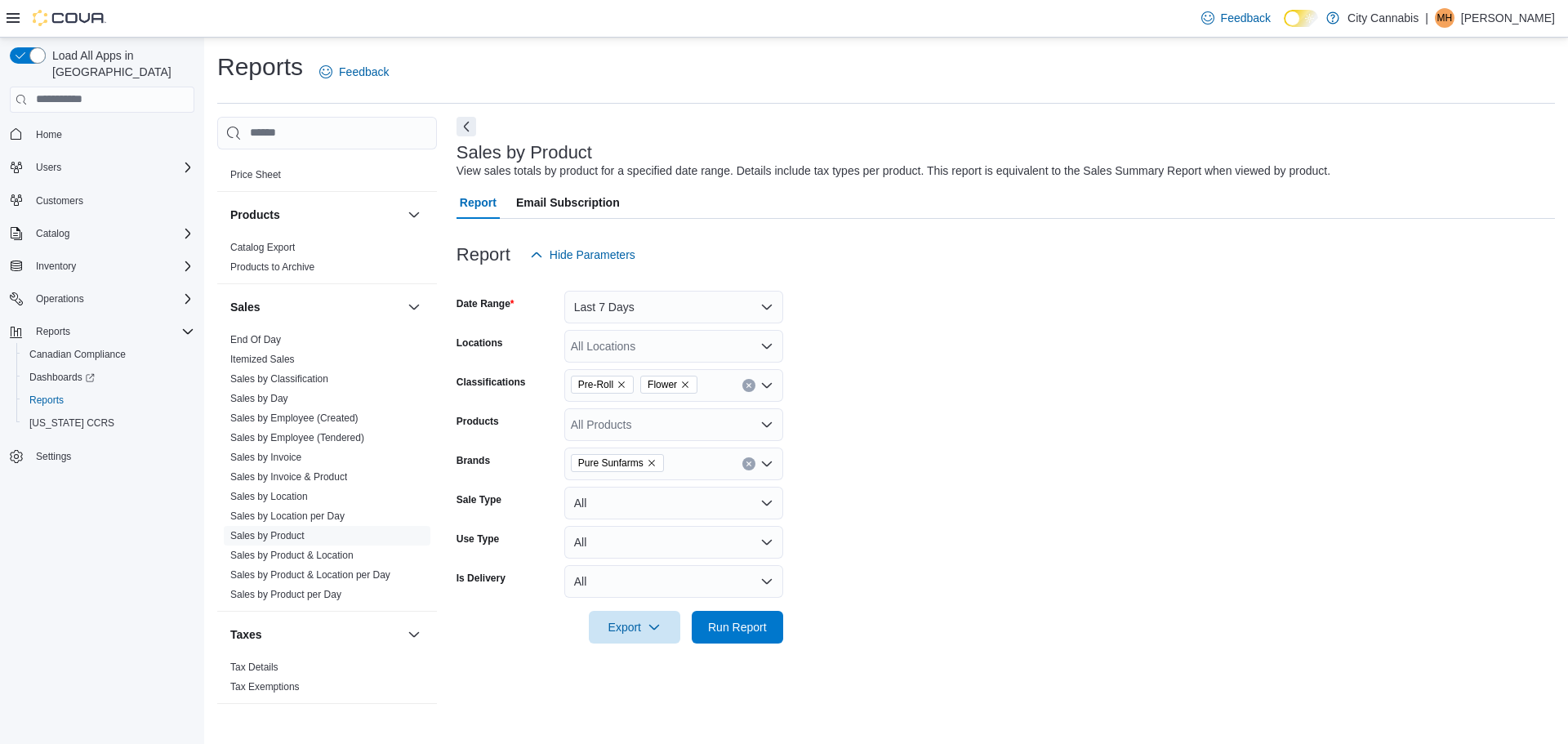
click at [876, 595] on form "Date Range Last 7 Days Locations All Locations Classifications Pre-Roll Flower …" at bounding box center [1005, 457] width 1099 height 373
click at [776, 633] on button "Run Report" at bounding box center [737, 627] width 92 height 33
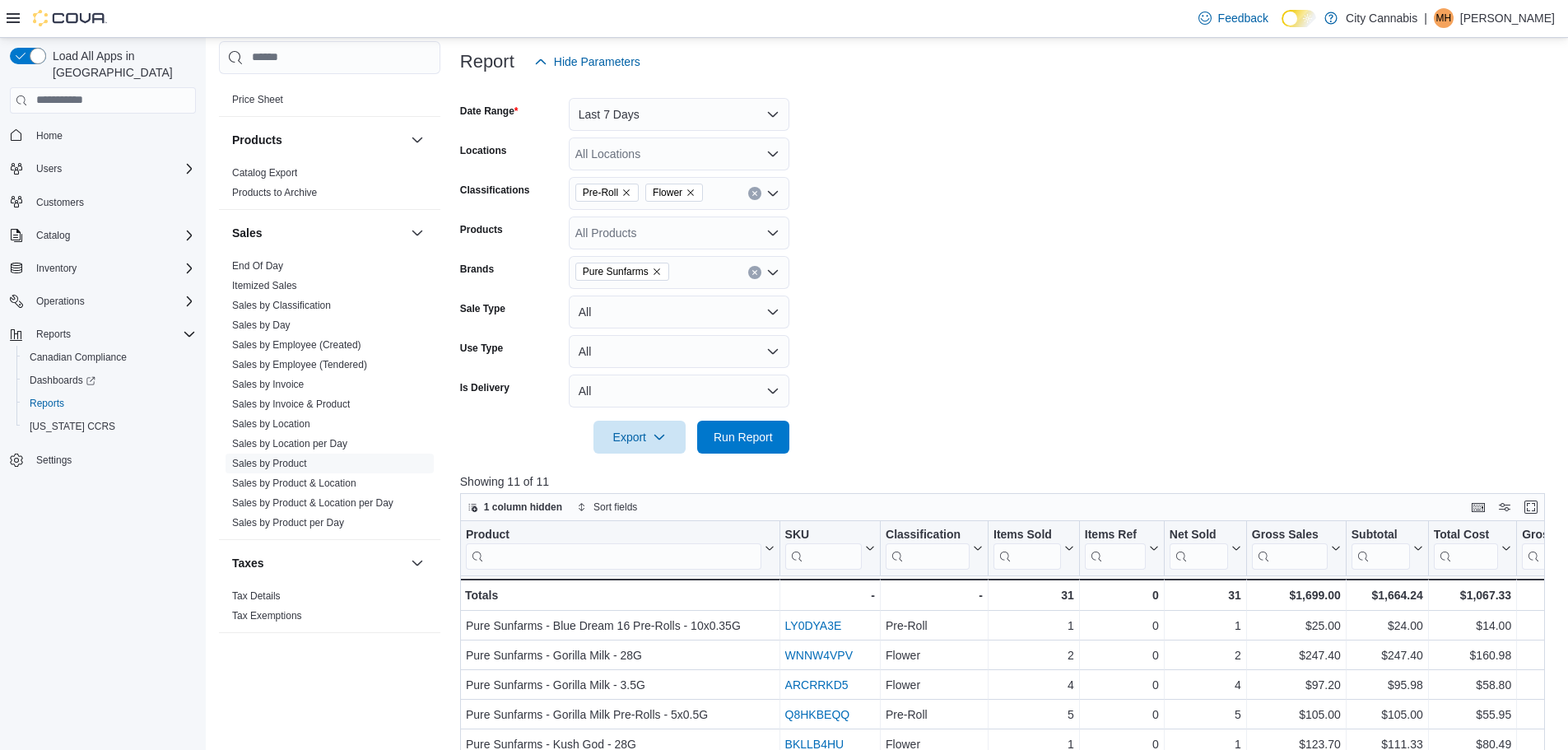
scroll to position [164, 0]
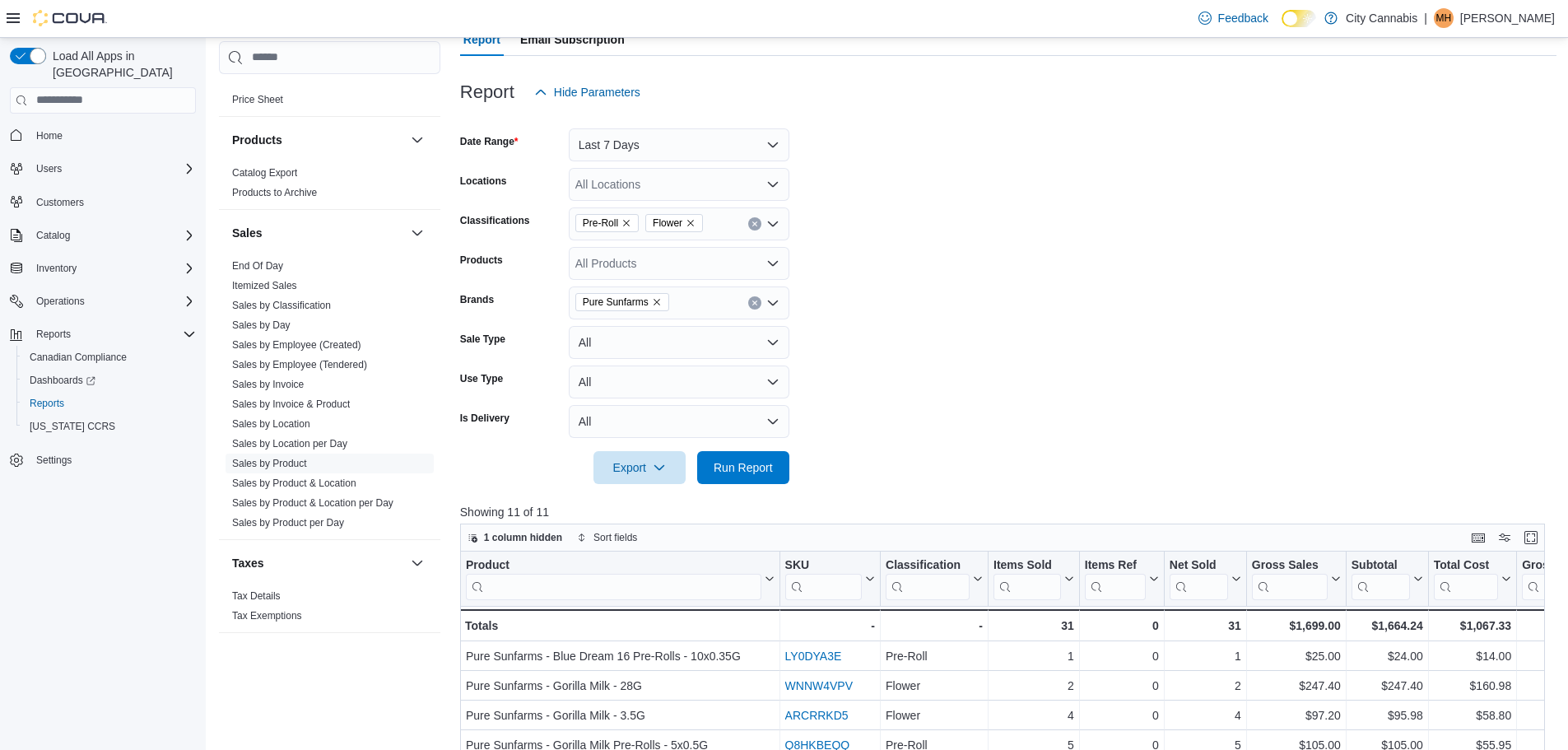
click at [689, 301] on div "Pure Sunfarms" at bounding box center [679, 303] width 220 height 33
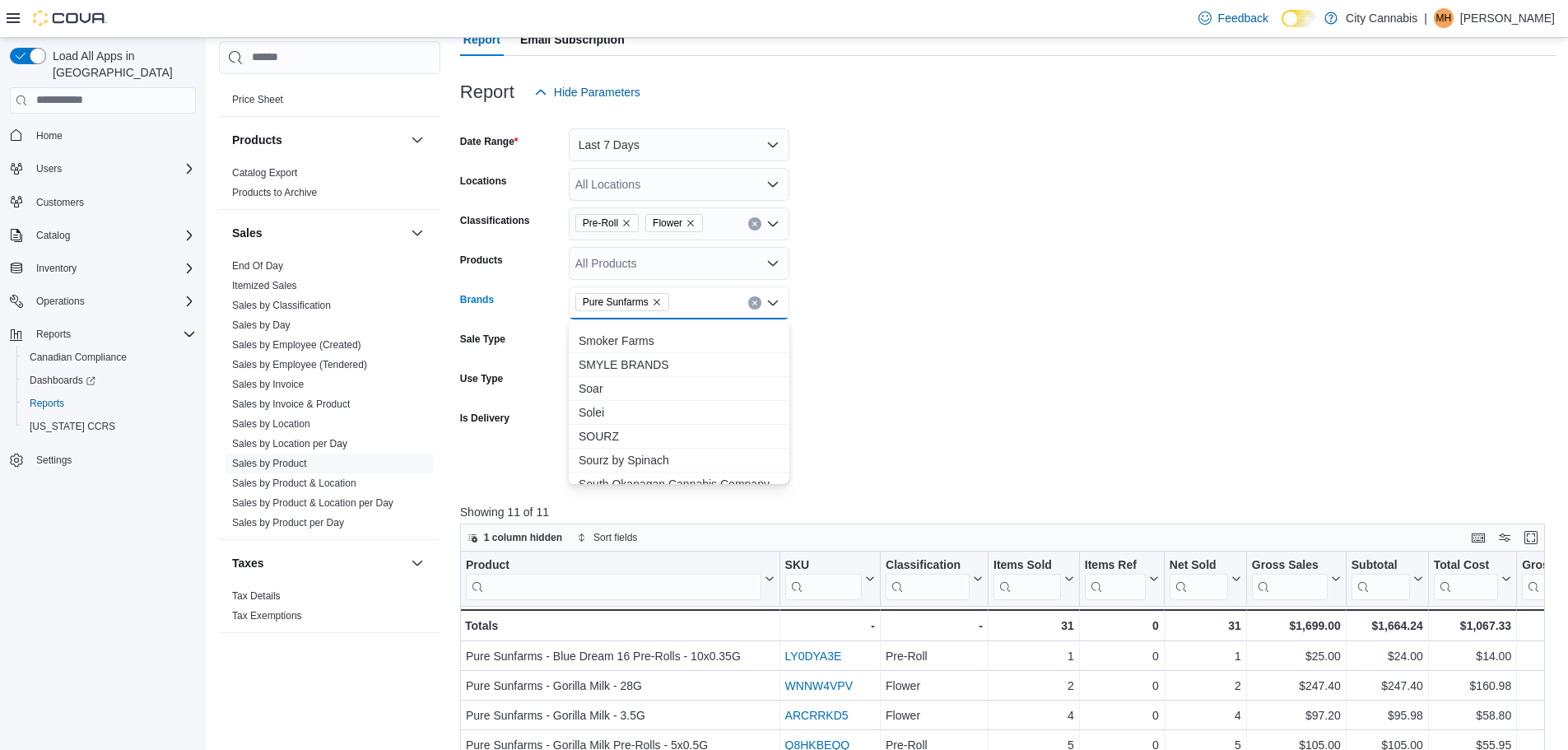
scroll to position [7161, 0]
click at [624, 325] on button "Soar" at bounding box center [679, 334] width 220 height 24
click at [710, 439] on span "The Original Fraser Valley Weed Co." at bounding box center [679, 448] width 201 height 17
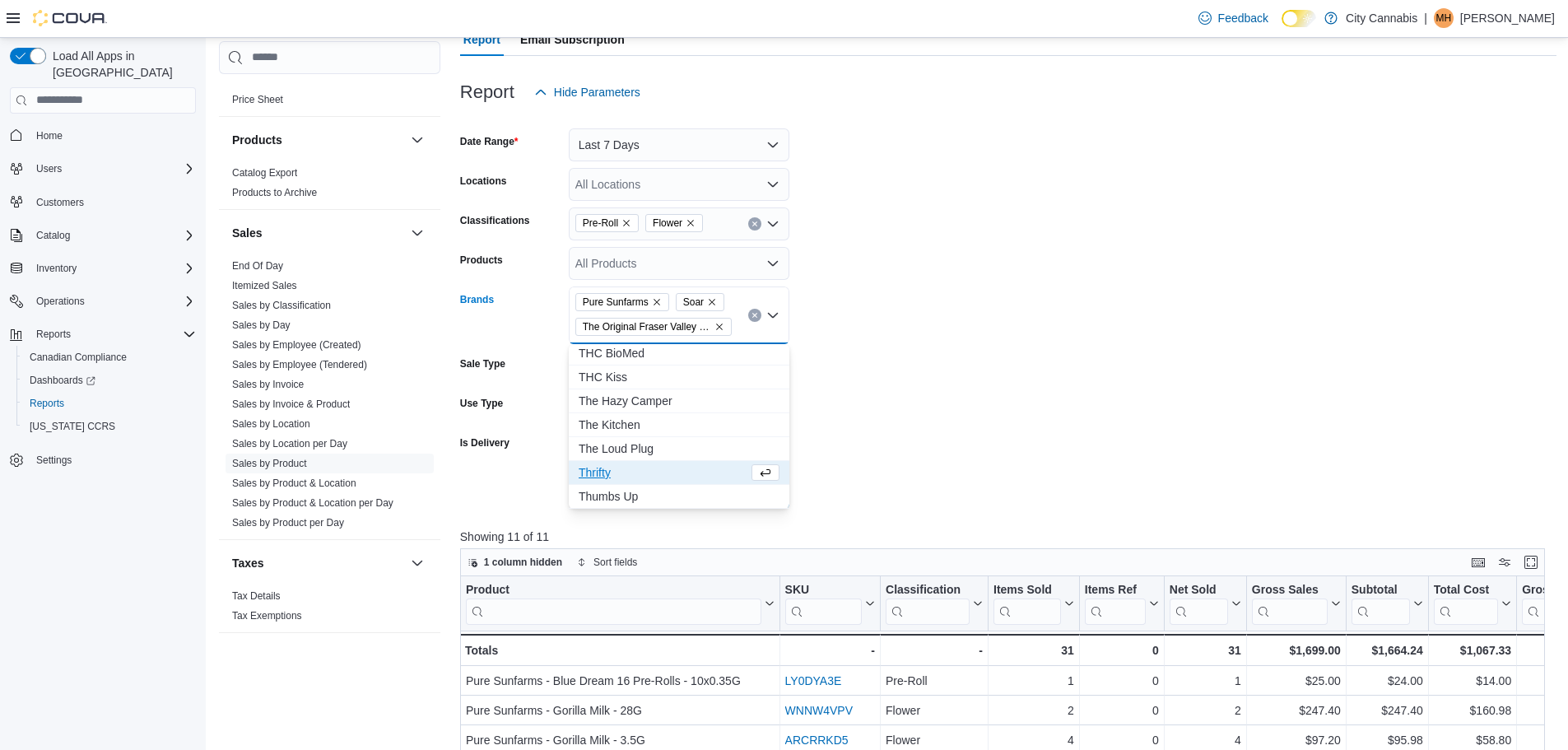
click at [980, 438] on form "Date Range Last 7 Days Locations All Locations Classifications Pre-Roll Flower …" at bounding box center [1008, 309] width 1097 height 401
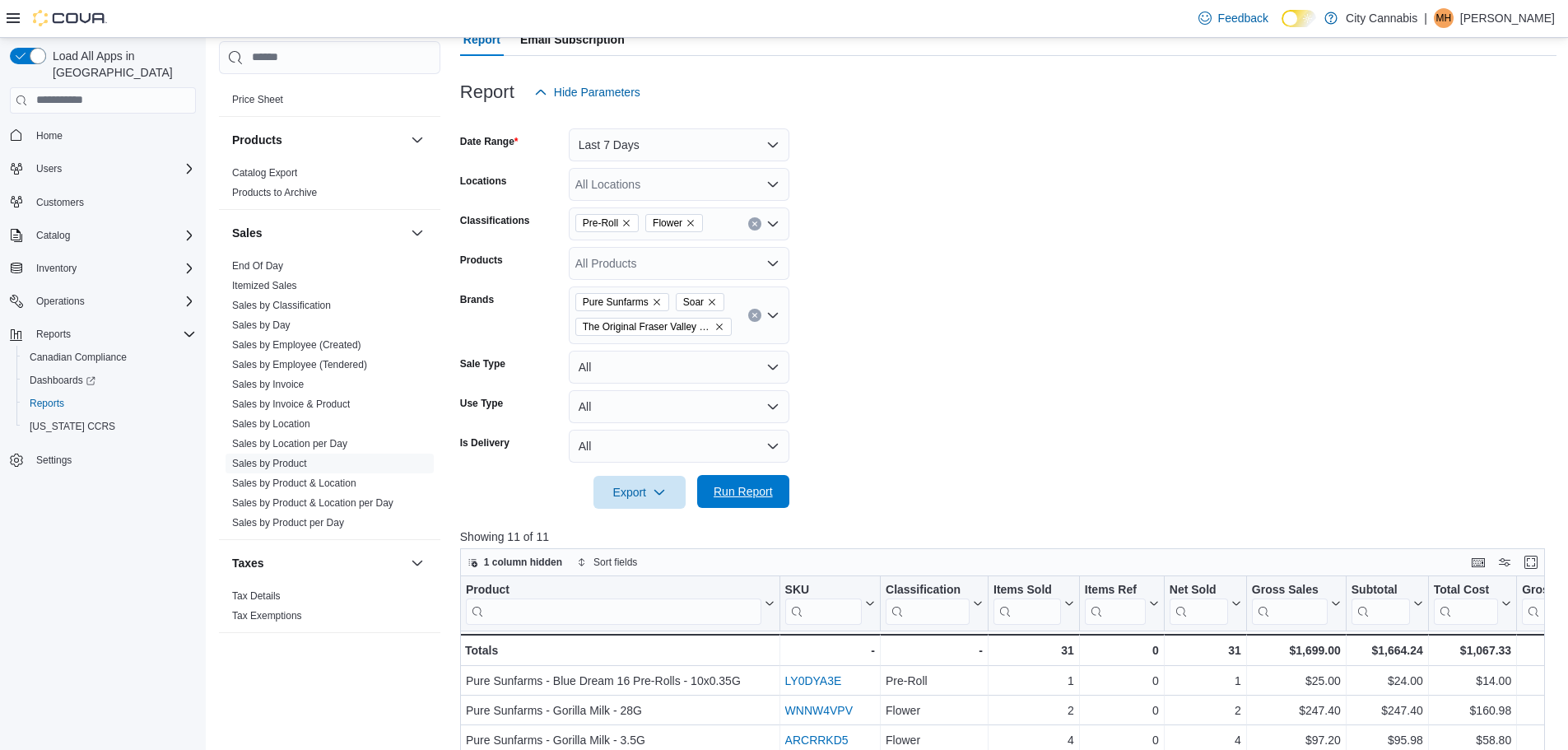
click at [772, 504] on span "Run Report" at bounding box center [743, 491] width 73 height 33
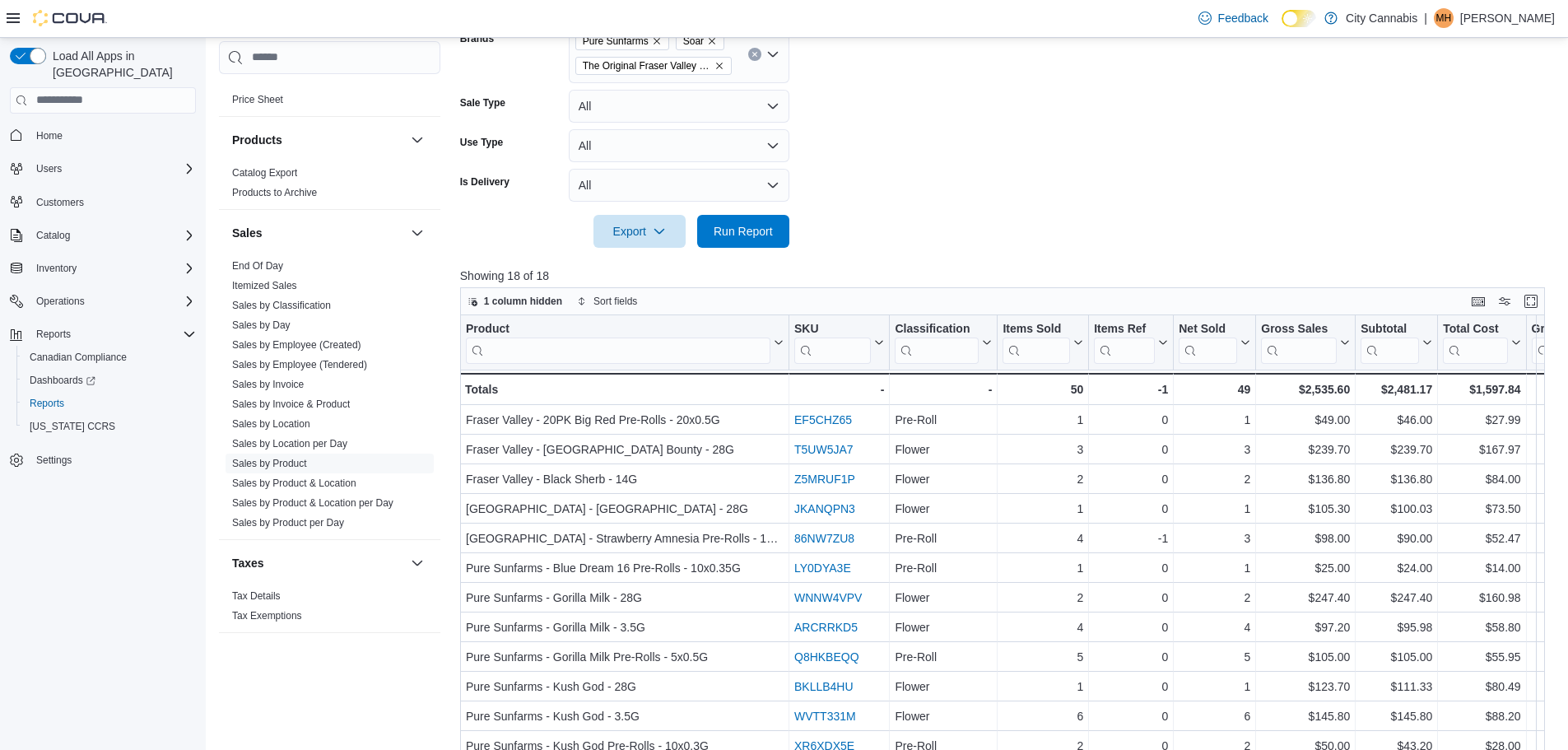
scroll to position [246, 0]
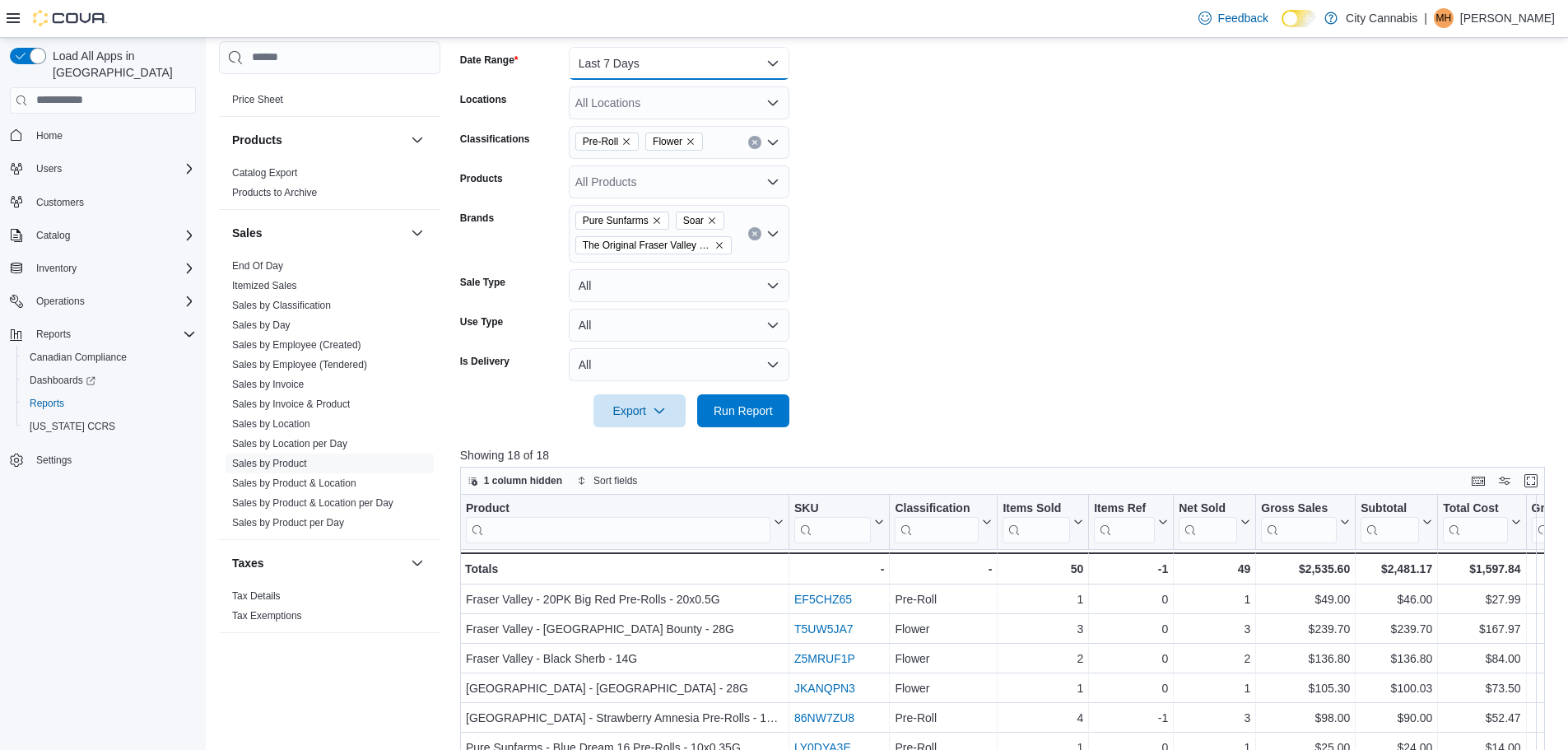
click at [653, 59] on button "Last 7 Days" at bounding box center [679, 64] width 220 height 33
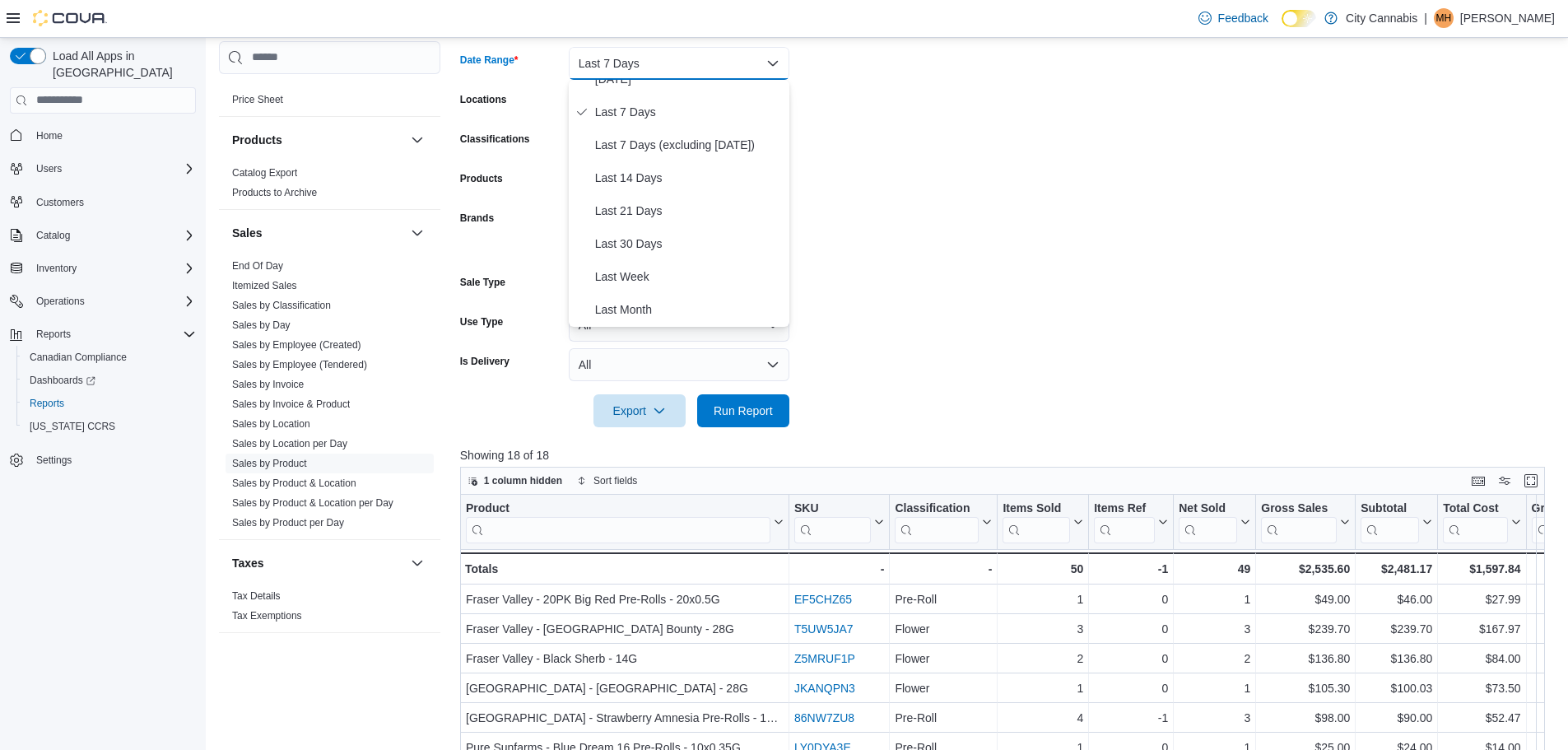
scroll to position [247, 0]
click at [672, 239] on span "Month To Date" at bounding box center [689, 244] width 187 height 20
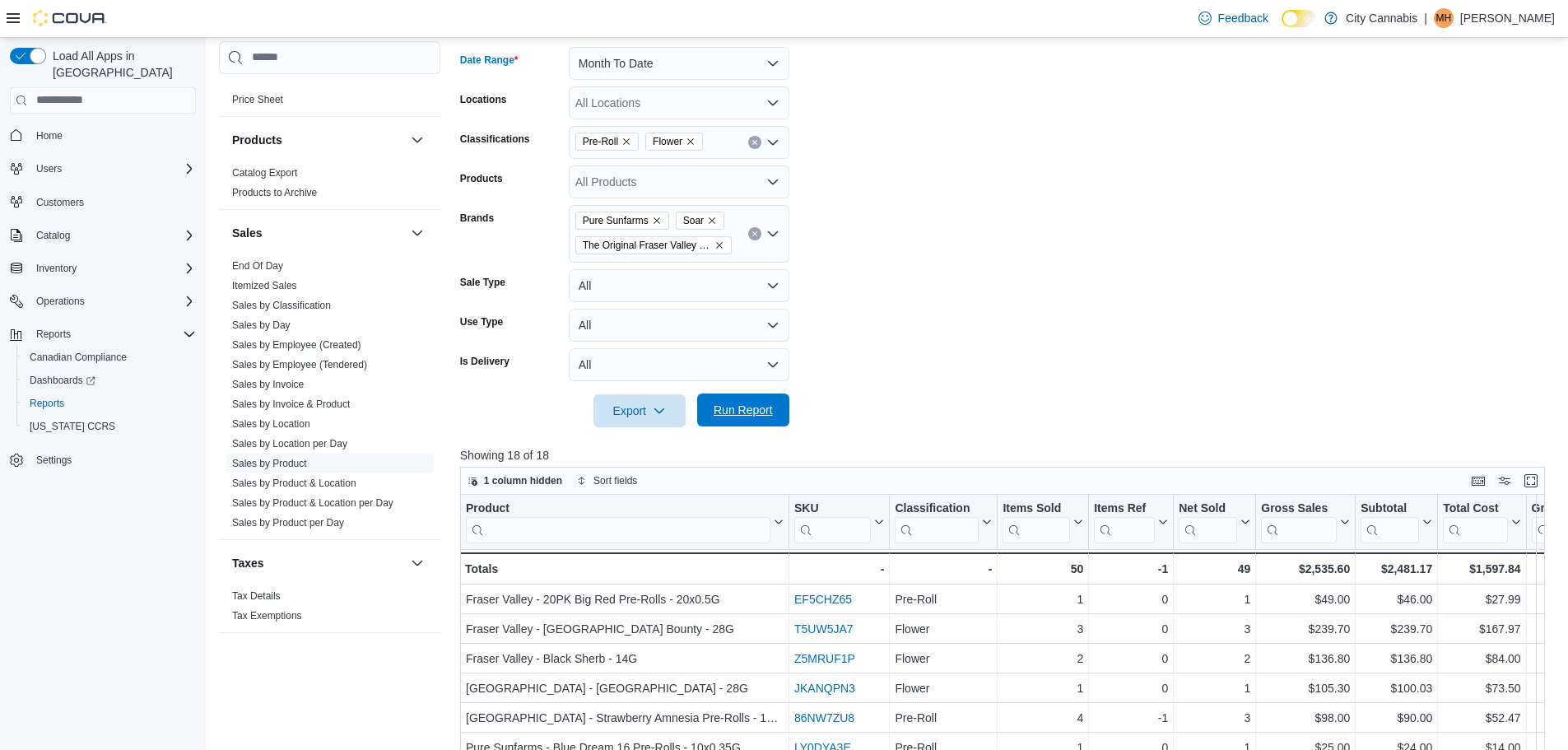
click at [740, 413] on span "Run Report" at bounding box center [743, 411] width 59 height 17
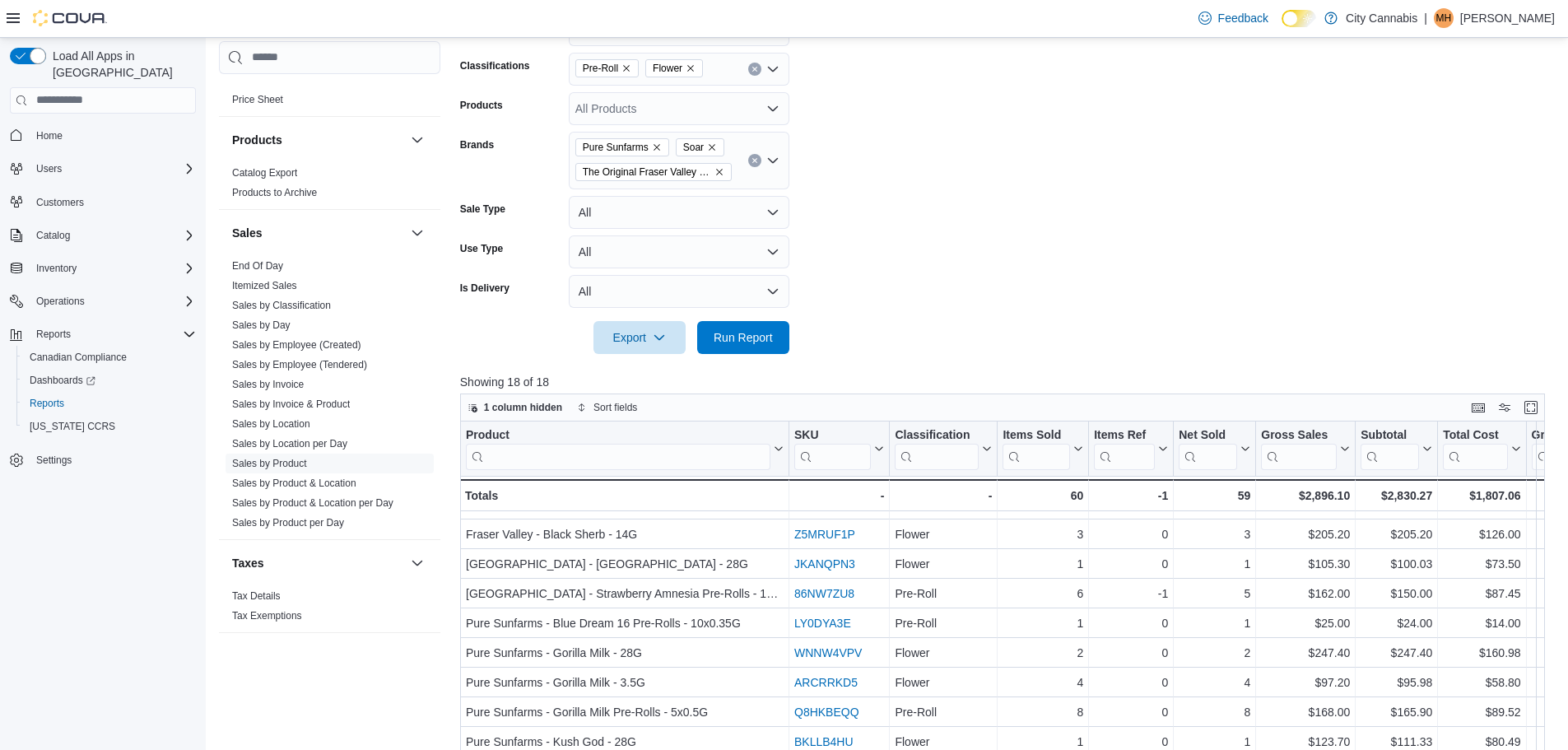
scroll to position [246, 0]
